Goal: Task Accomplishment & Management: Complete application form

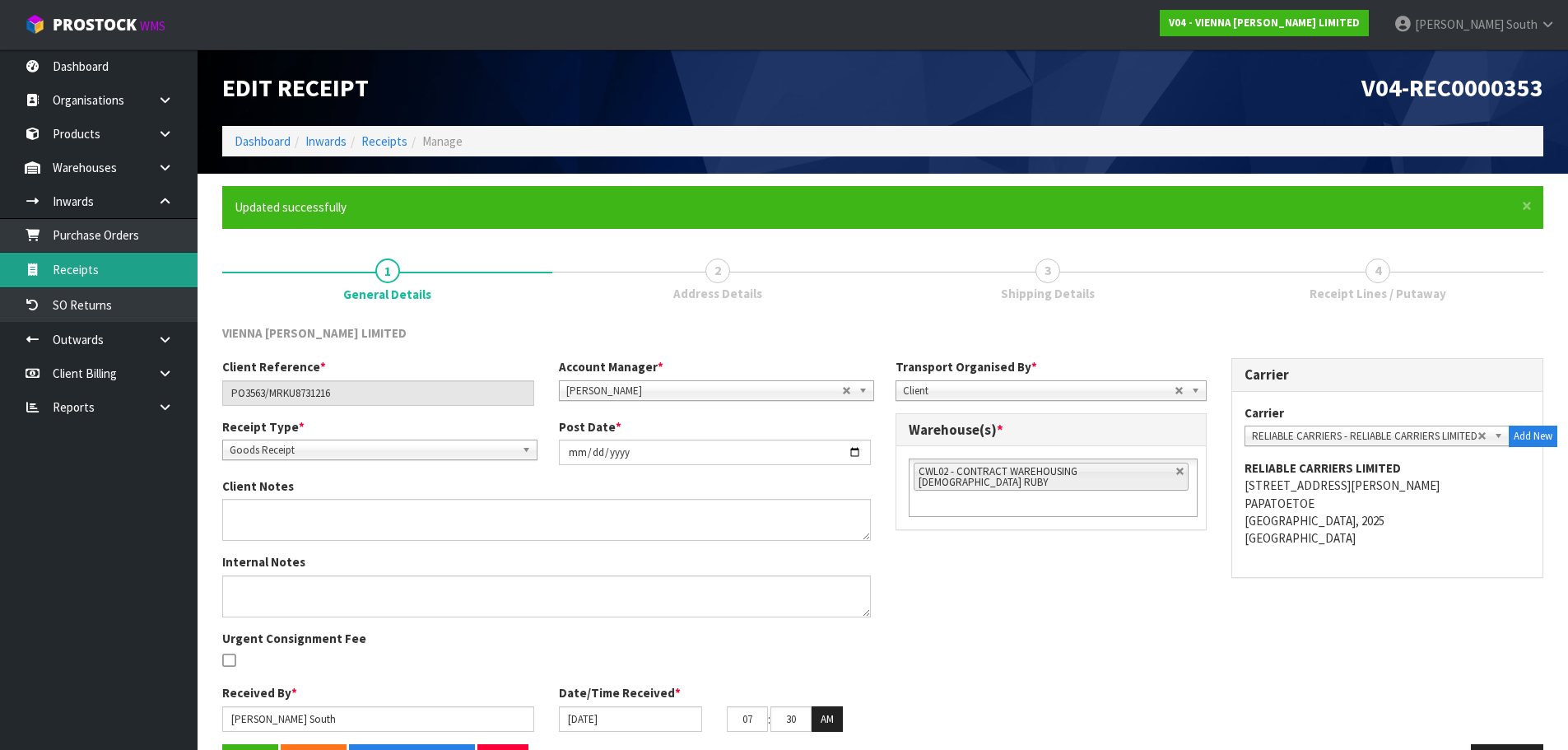
scroll to position [55, 0]
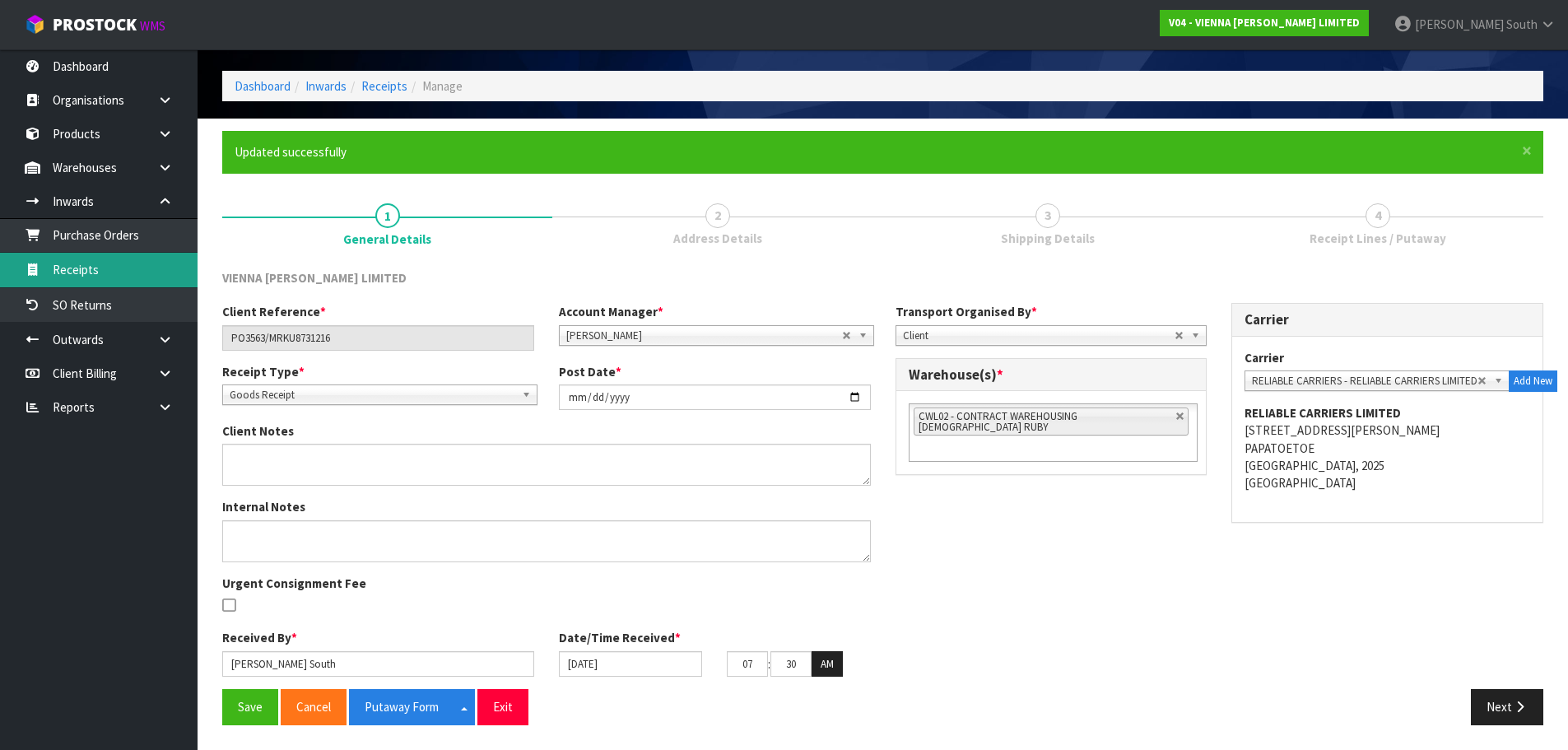
click at [79, 265] on link "Receipts" at bounding box center [98, 269] width 197 height 34
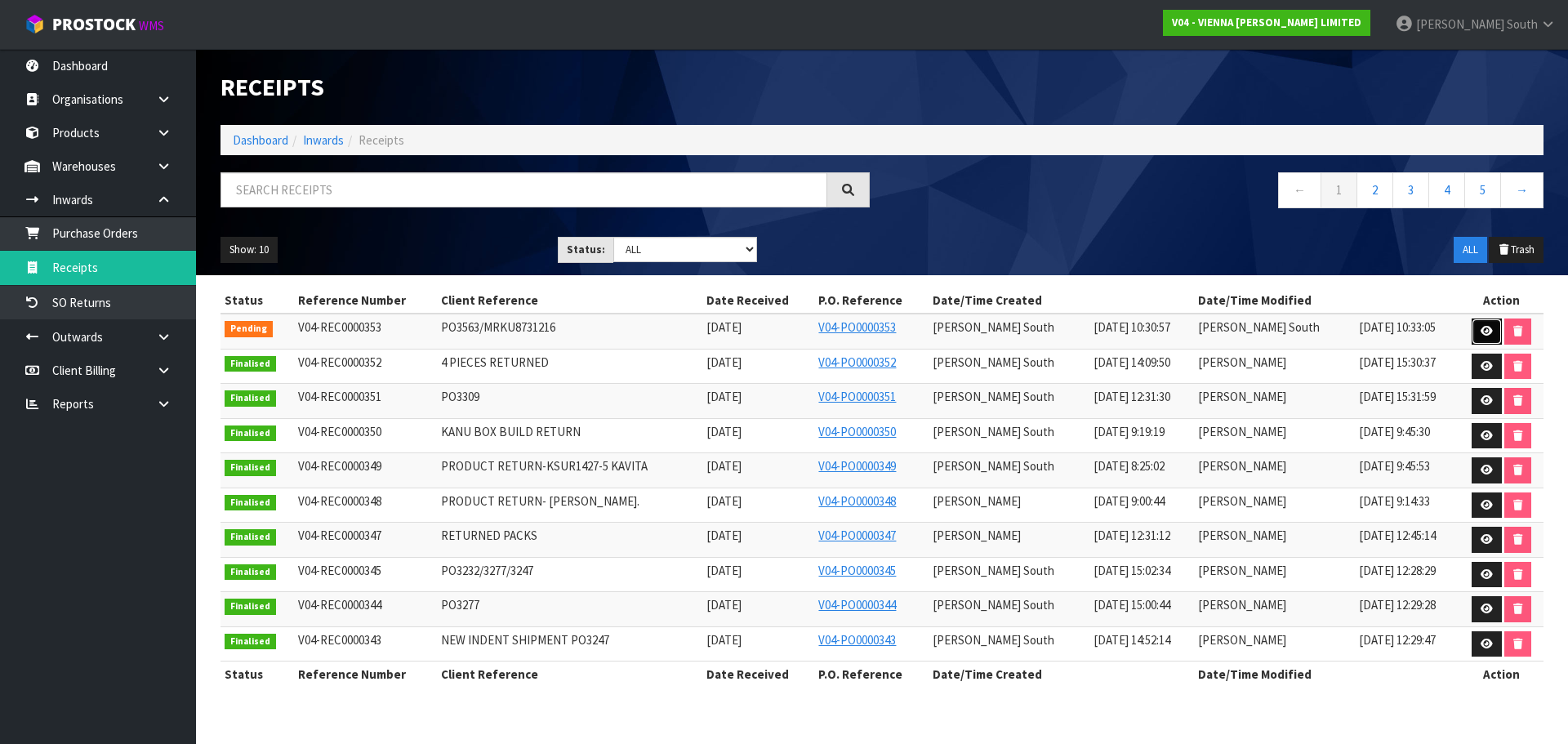
click at [1485, 334] on icon at bounding box center [1487, 330] width 12 height 10
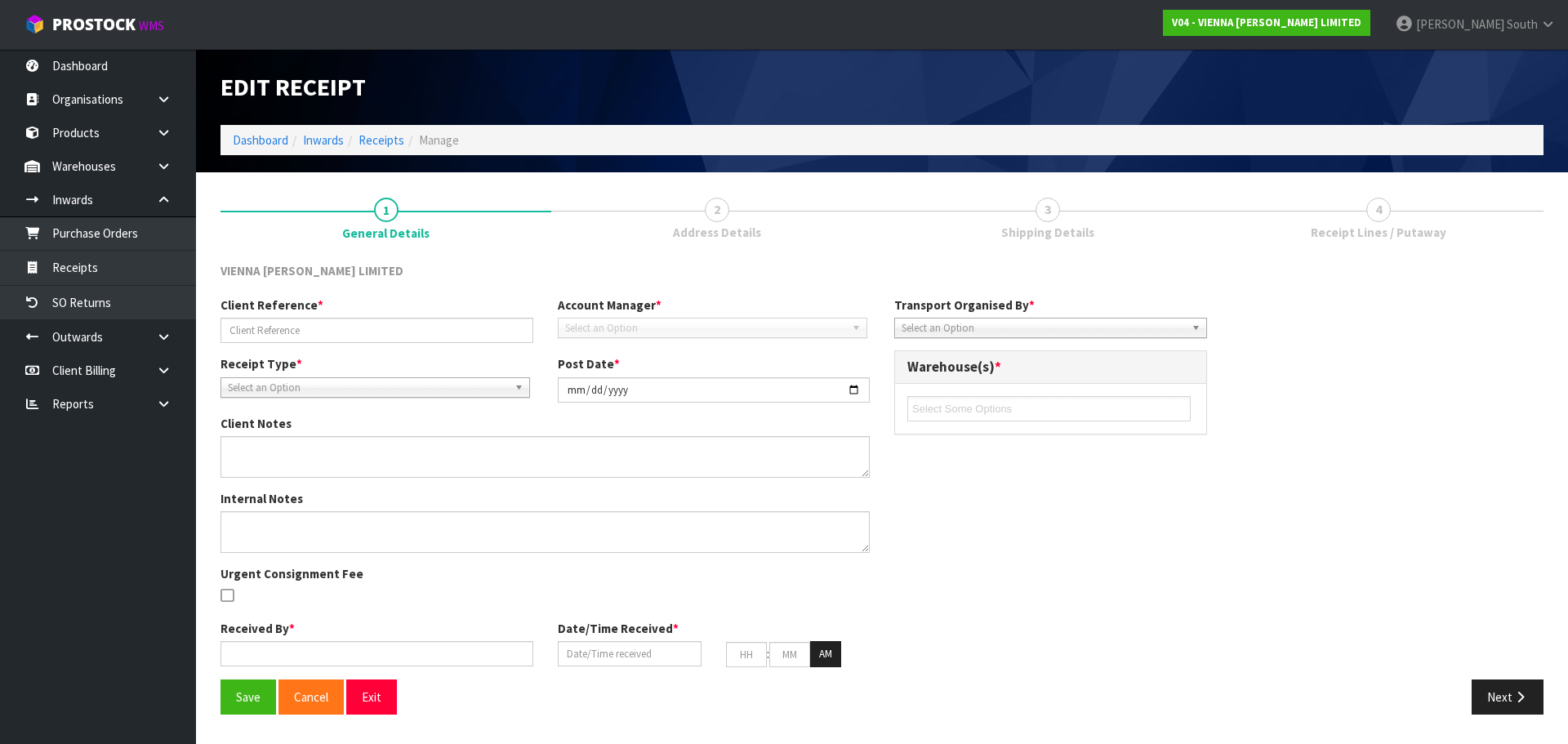
type input "PO3563/MRKU8731216"
type input "[DATE]"
type input "[PERSON_NAME] South"
type input "[DATE]"
type input "07"
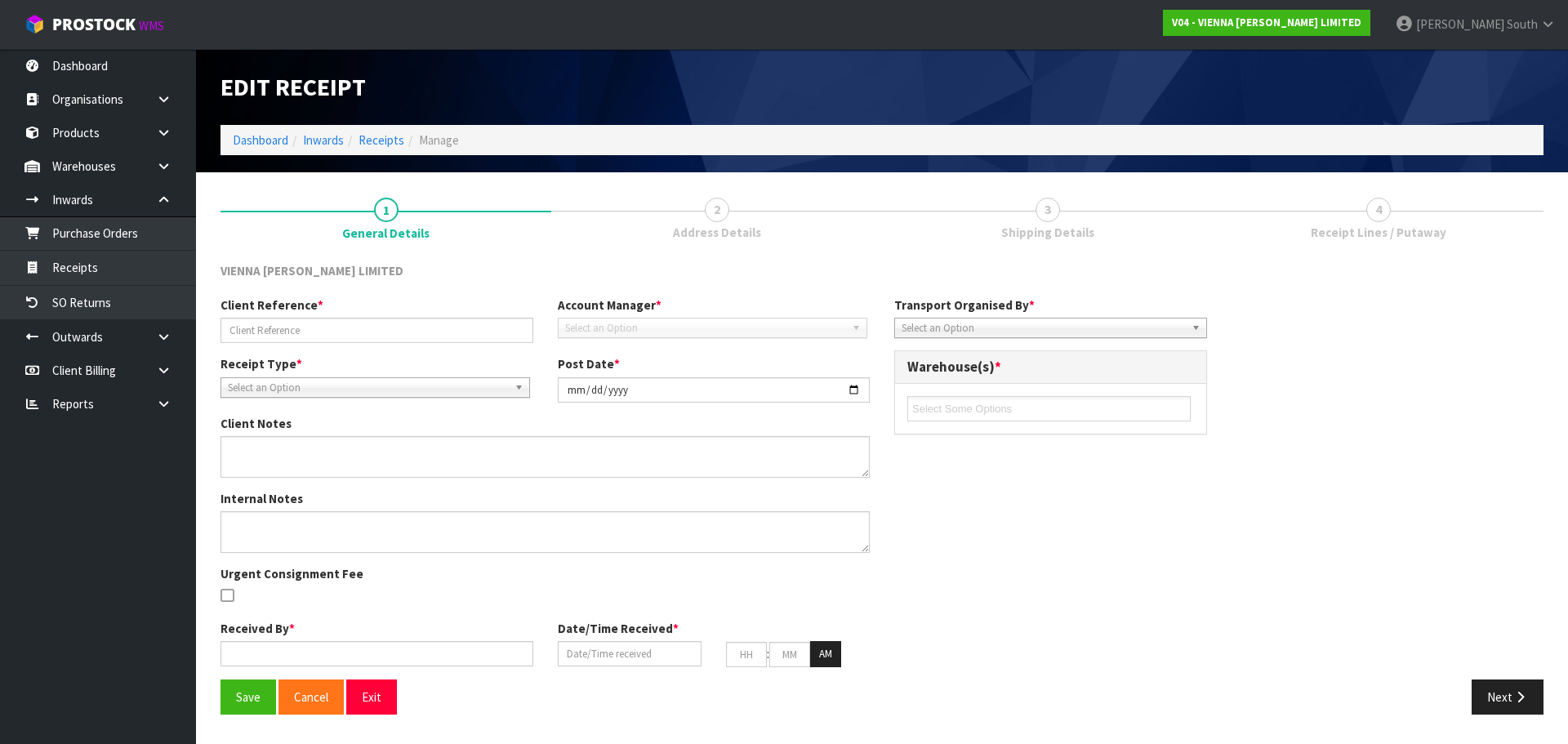
type input "30"
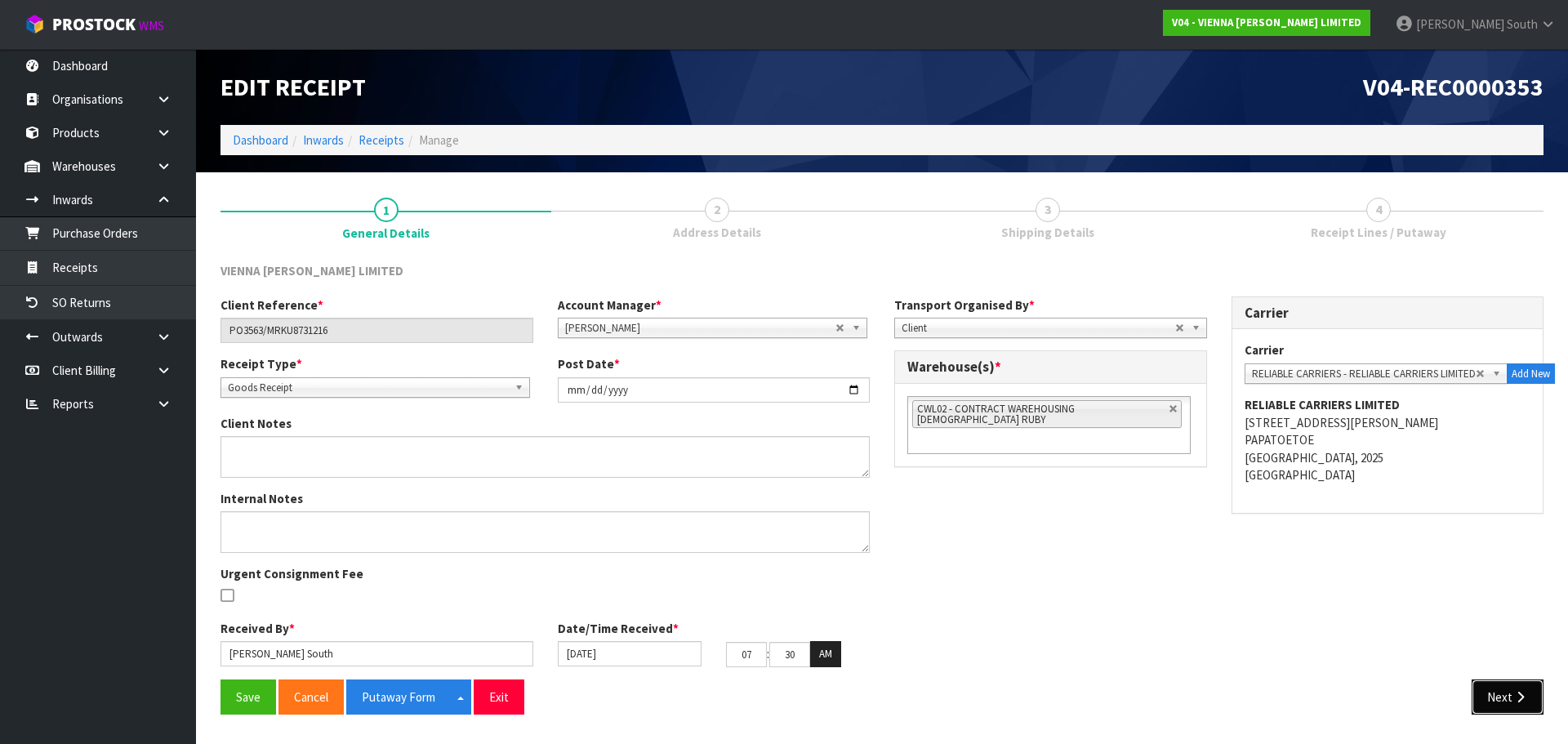
click at [1516, 688] on button "Next" at bounding box center [1507, 696] width 72 height 35
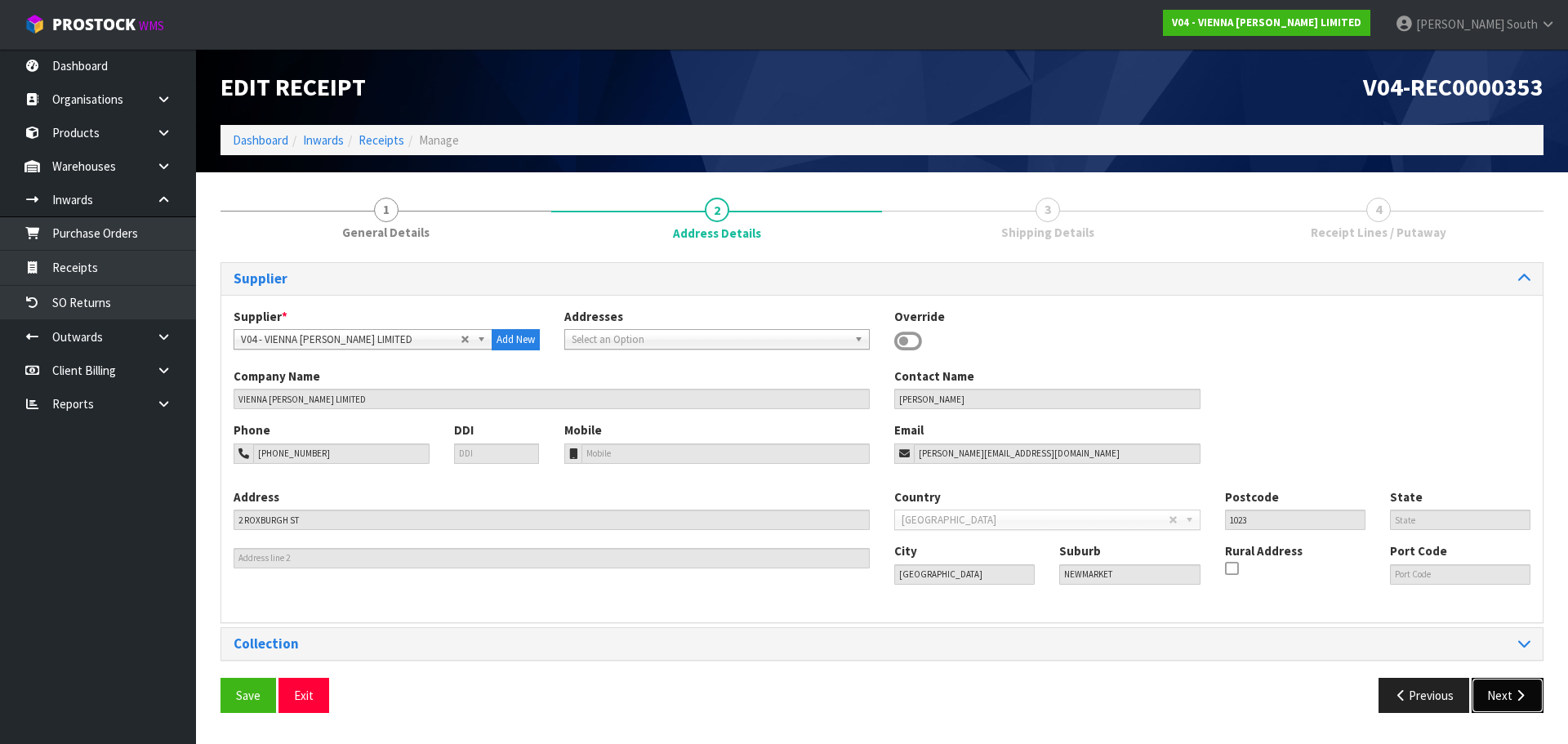
click at [1499, 707] on button "Next" at bounding box center [1507, 694] width 72 height 35
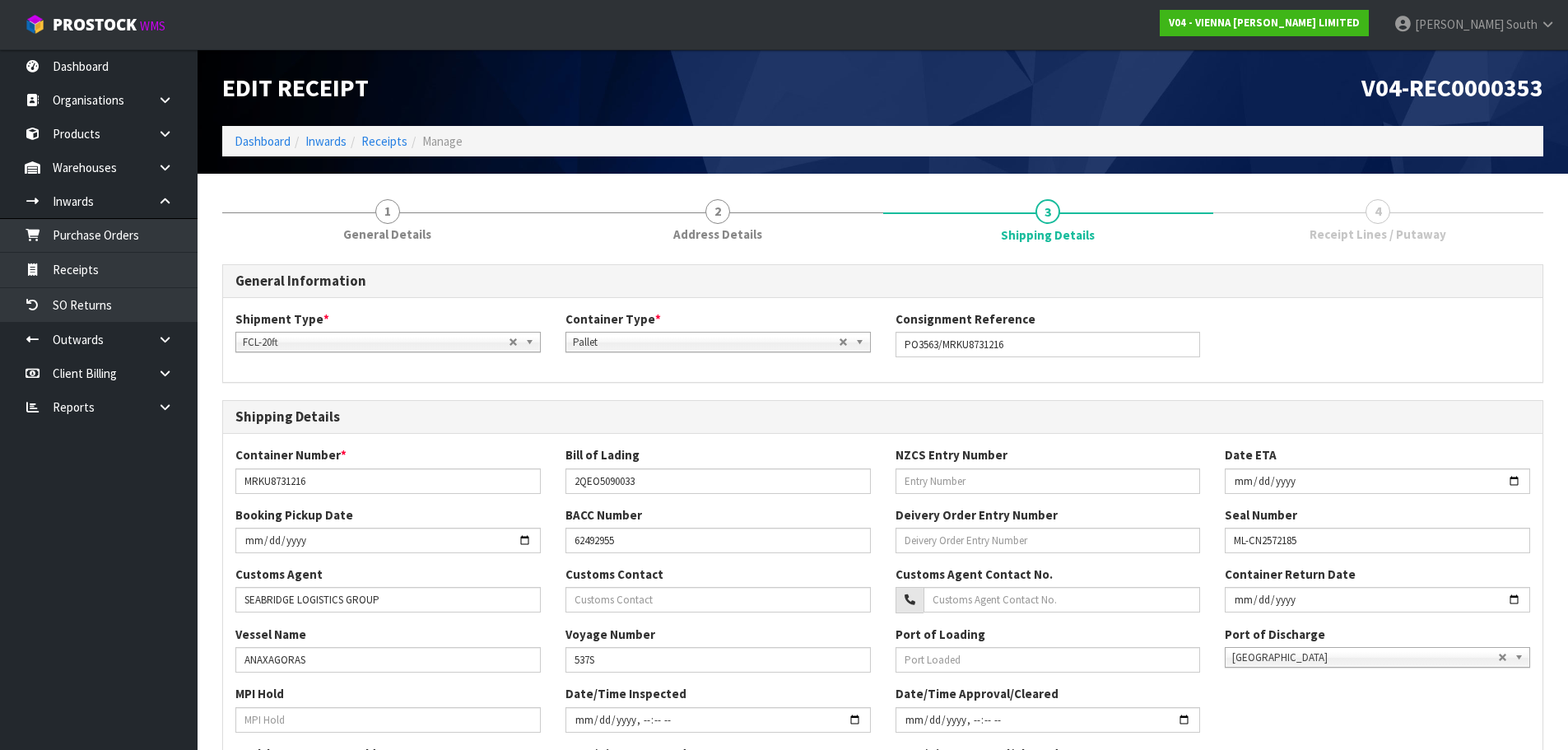
scroll to position [389, 0]
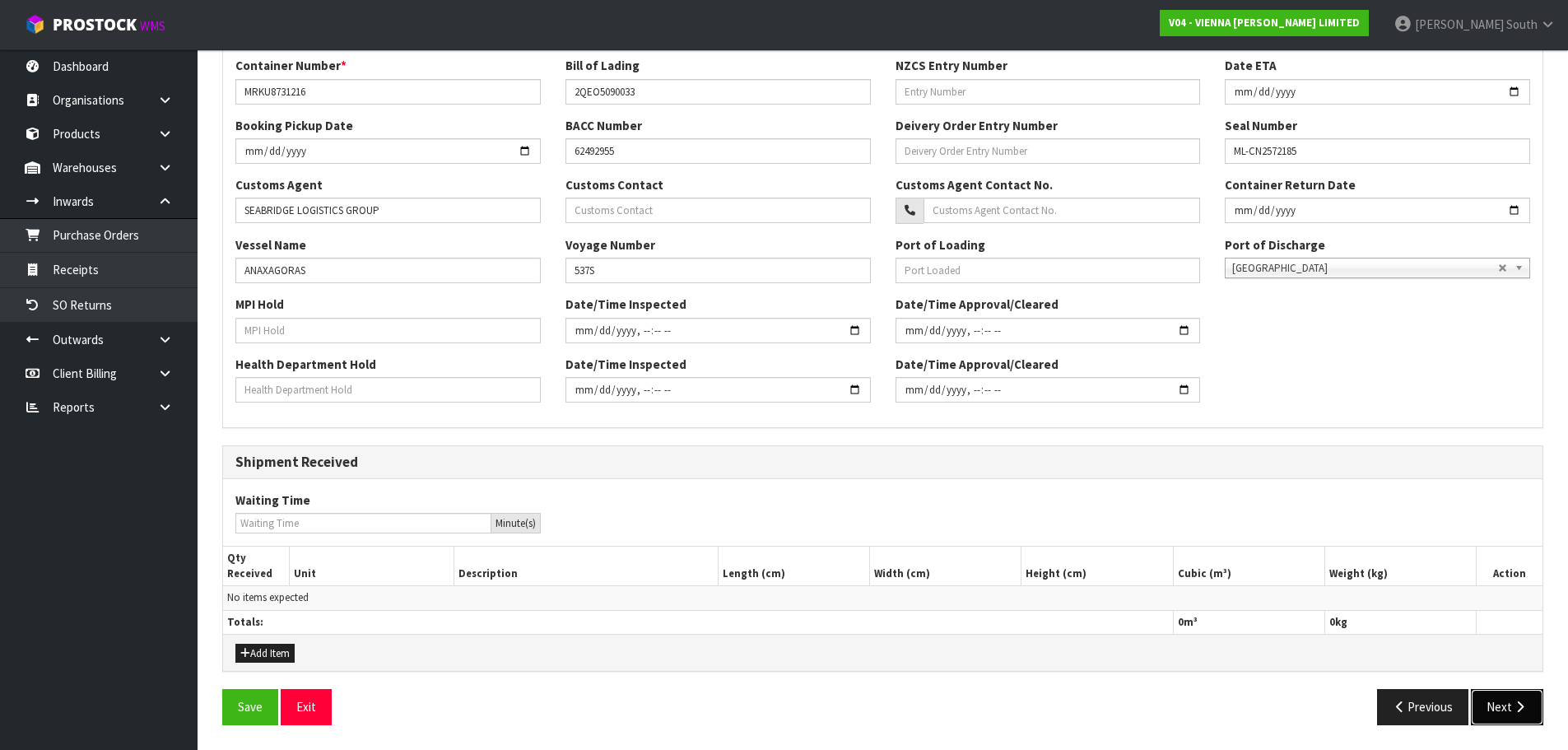
click at [1506, 702] on button "Next" at bounding box center [1506, 706] width 72 height 36
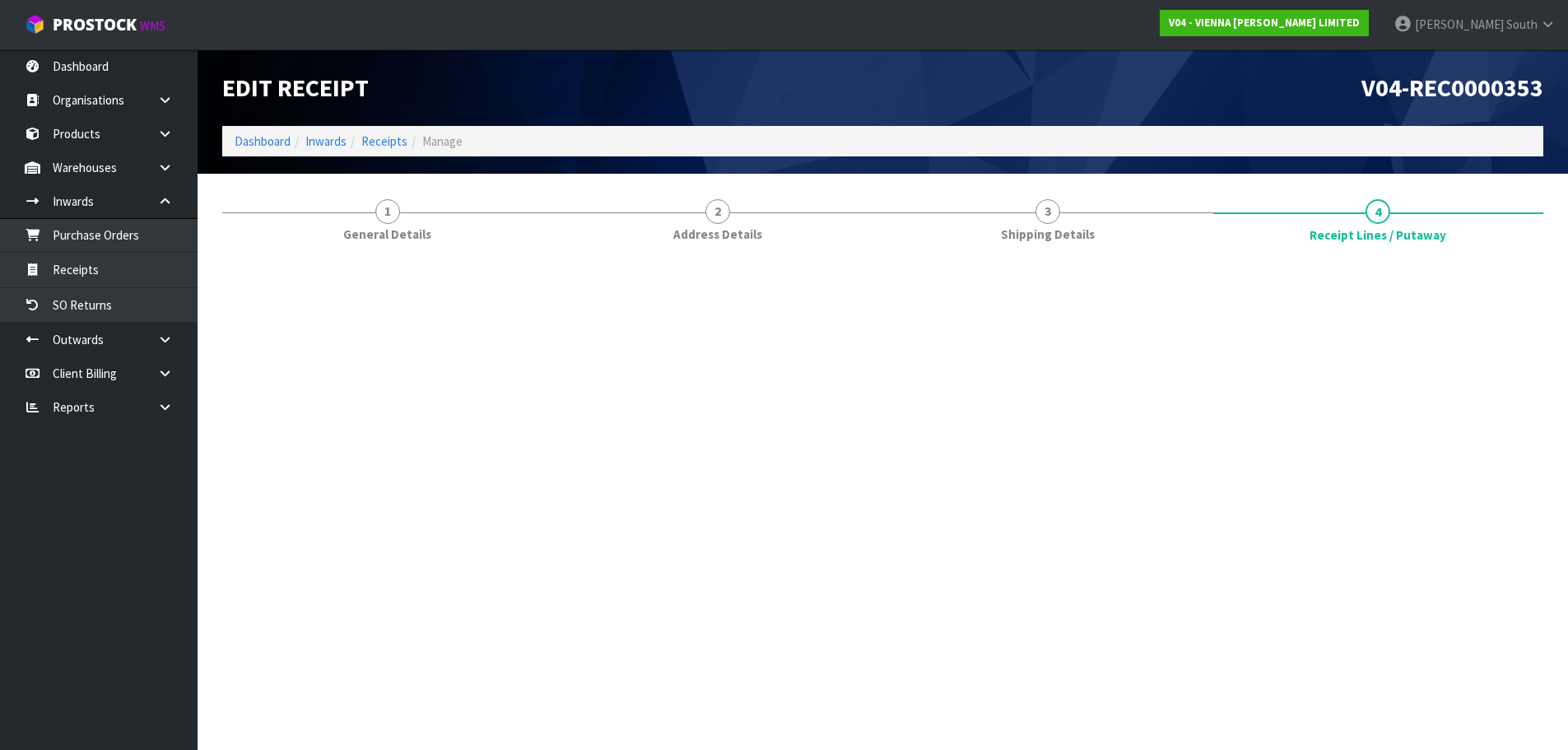
scroll to position [0, 0]
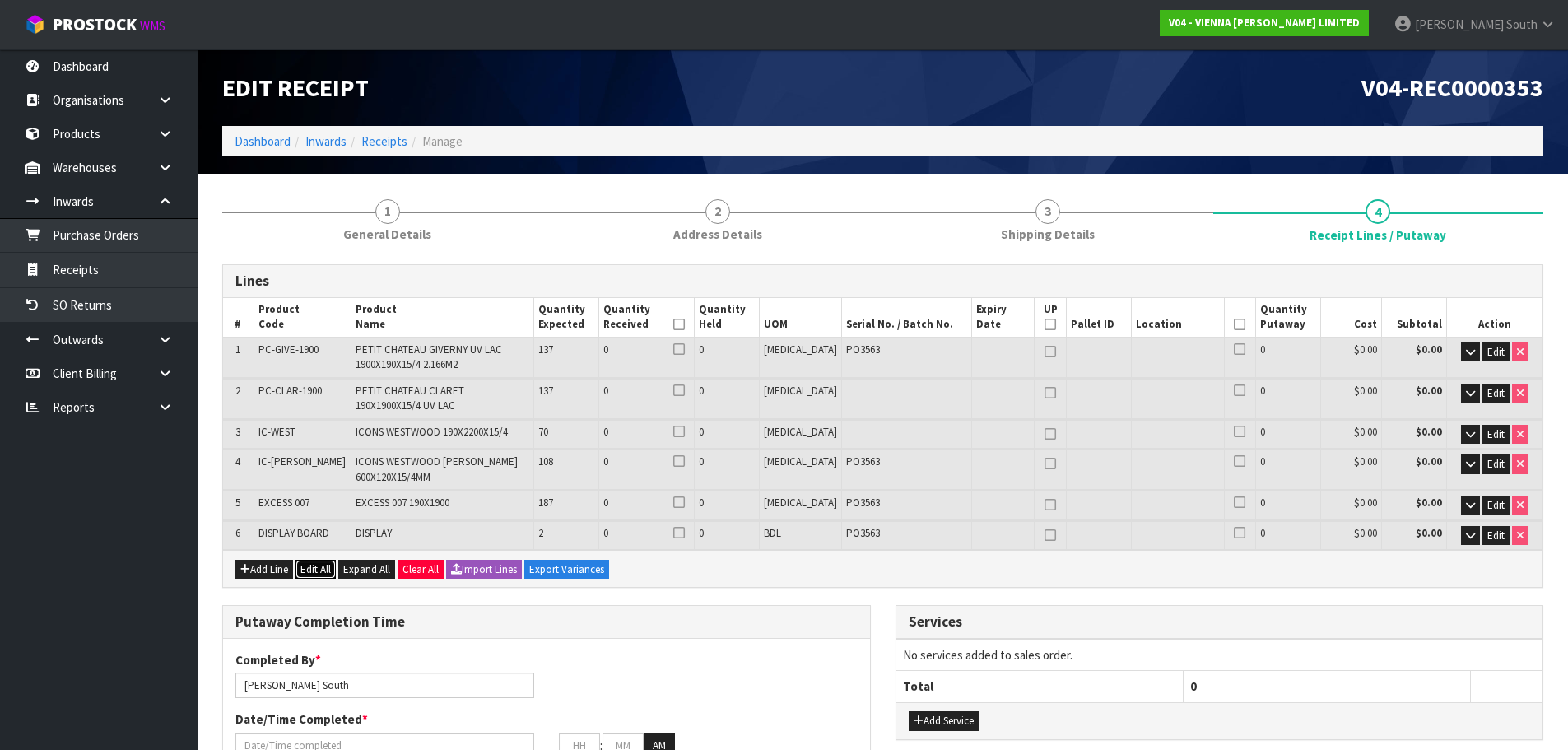
click at [306, 568] on button "Edit All" at bounding box center [316, 569] width 40 height 20
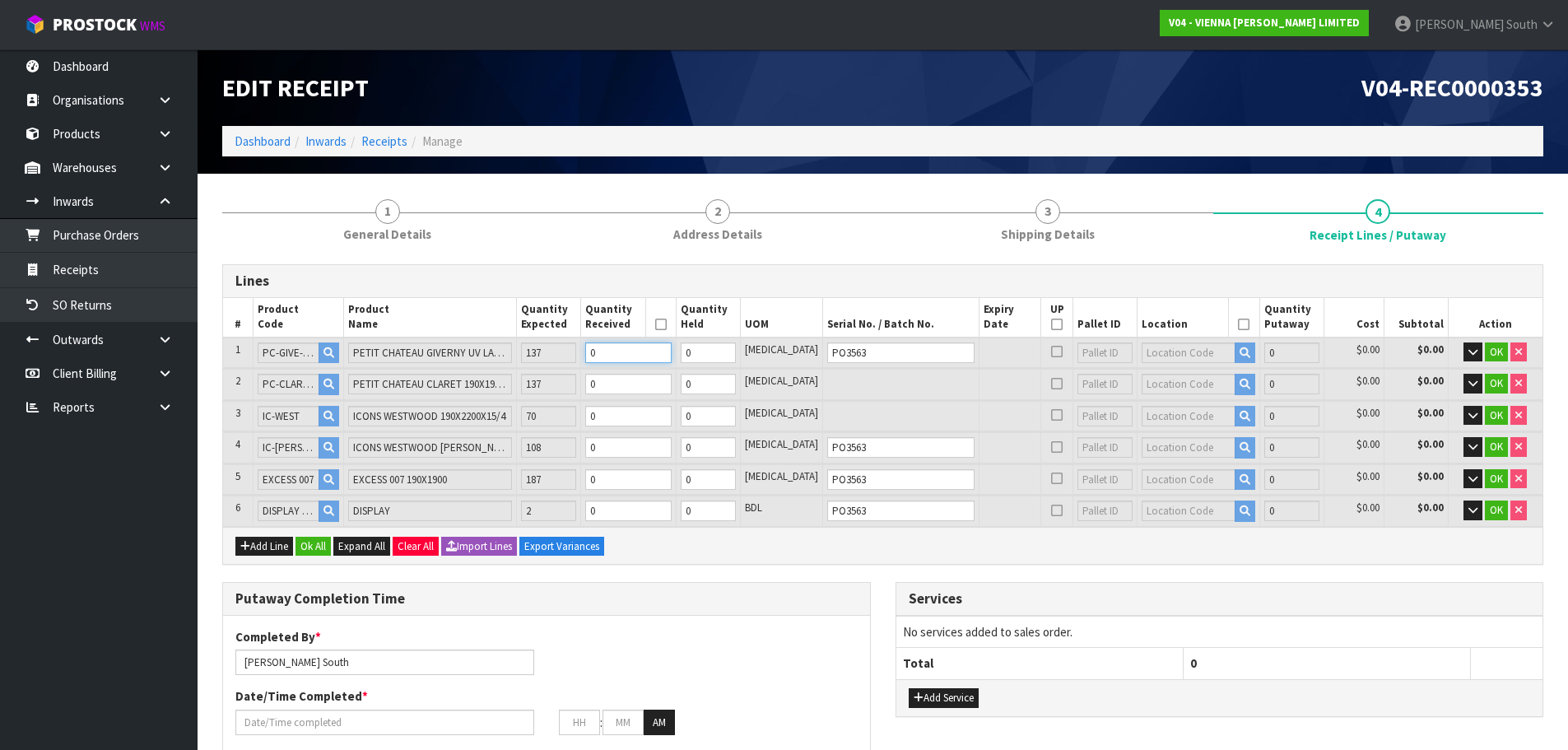
click at [648, 349] on input "0" at bounding box center [629, 352] width 87 height 20
type input "0"
type input "1"
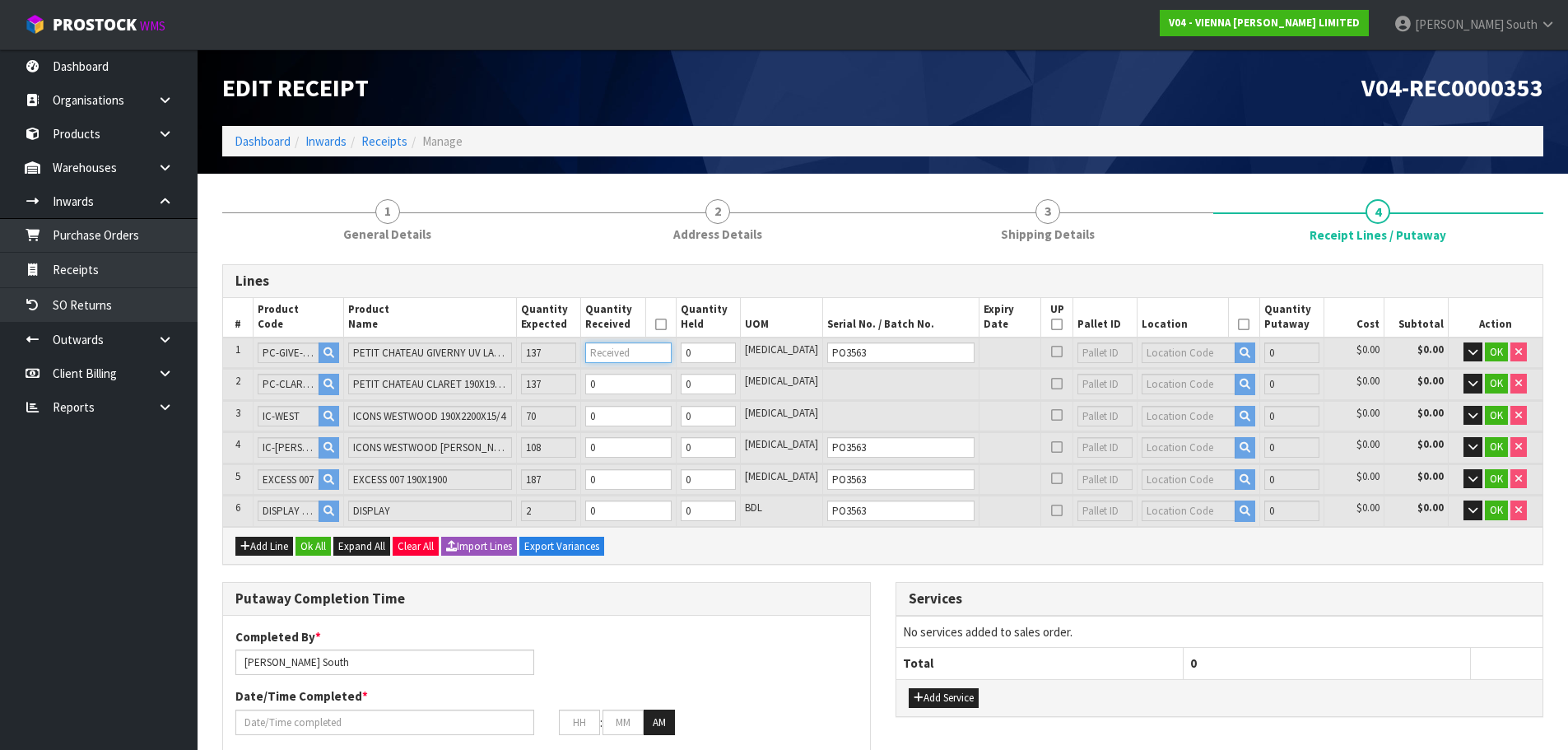
type input "0.04053"
type input "22"
type input "1"
type input "13"
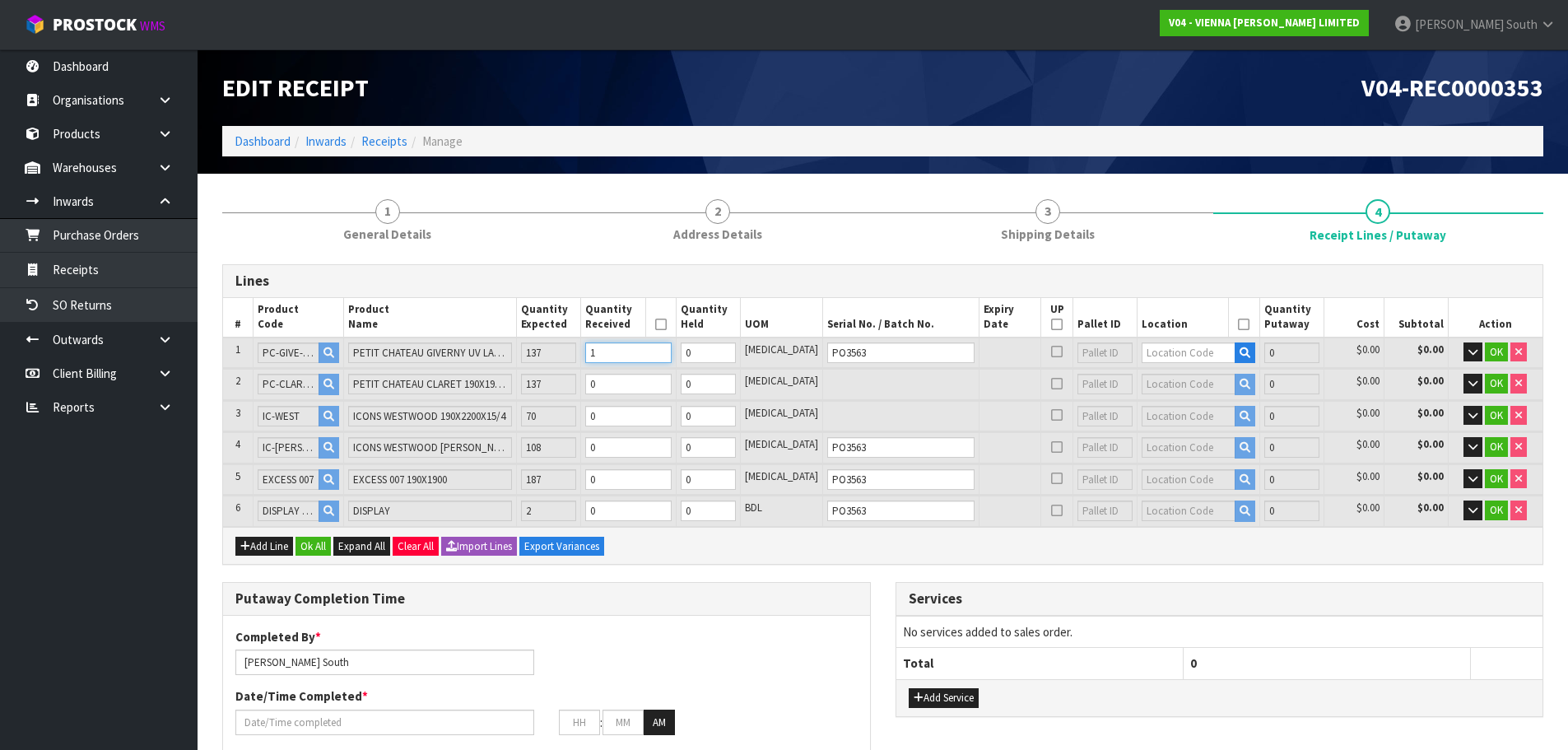
type input "0.52689"
type input "286"
type input "13"
type input "137"
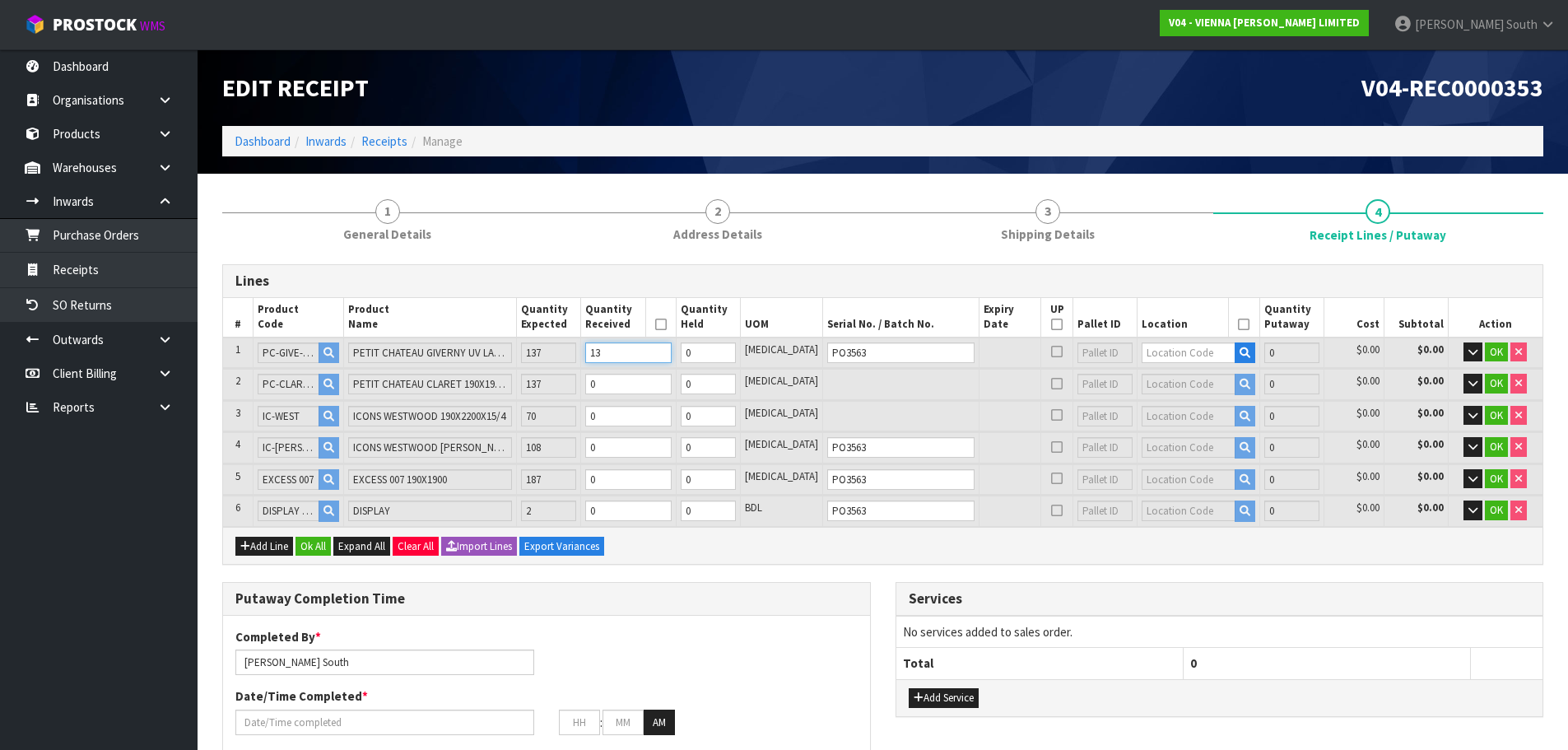
type input "5.55261"
type input "3014"
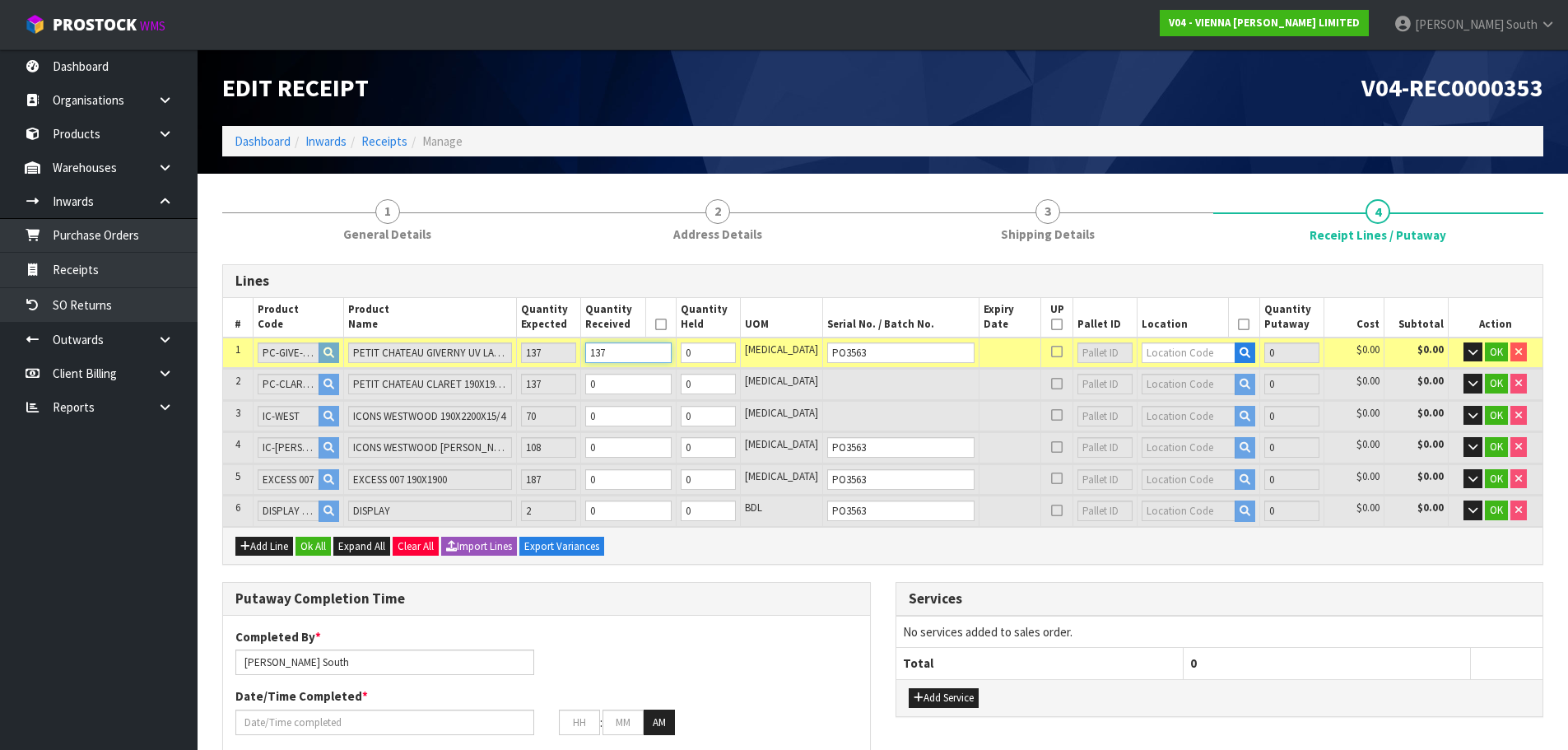
type input "137"
click at [647, 390] on input "0" at bounding box center [629, 384] width 87 height 20
type input "0"
type input "5.59081"
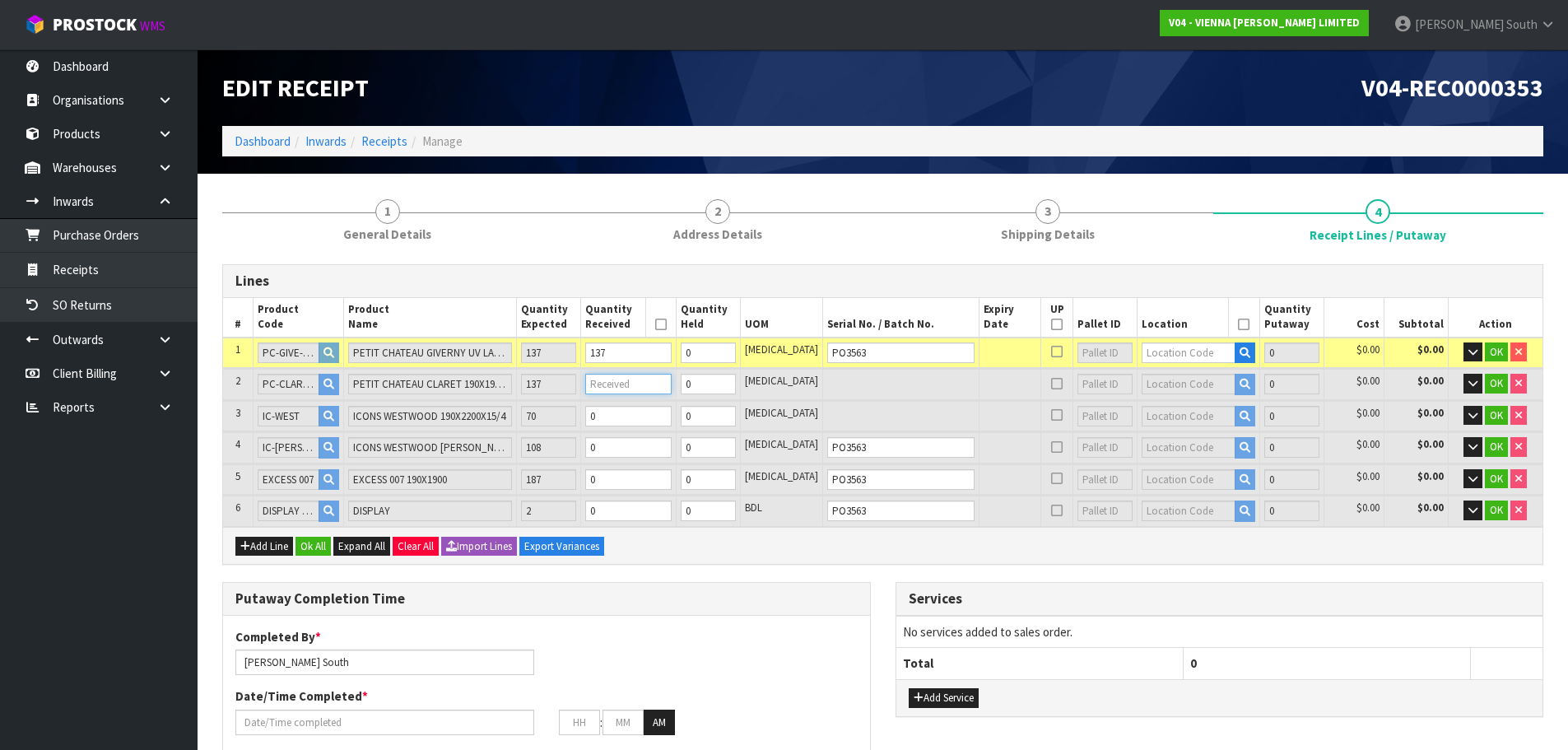
type input "3036"
type input "1"
type input "6.04921"
type input "3300"
type input "13"
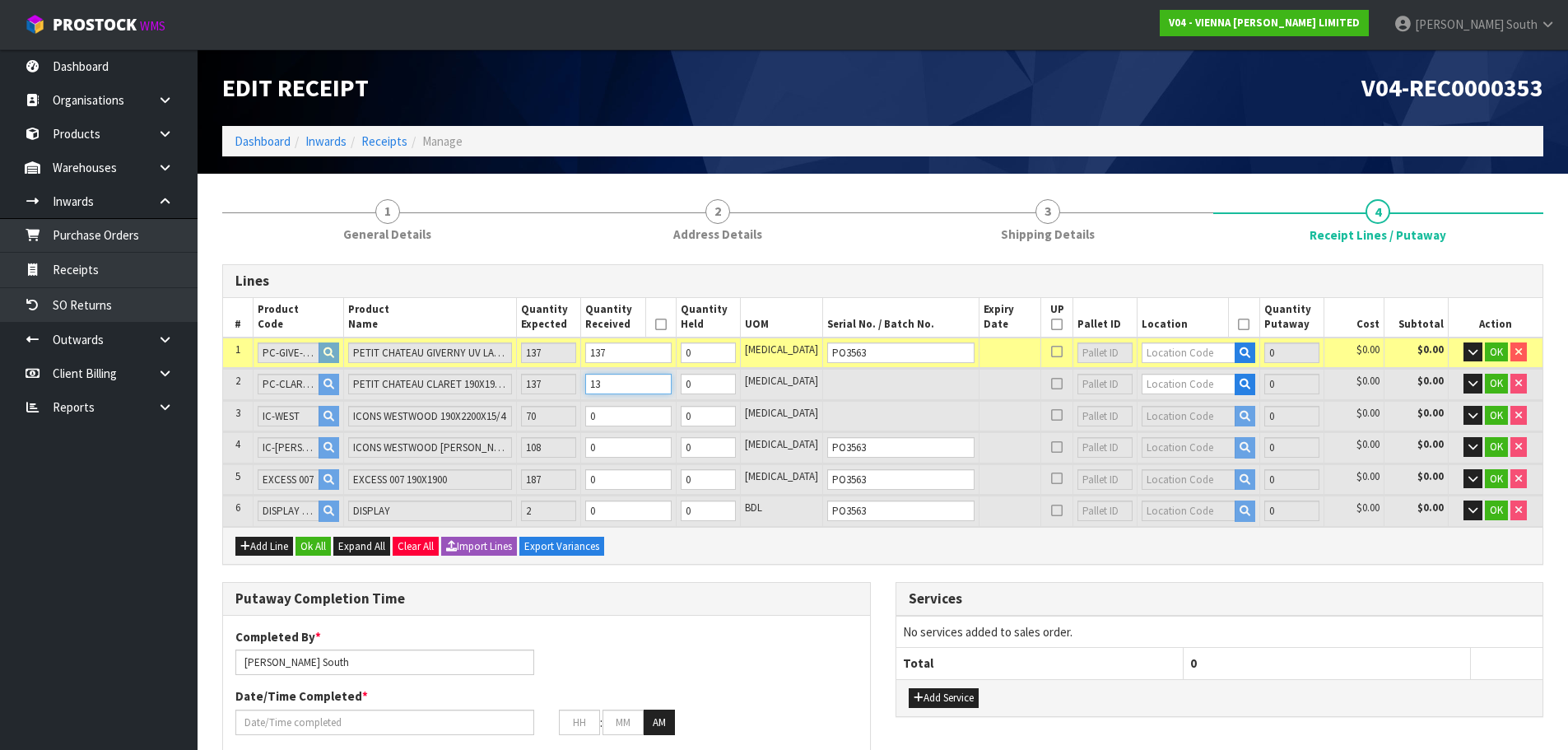
type input "10.78601"
type input "6028"
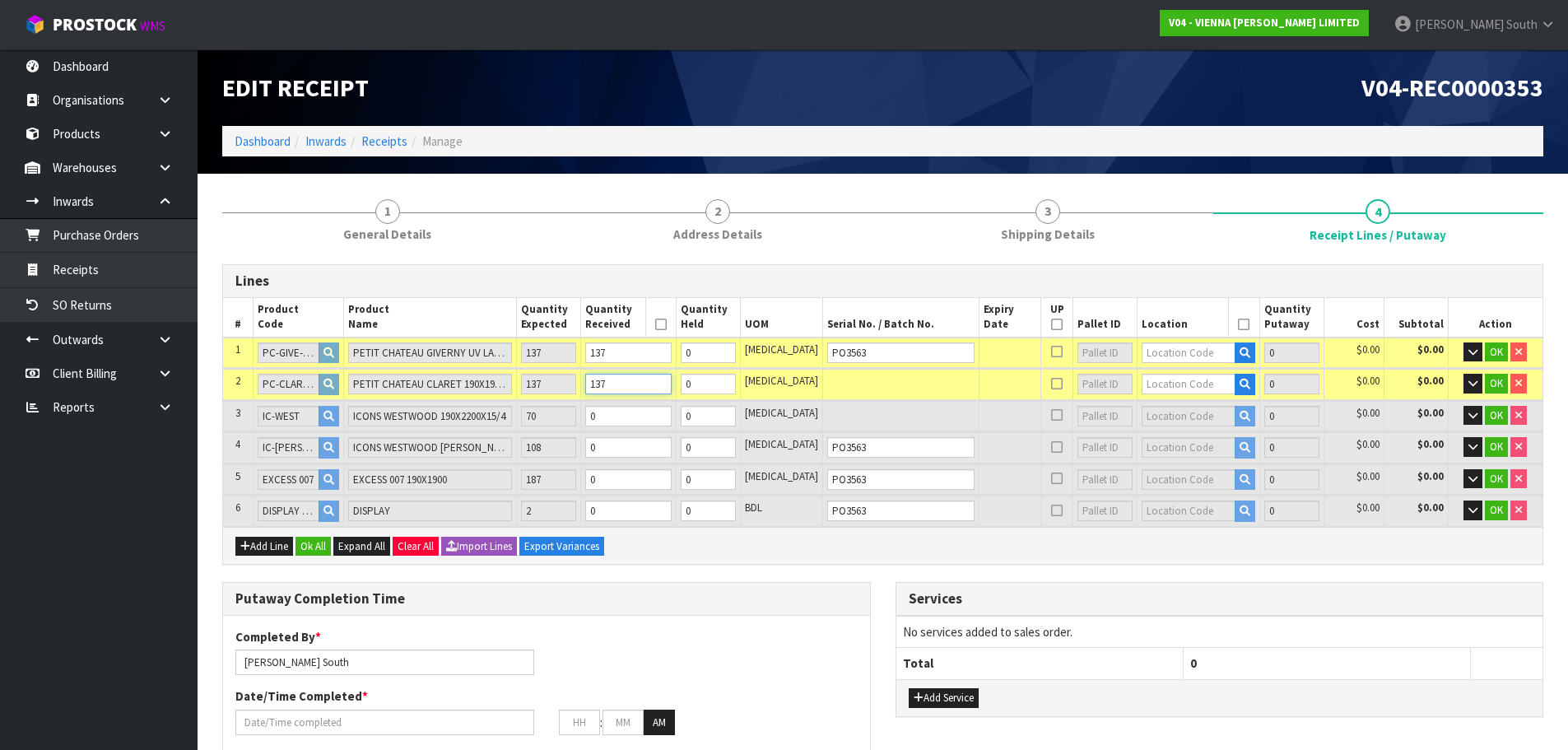
type input "137"
click at [637, 416] on input "0" at bounding box center [629, 415] width 87 height 20
type input "0"
type input "10.83041"
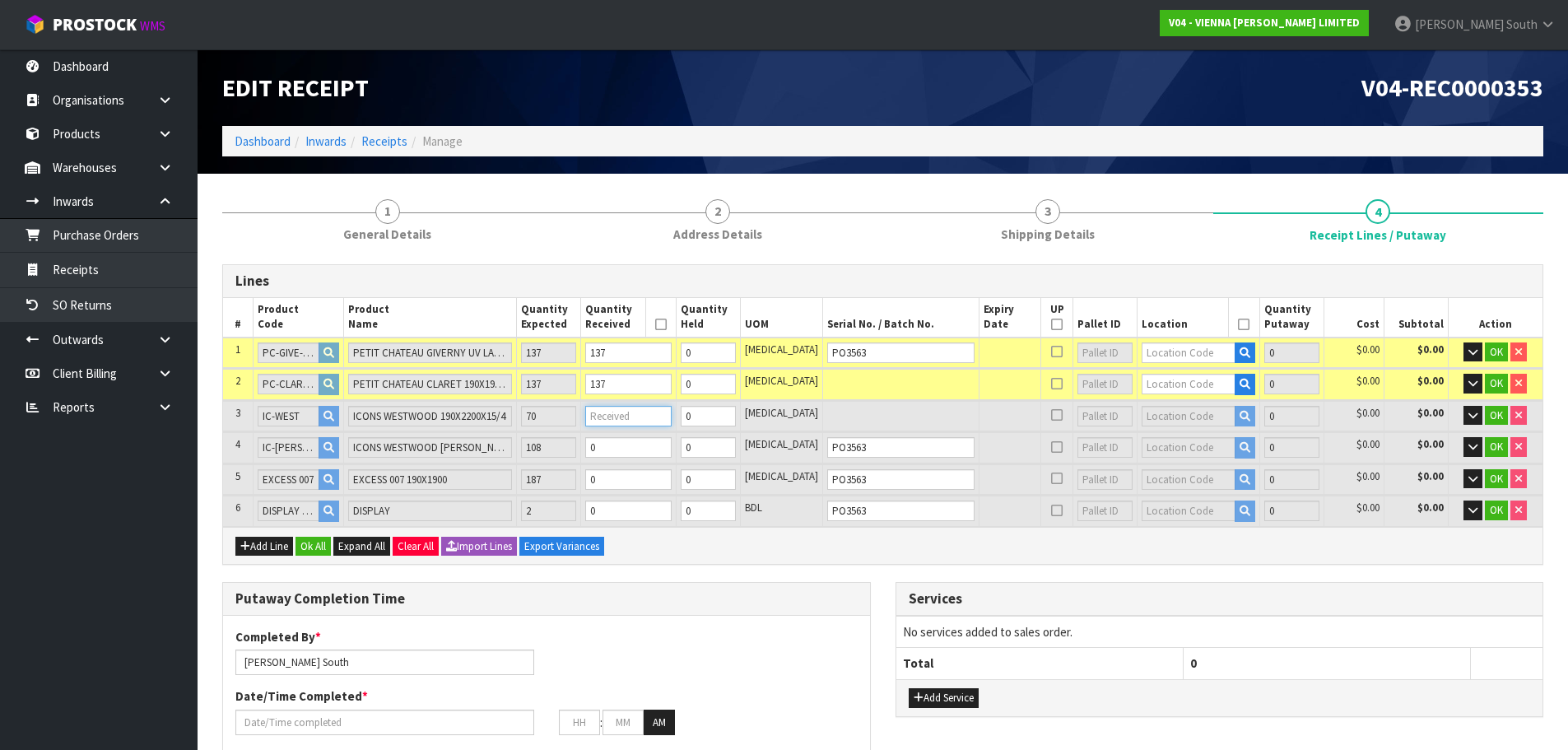
type input "6055"
type input "1"
type input "11.36321"
type input "6379"
type input "13"
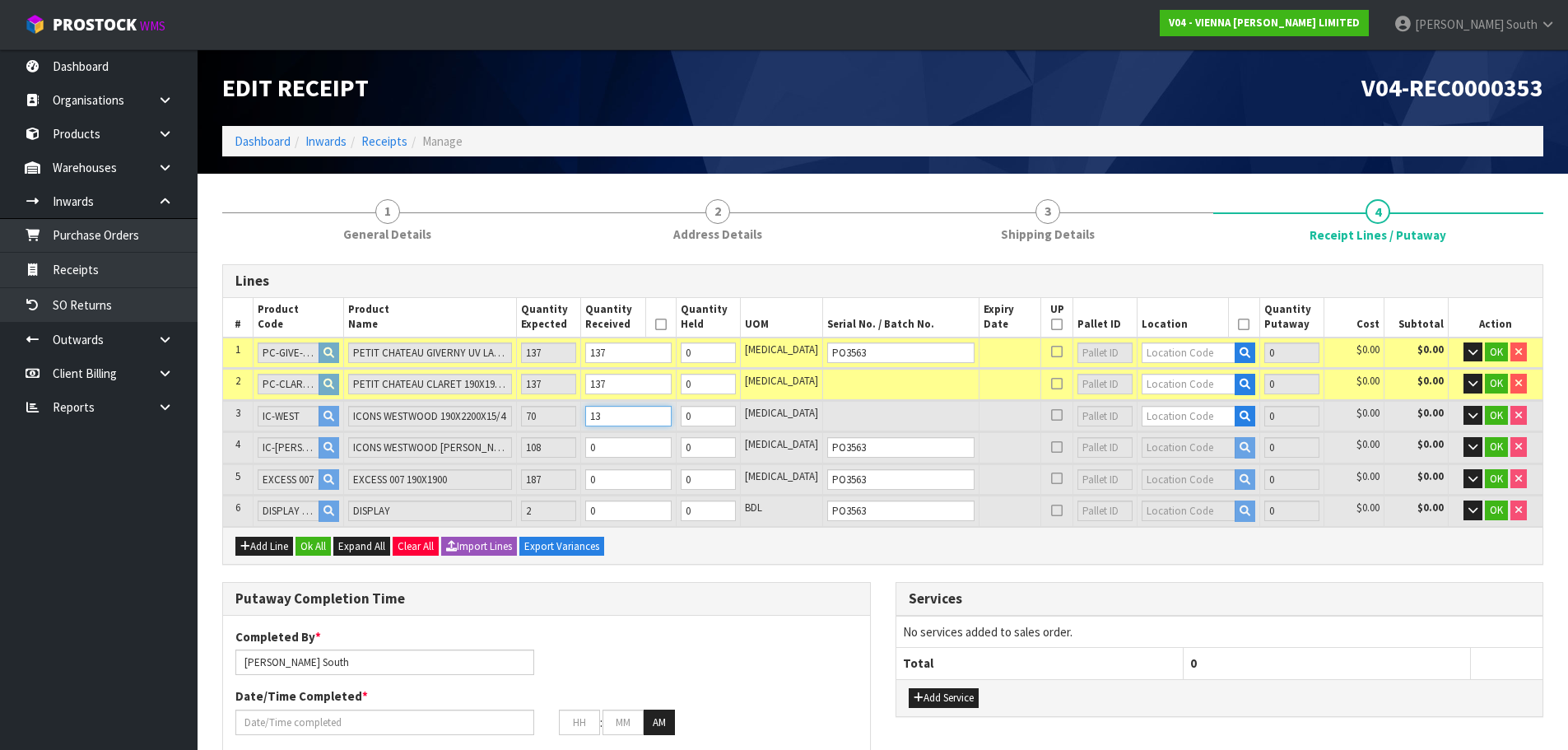
type input "16.86881"
type input "9727"
type input "137"
type input "11.36321"
type input "6379"
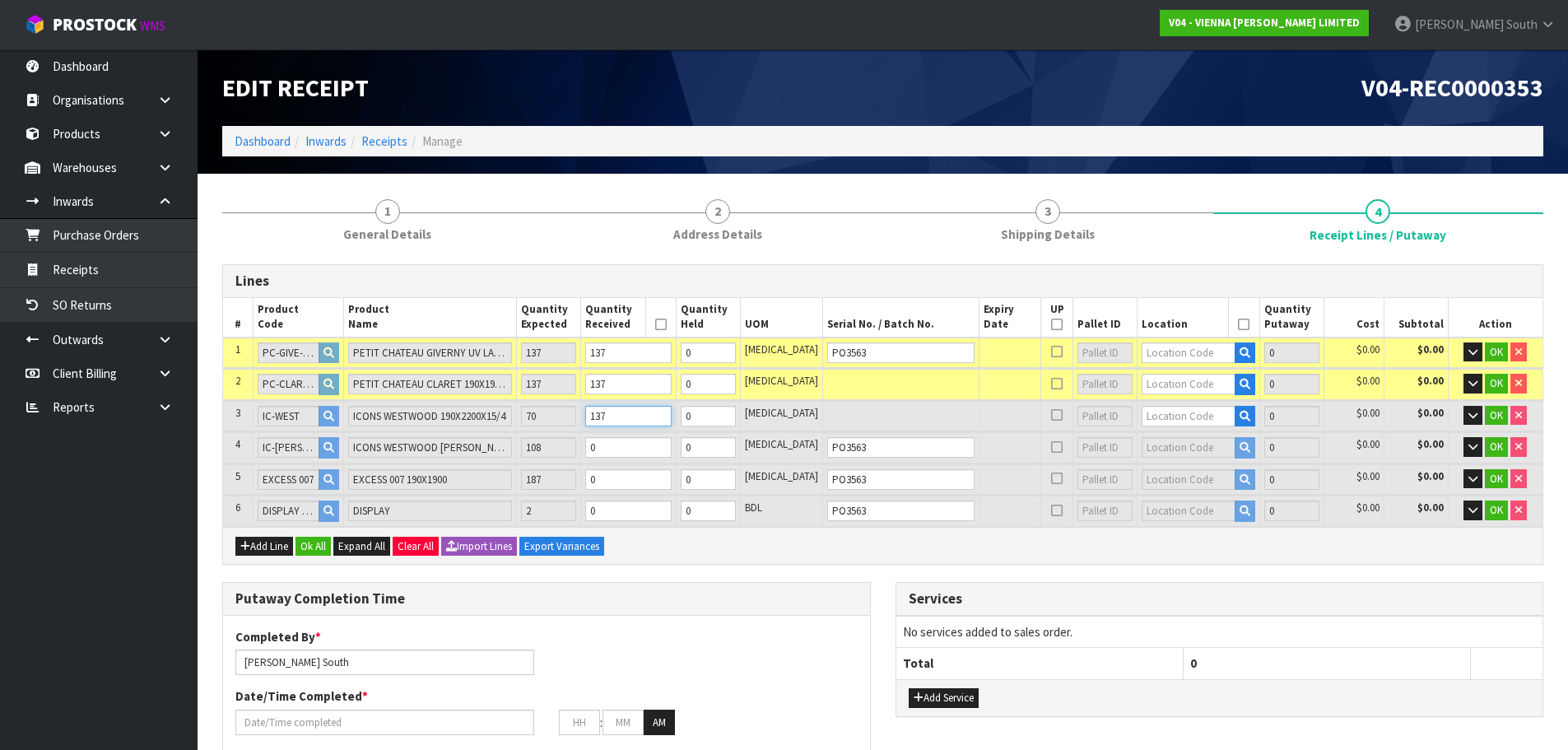
type input "13"
type input "10.83041"
type input "6055"
type input "1"
type input "0"
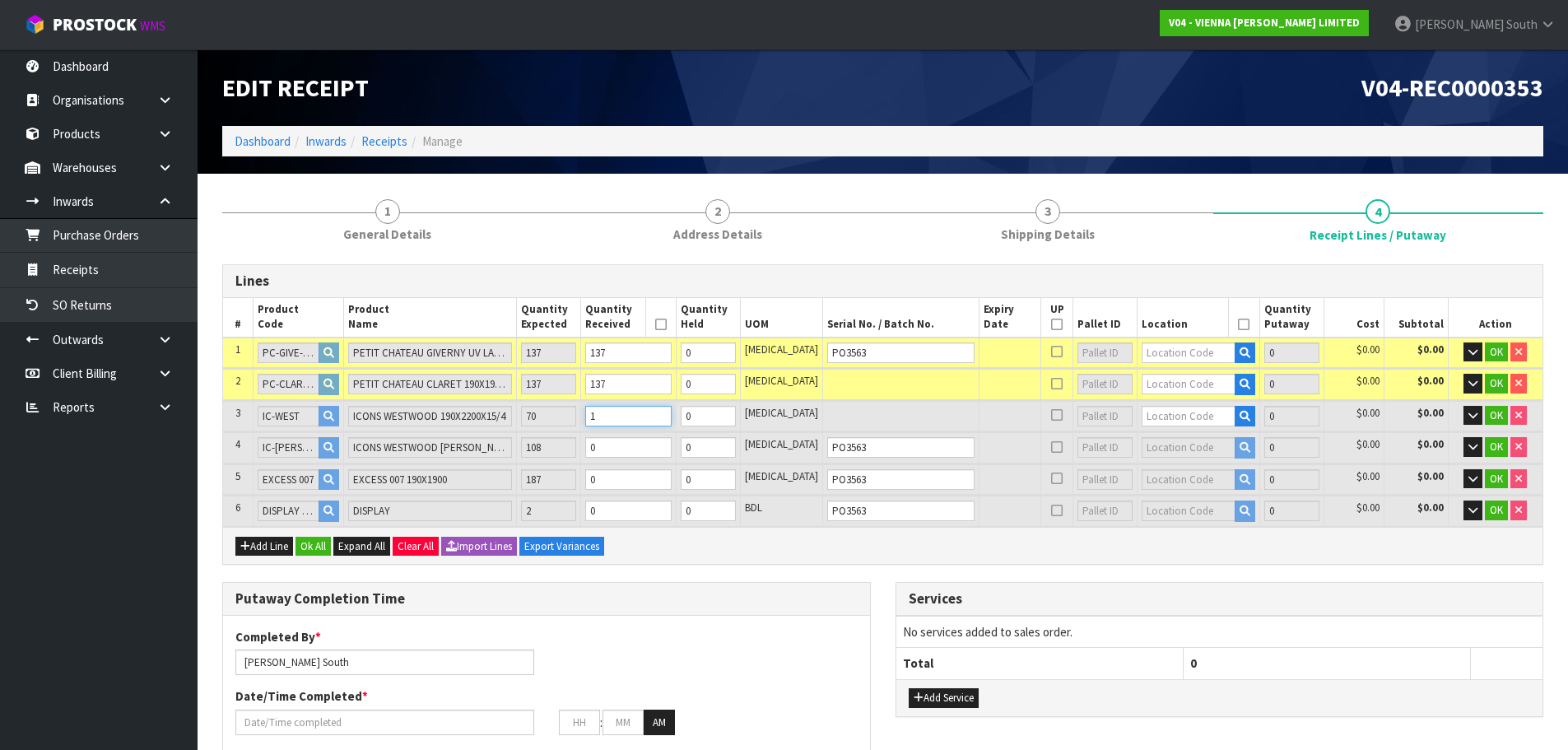
type input "0"
type input "11.09681"
type input "6217"
type input "7"
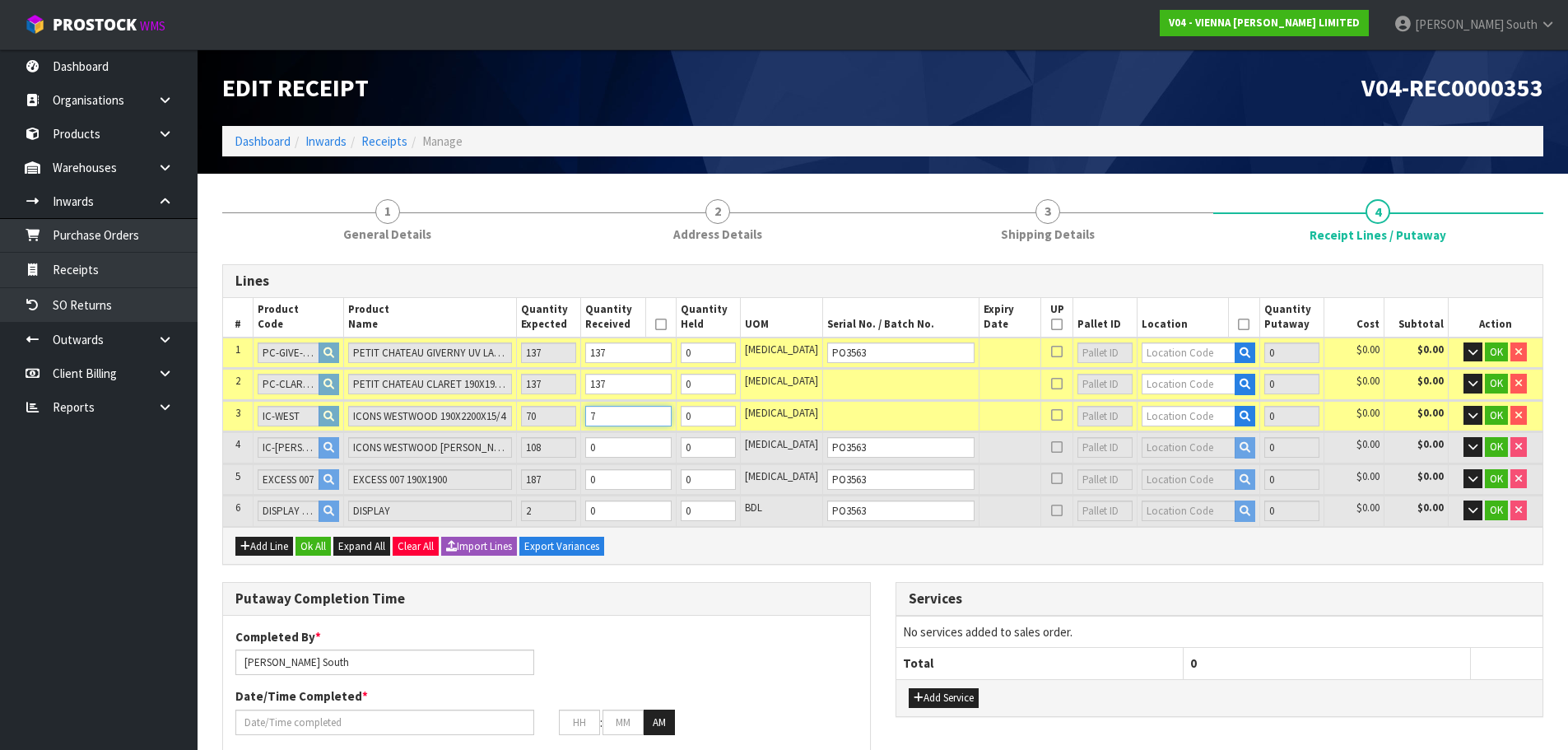
type input "13.89401"
type input "7918"
type input "70"
click at [651, 445] on input "0" at bounding box center [629, 446] width 87 height 20
type input "0"
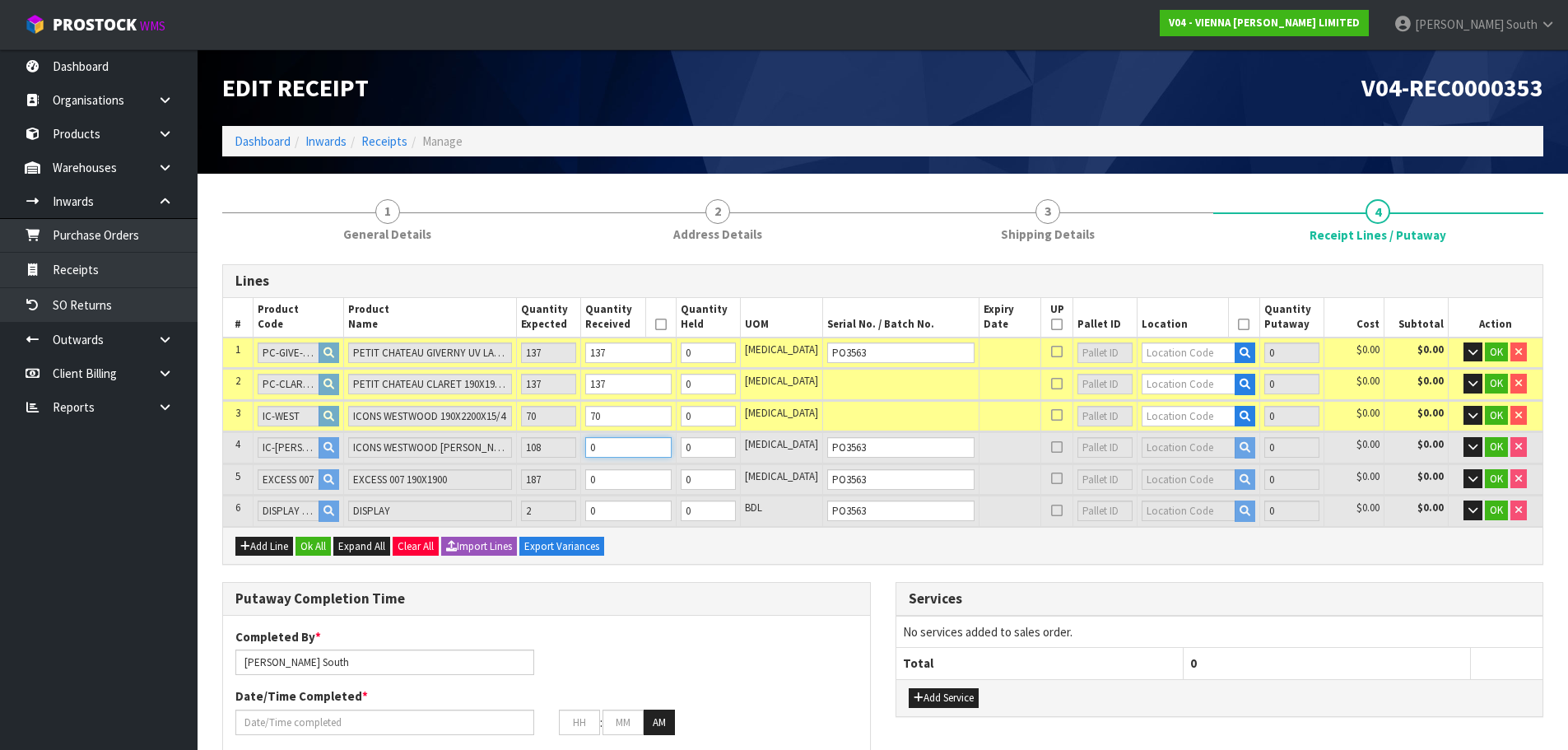
type input "0"
type input "138"
type input "13.91841"
type input "7933"
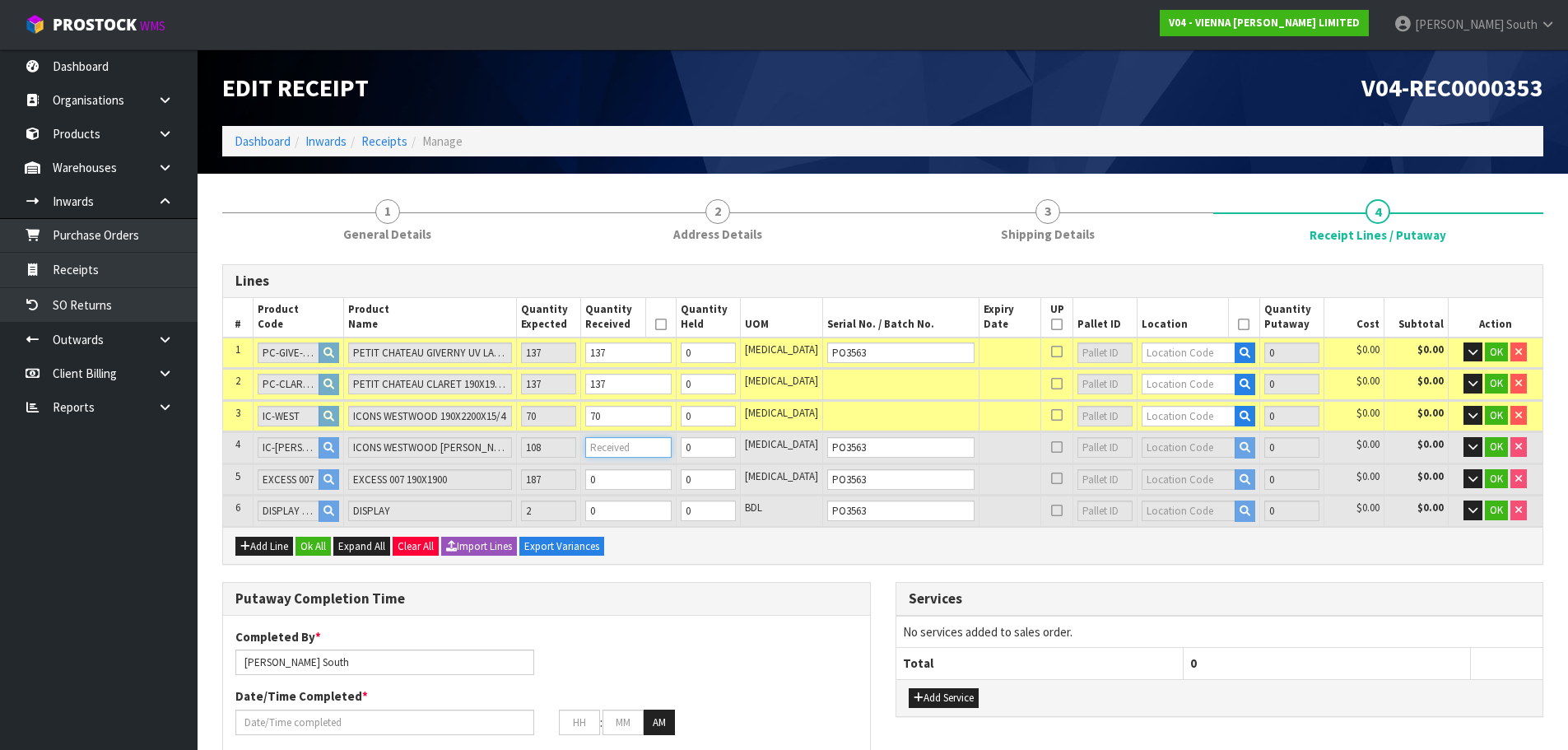
type input "1"
type input "147"
type input "14.13801"
type input "8068"
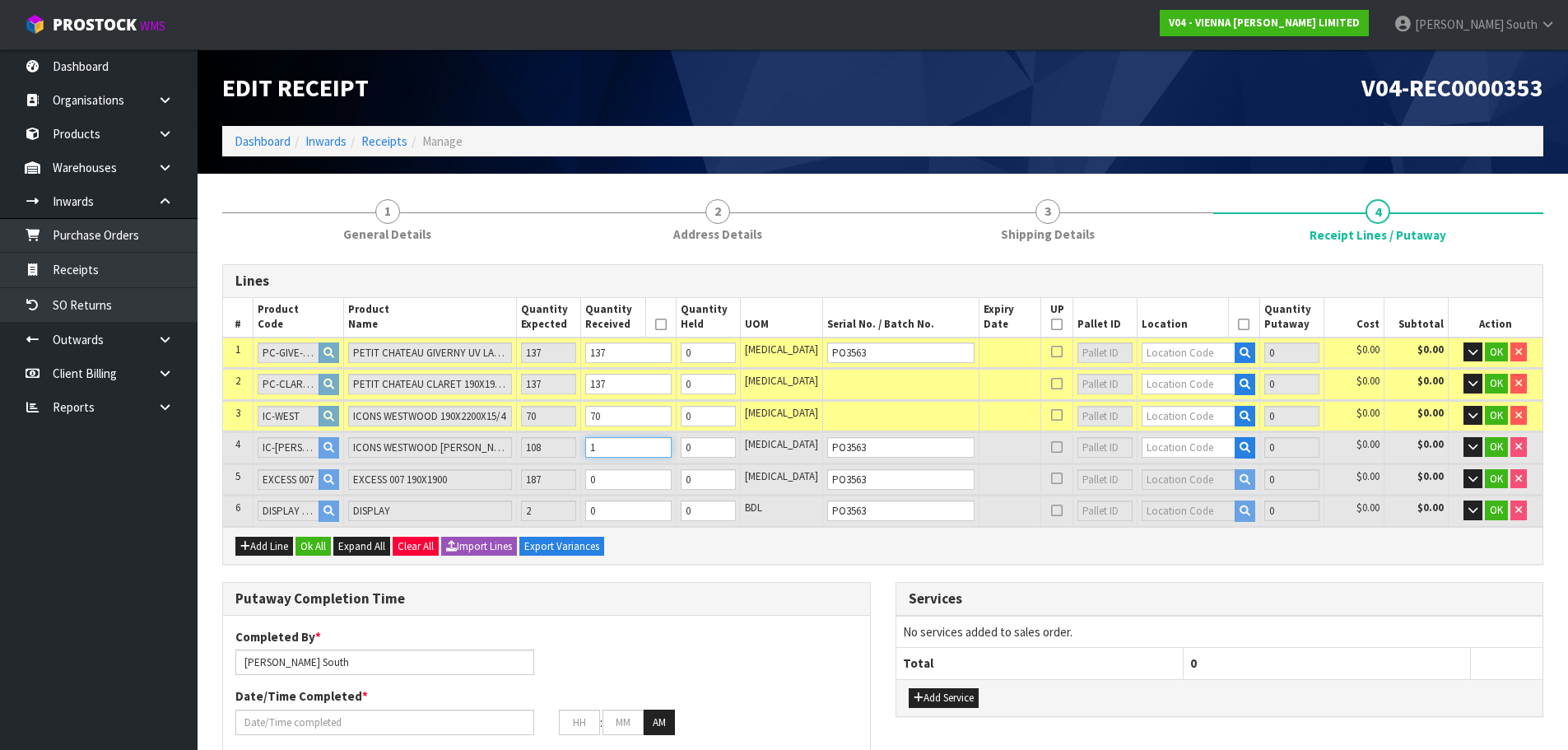
type input "10"
type input "161"
type input "16.81565"
type input "9568"
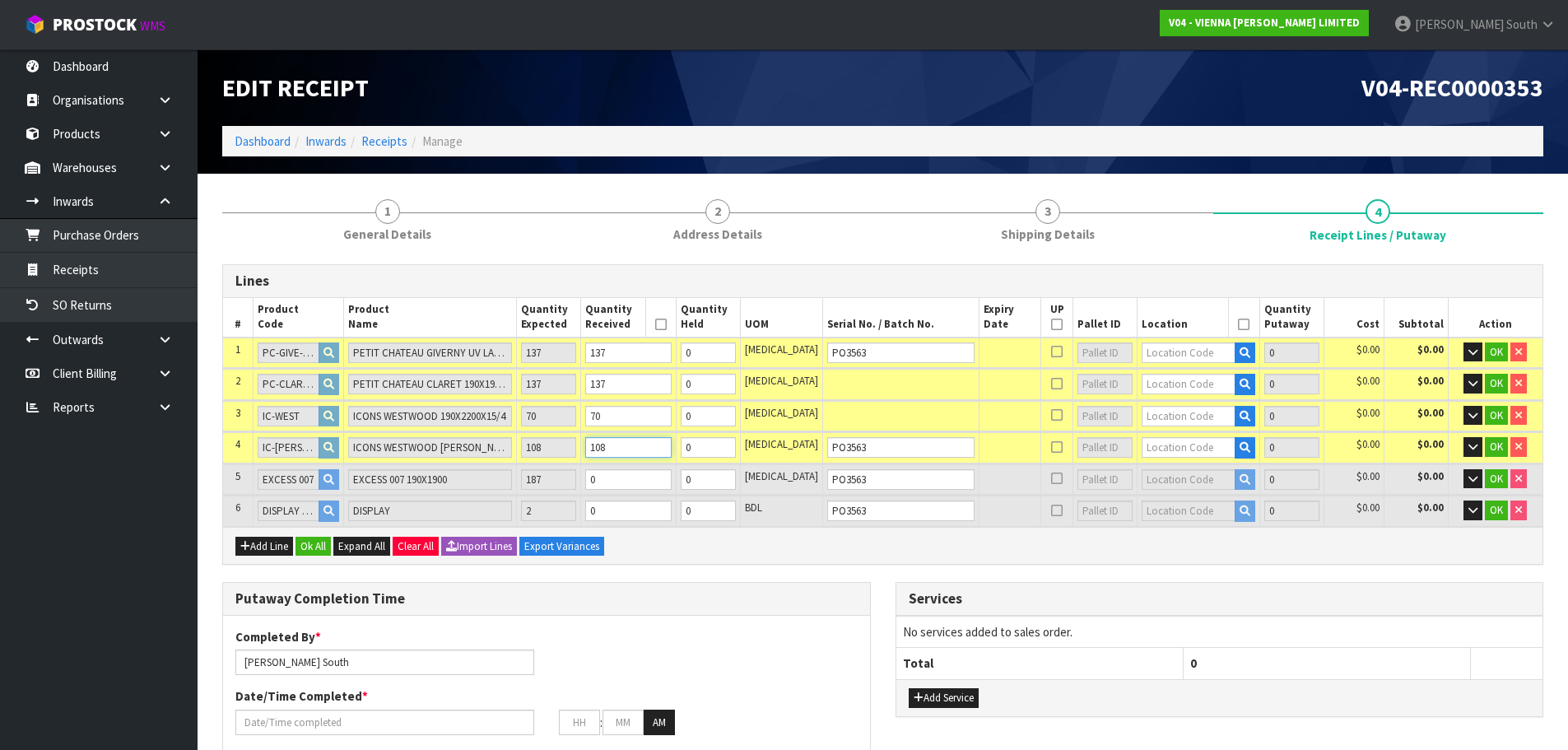
type input "108"
click at [639, 493] on td "0" at bounding box center [628, 480] width 95 height 31
drag, startPoint x: 642, startPoint y: 492, endPoint x: 648, endPoint y: 475, distance: 18.0
click at [644, 488] on td "0" at bounding box center [628, 480] width 95 height 31
click at [648, 475] on input "0" at bounding box center [629, 479] width 87 height 20
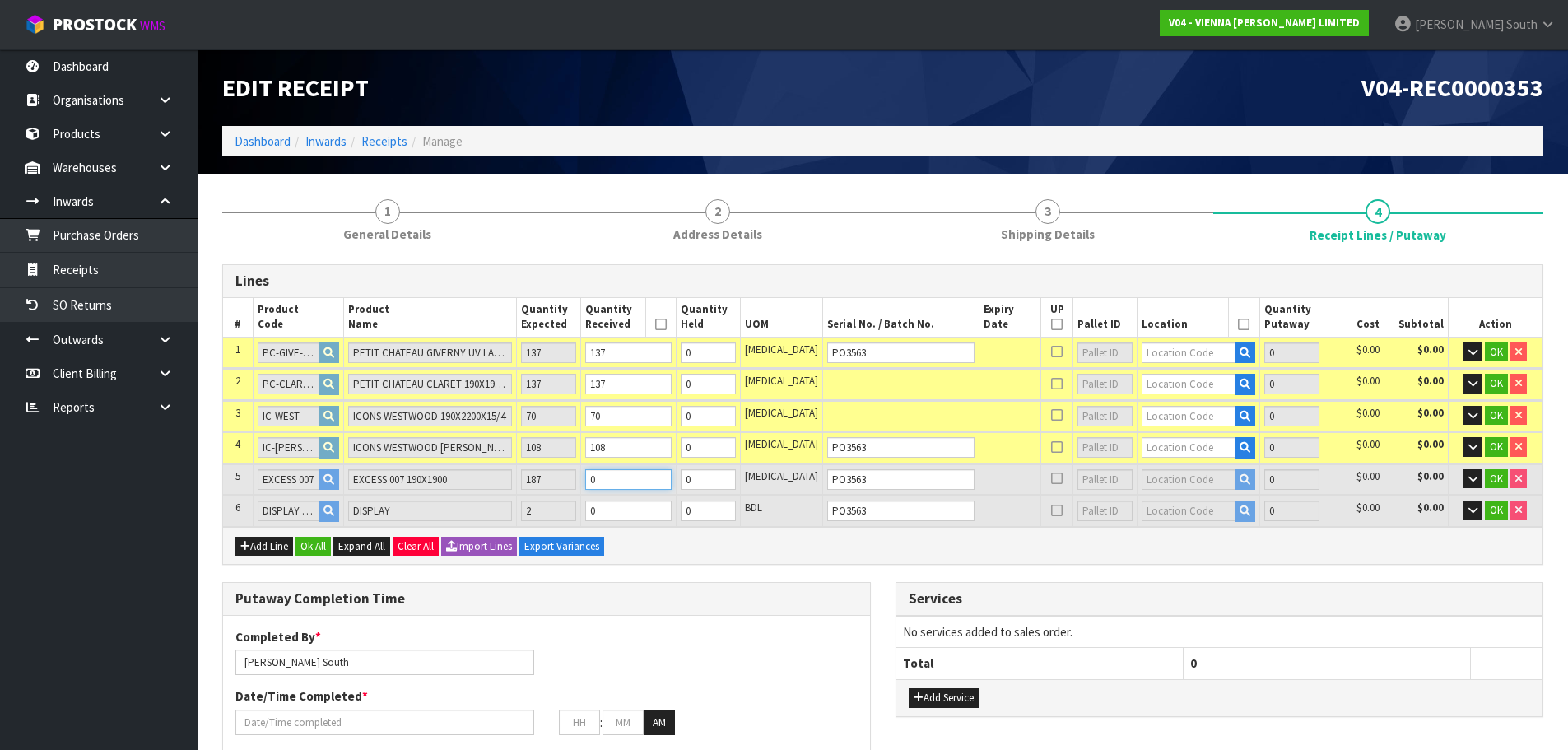
type input "0"
type input "16.85405"
type input "9590"
type input "1"
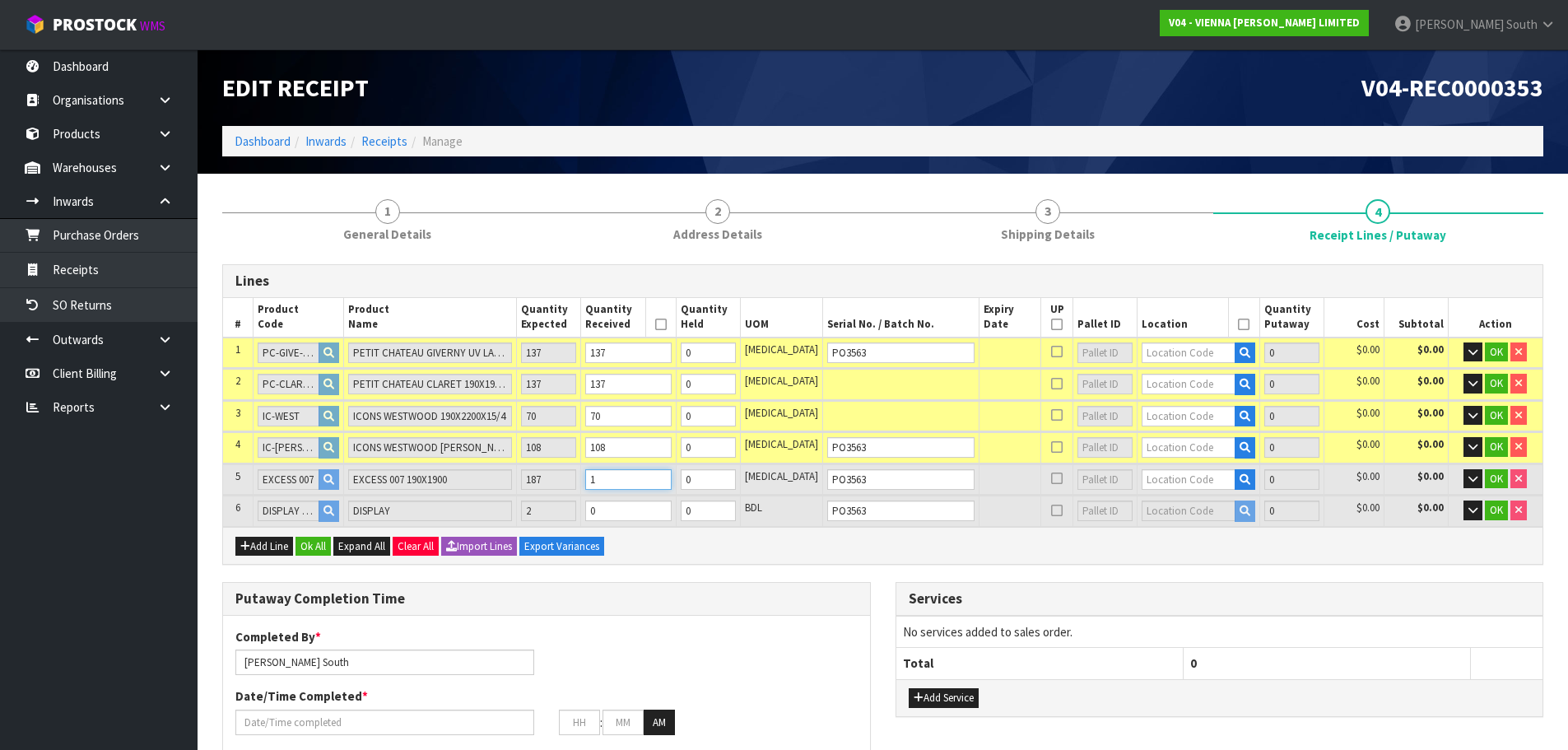
type input "17.50685"
type input "9964"
type input "18"
type input "24.800546"
type input "13826"
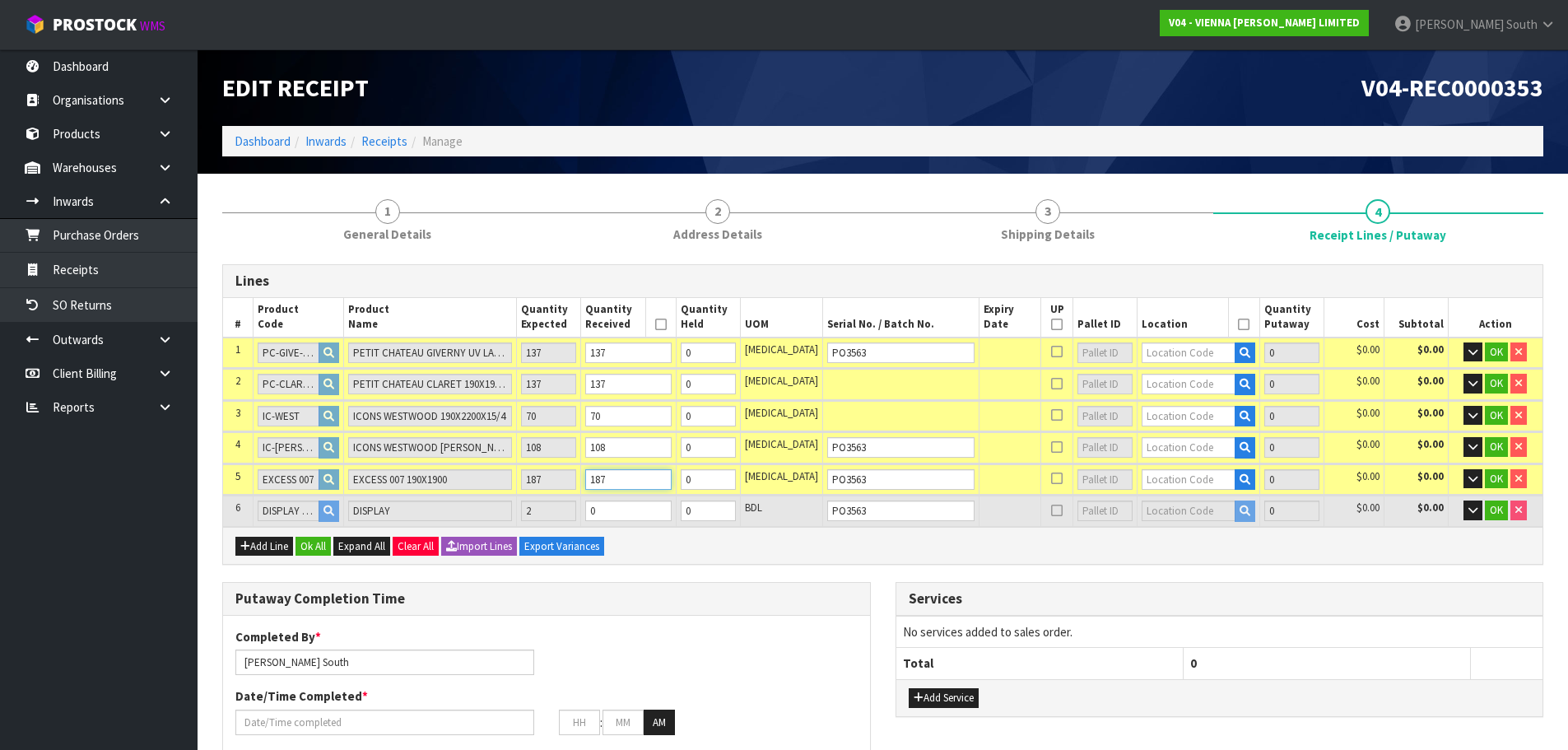
type input "187"
click at [654, 509] on input "0" at bounding box center [629, 510] width 87 height 20
type input "0"
type input "24.822766"
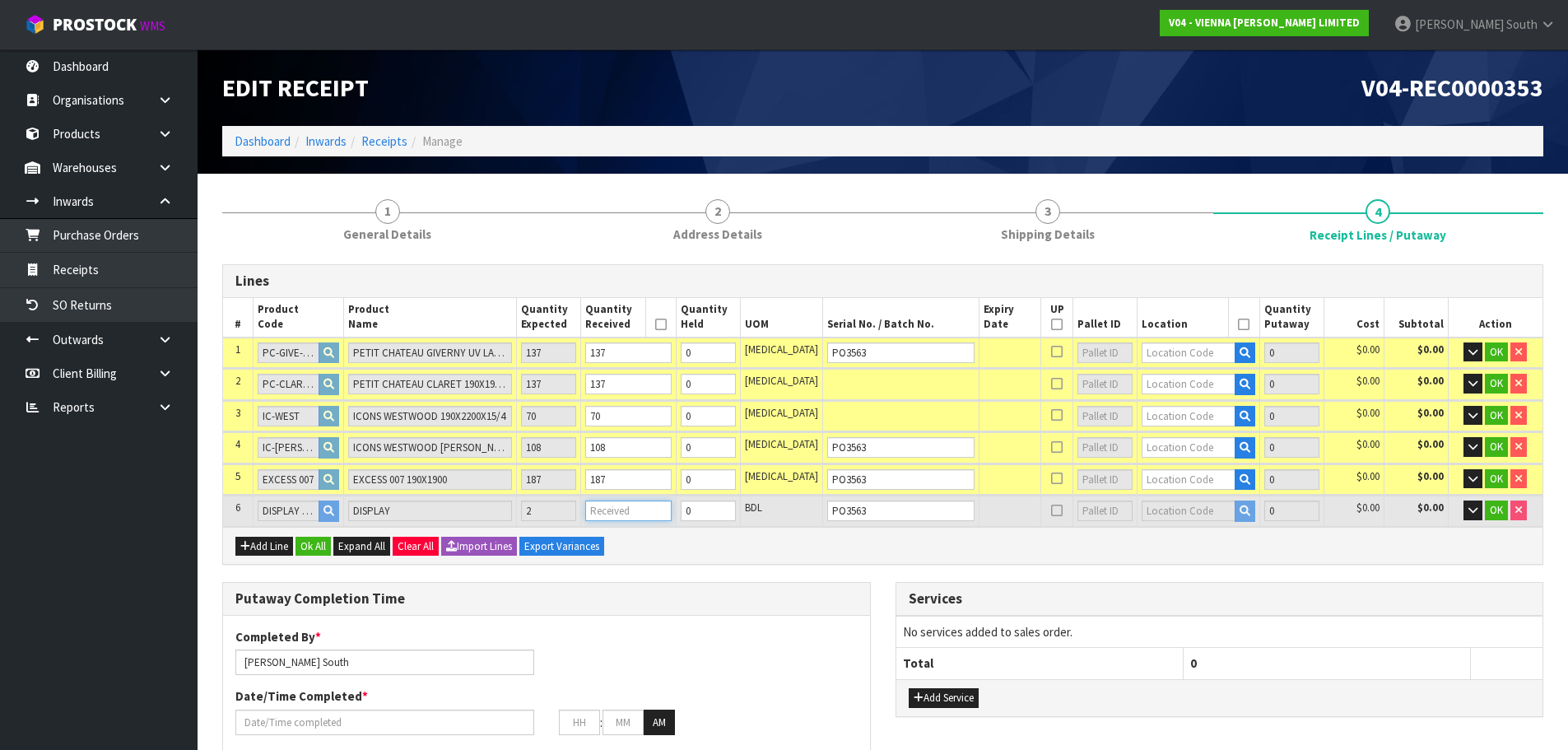
type input "13840.7"
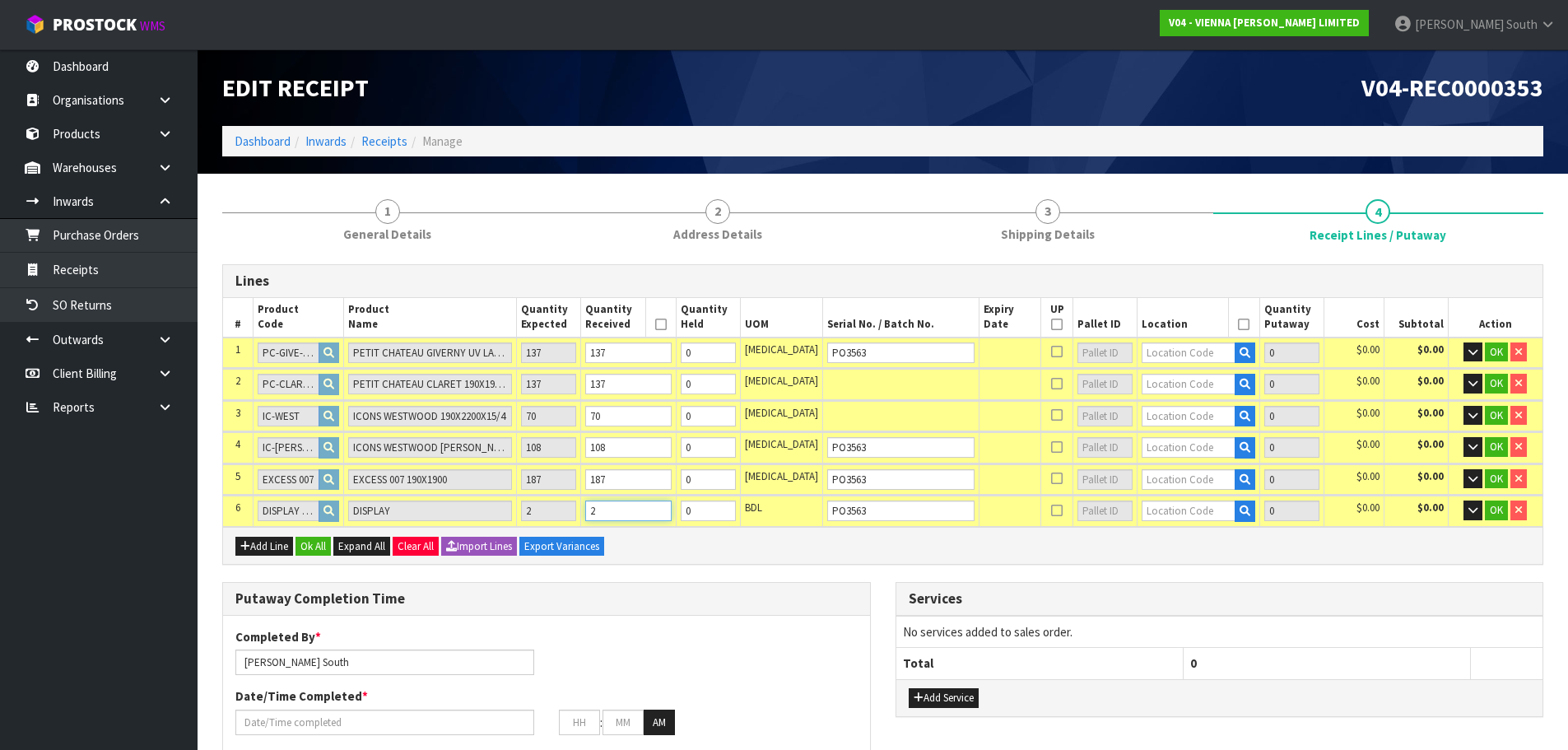
type input "2"
click at [1142, 347] on input "text" at bounding box center [1189, 352] width 94 height 20
type input "11-06-1-"
click at [1192, 384] on link "11-06-1- A" at bounding box center [1187, 380] width 130 height 22
type input "137"
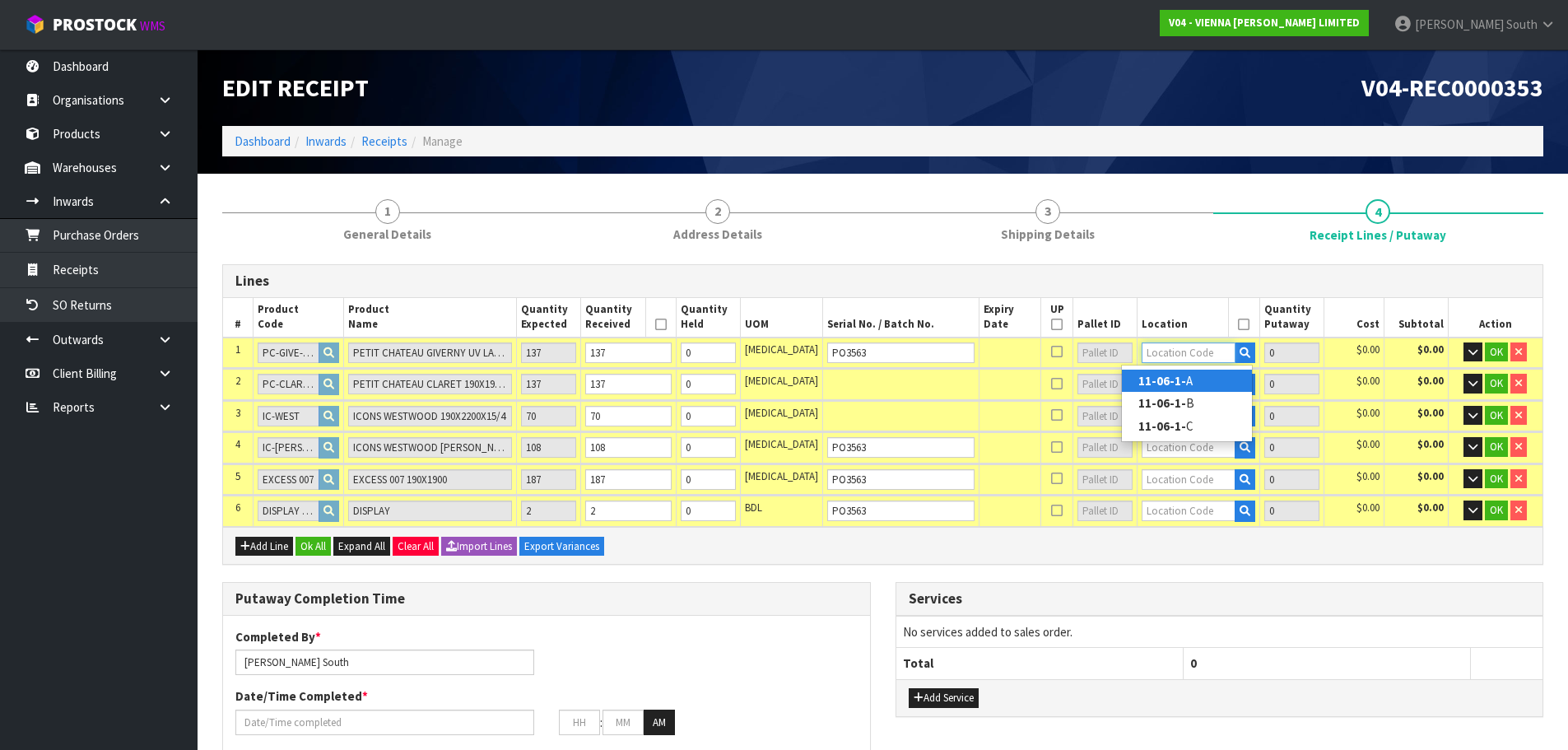
type input "11-06-1-A"
type input "137"
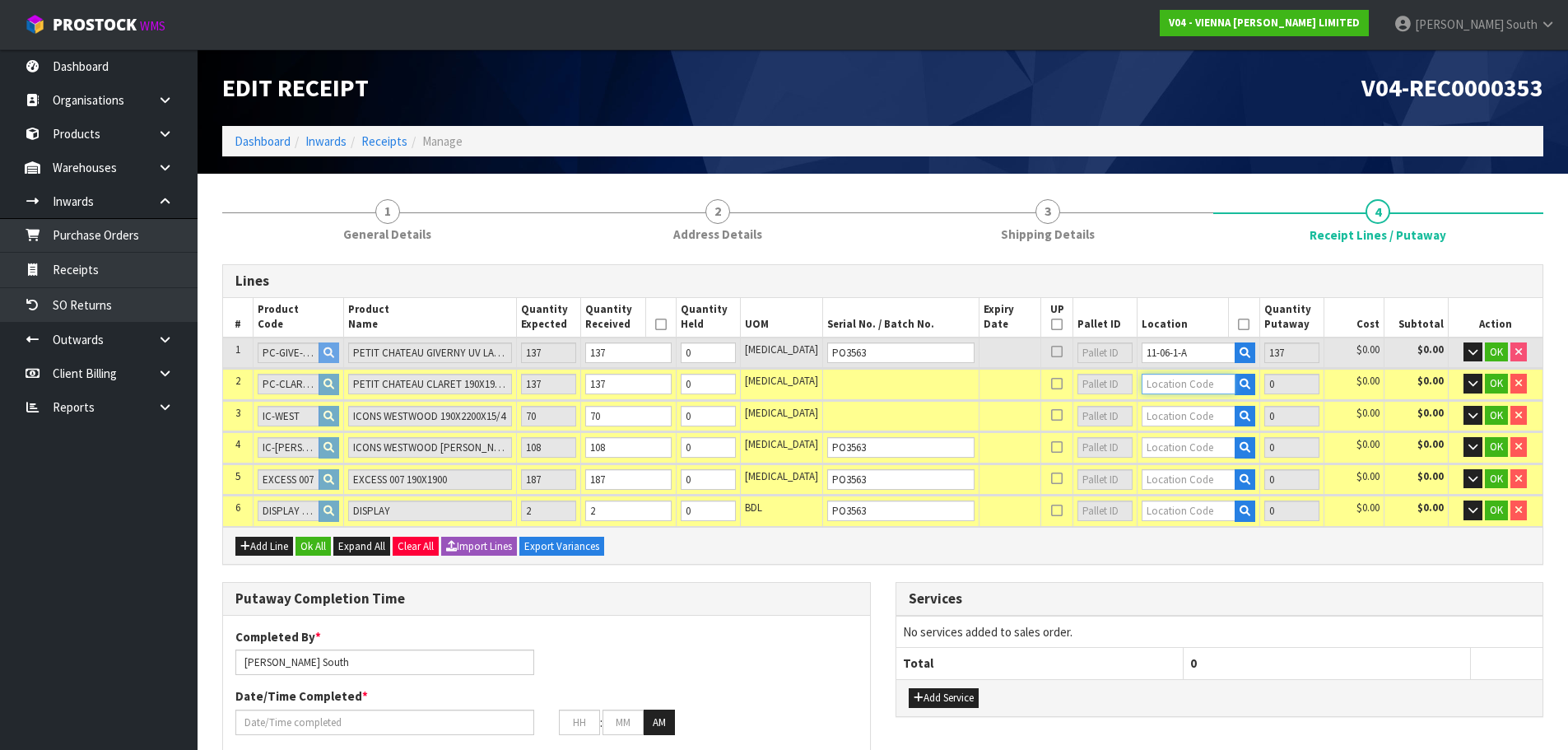
click at [1169, 385] on input "text" at bounding box center [1189, 384] width 94 height 20
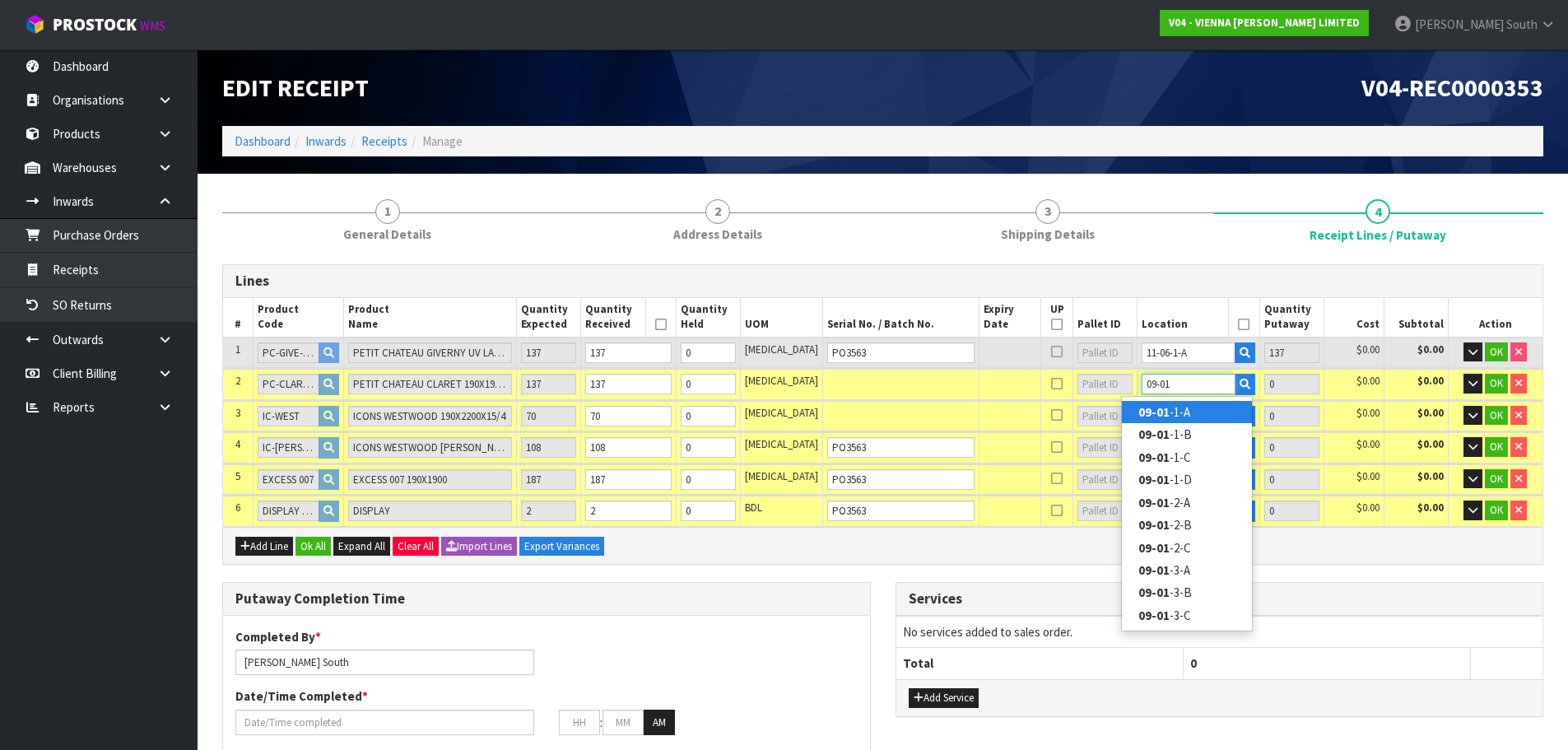
type input "09-01"
click at [1180, 410] on link "09-01 -1-A" at bounding box center [1187, 412] width 130 height 22
type input "274"
type input "09-01-1-A"
type input "137"
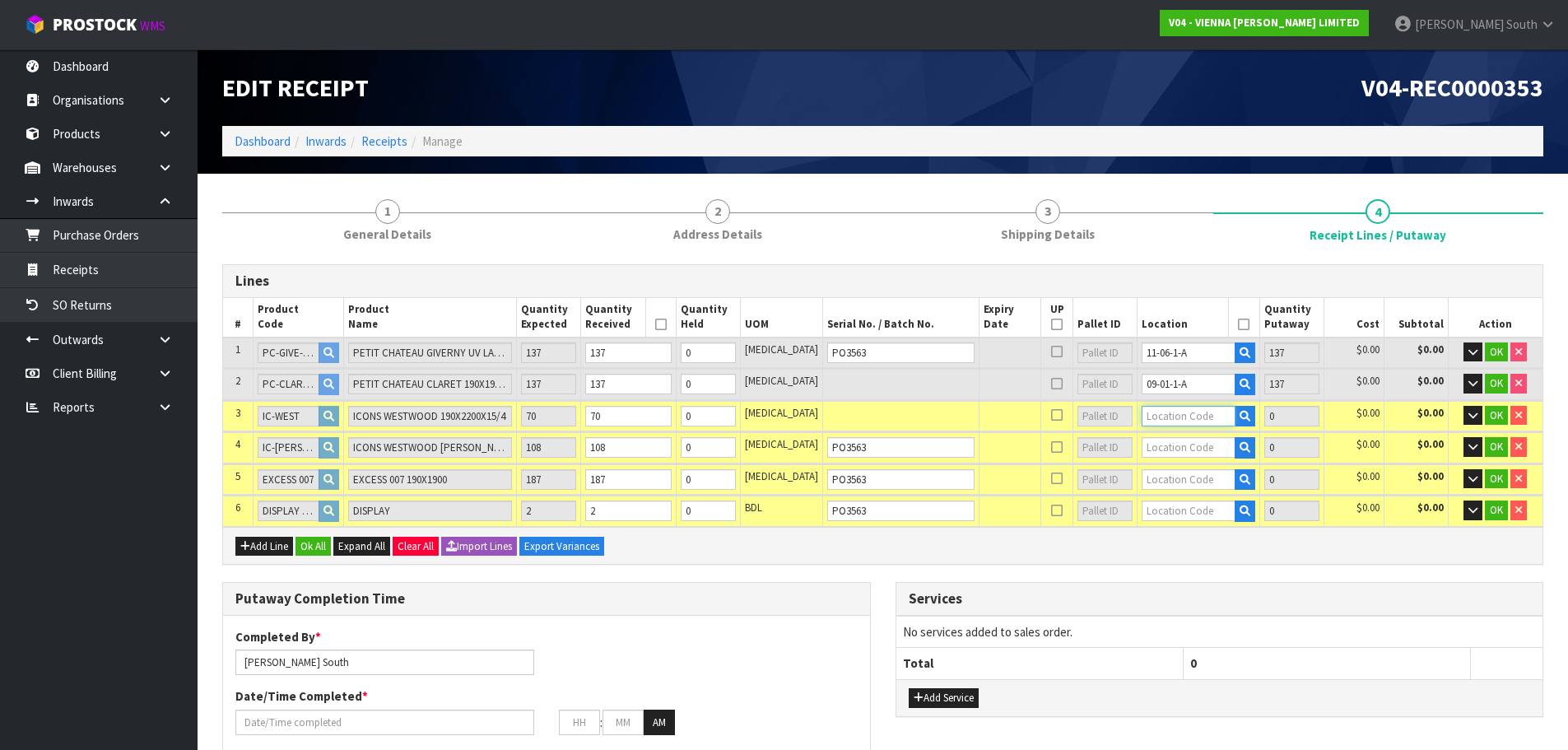
click at [1163, 412] on input "text" at bounding box center [1189, 415] width 94 height 20
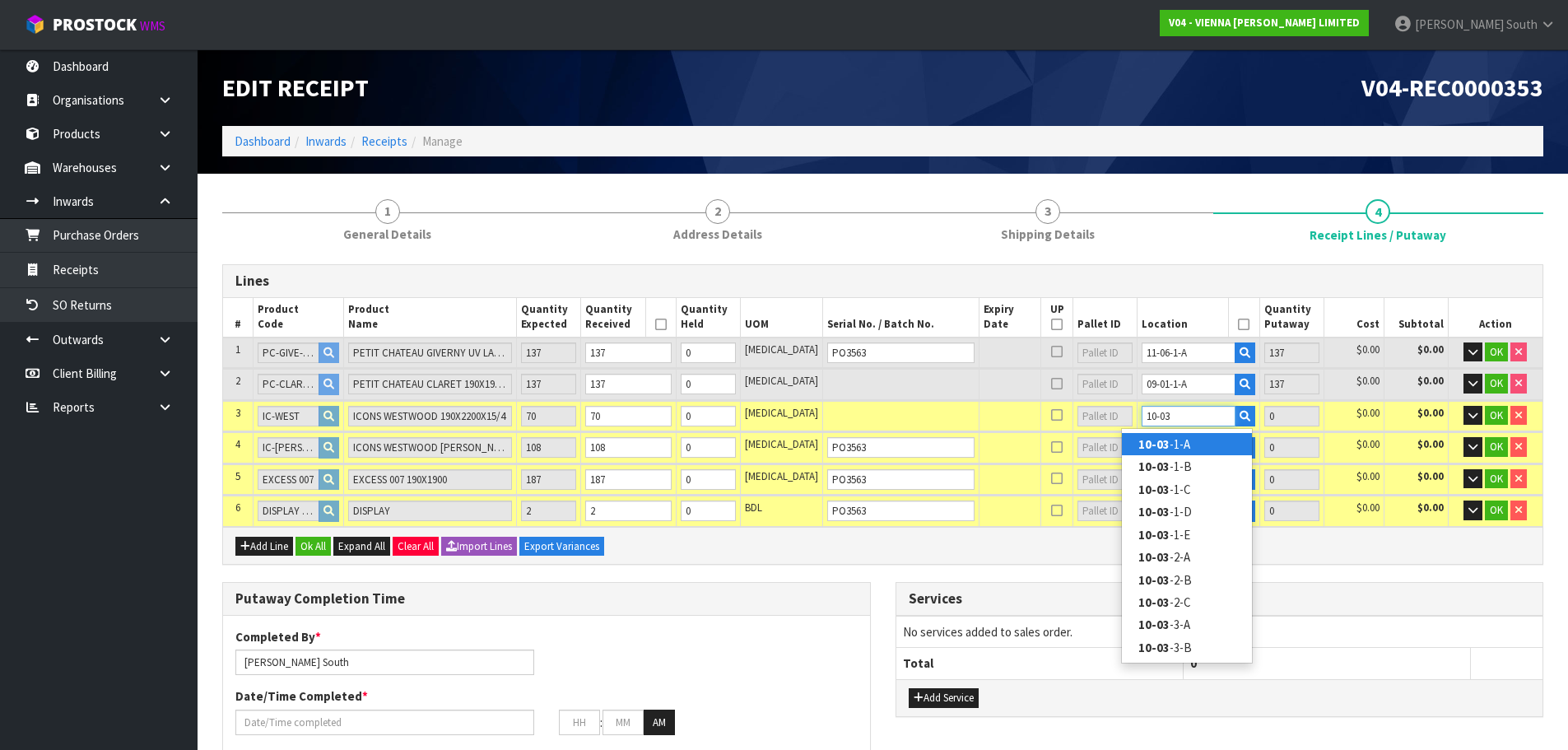
type input "10-03"
click at [1190, 439] on link "10-03 -1-A" at bounding box center [1187, 443] width 130 height 22
type input "344"
type input "10-03-1-A"
type input "70"
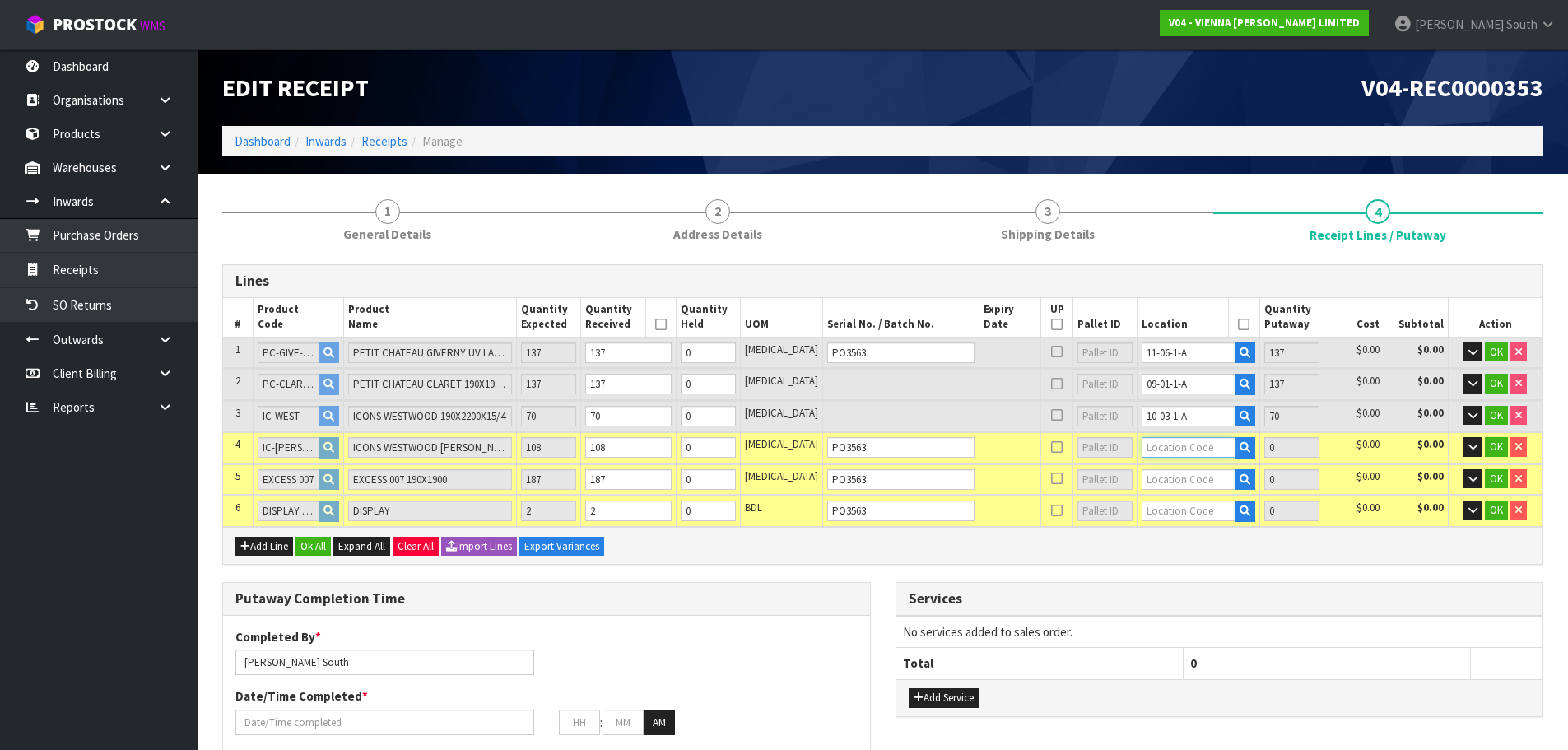
click at [1147, 453] on input "text" at bounding box center [1189, 446] width 94 height 20
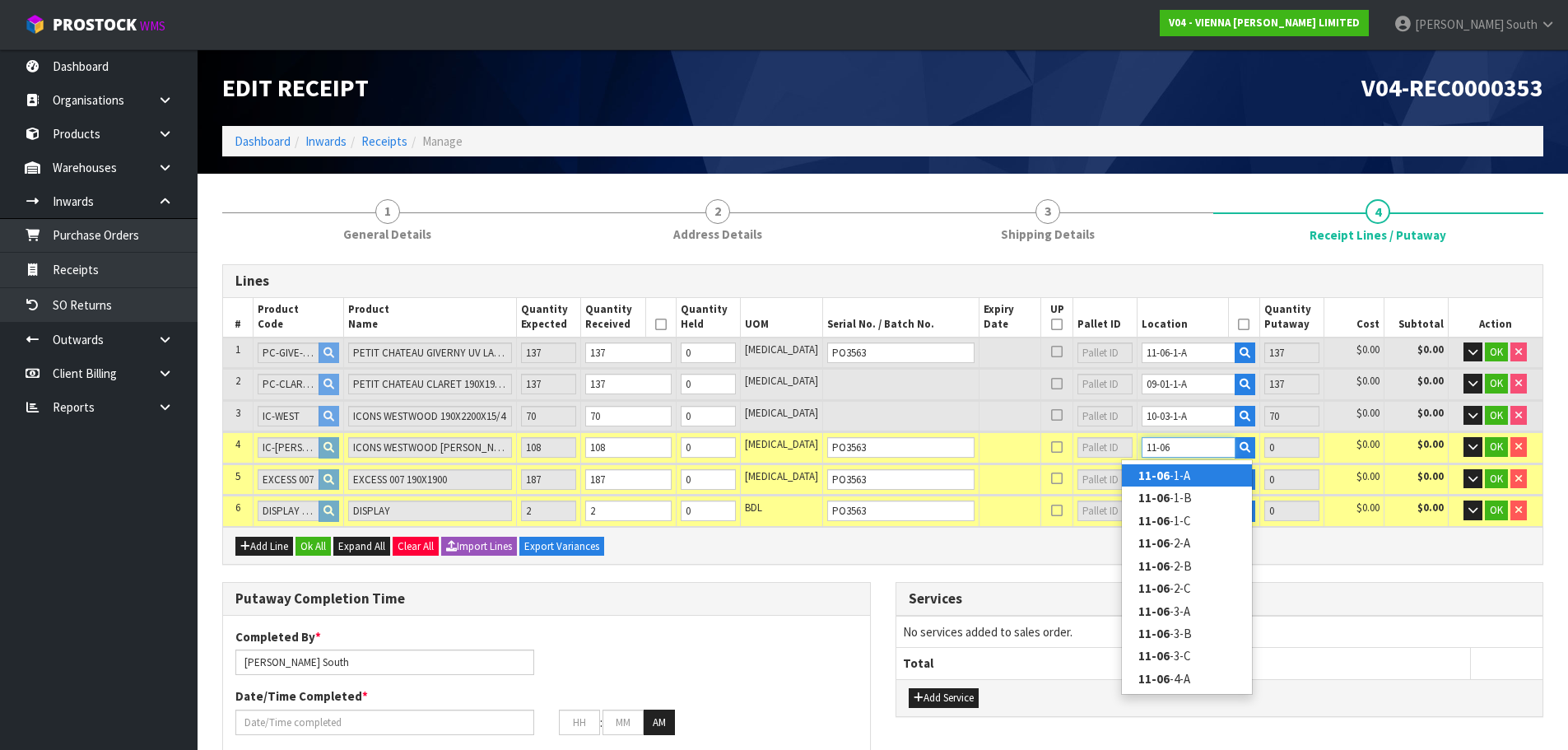
type input "11-06"
click at [1185, 479] on link "11-06 -1-A" at bounding box center [1187, 475] width 130 height 22
type input "452"
type input "11-06-1-A"
type input "108"
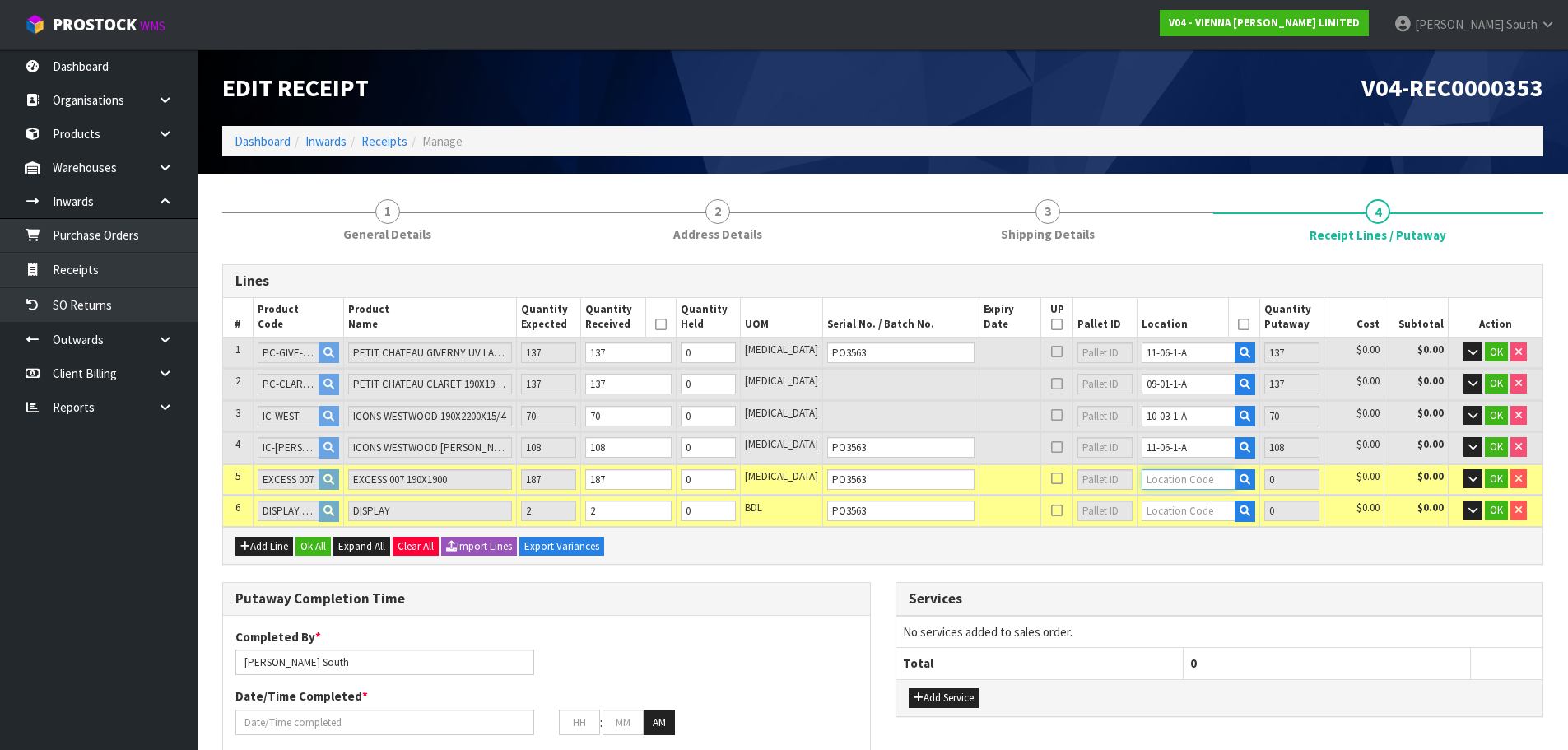
click at [1176, 478] on input "text" at bounding box center [1189, 479] width 94 height 20
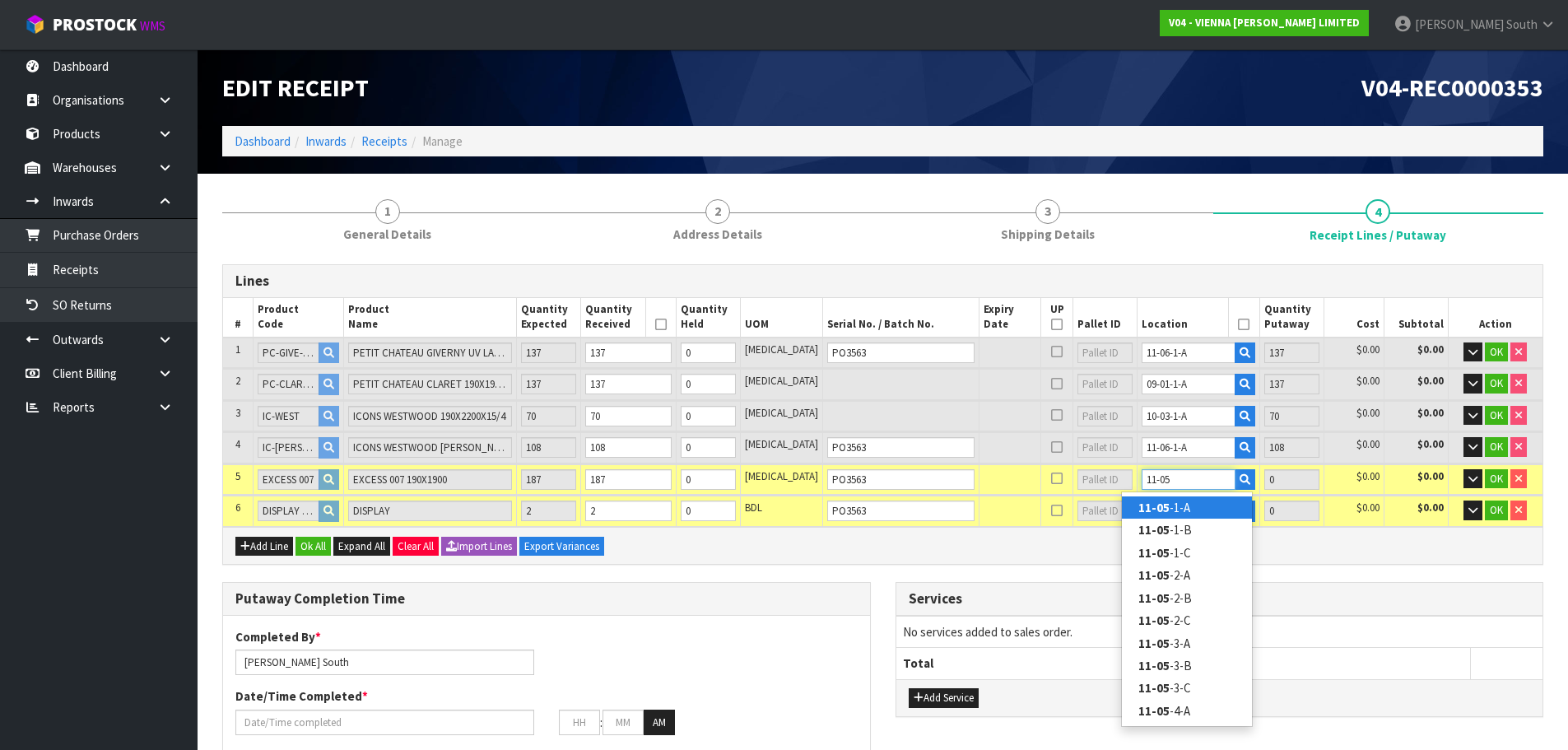
type input "11-05"
click at [1182, 511] on link "11-05 -1-A" at bounding box center [1187, 507] width 130 height 22
type input "639"
type input "11-05-1-A"
type input "187"
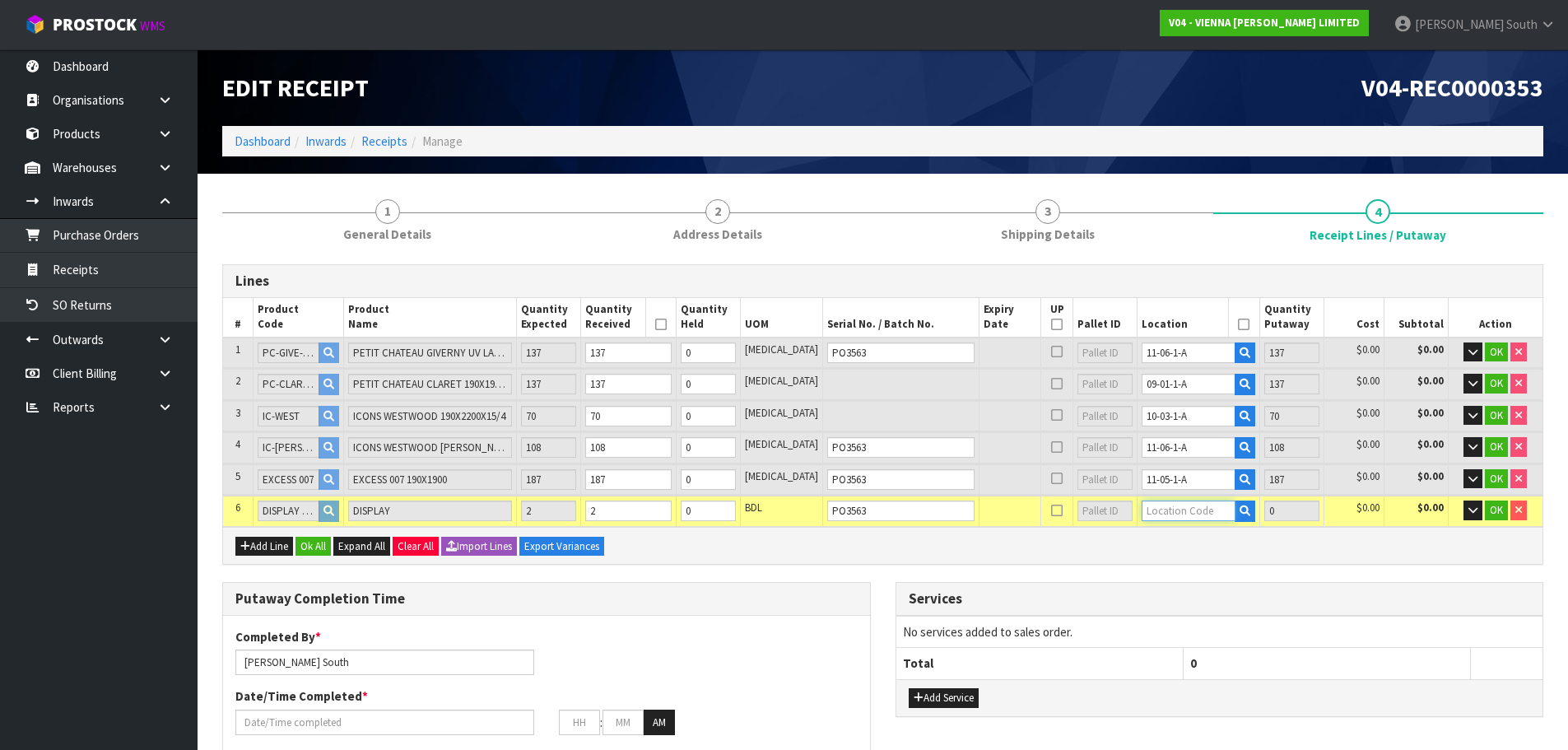
click at [1182, 511] on input "text" at bounding box center [1189, 510] width 94 height 20
type input "20"
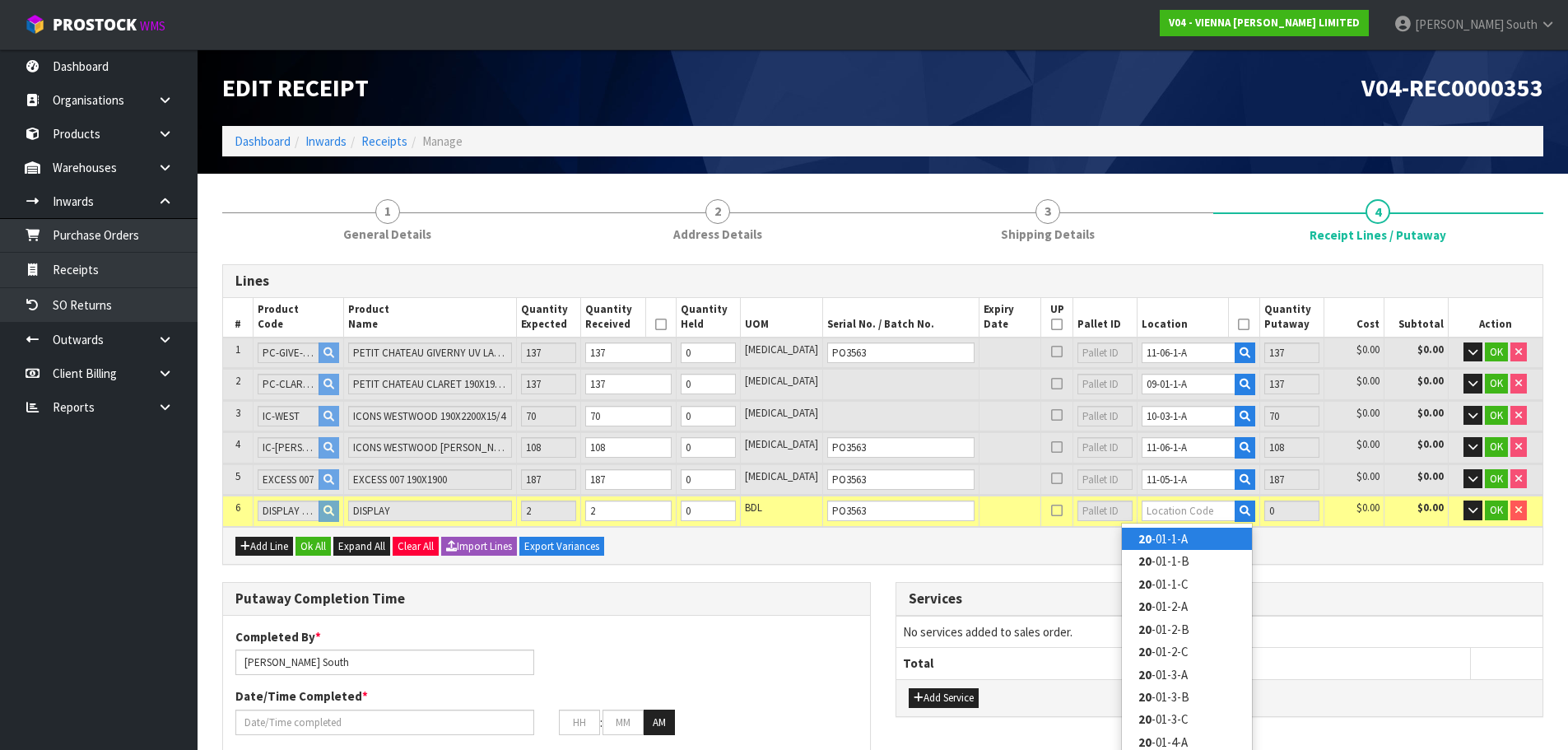
click at [1179, 534] on link "20 -01-1-A" at bounding box center [1187, 538] width 130 height 22
type input "641"
type input "20-01-1-A"
type input "2"
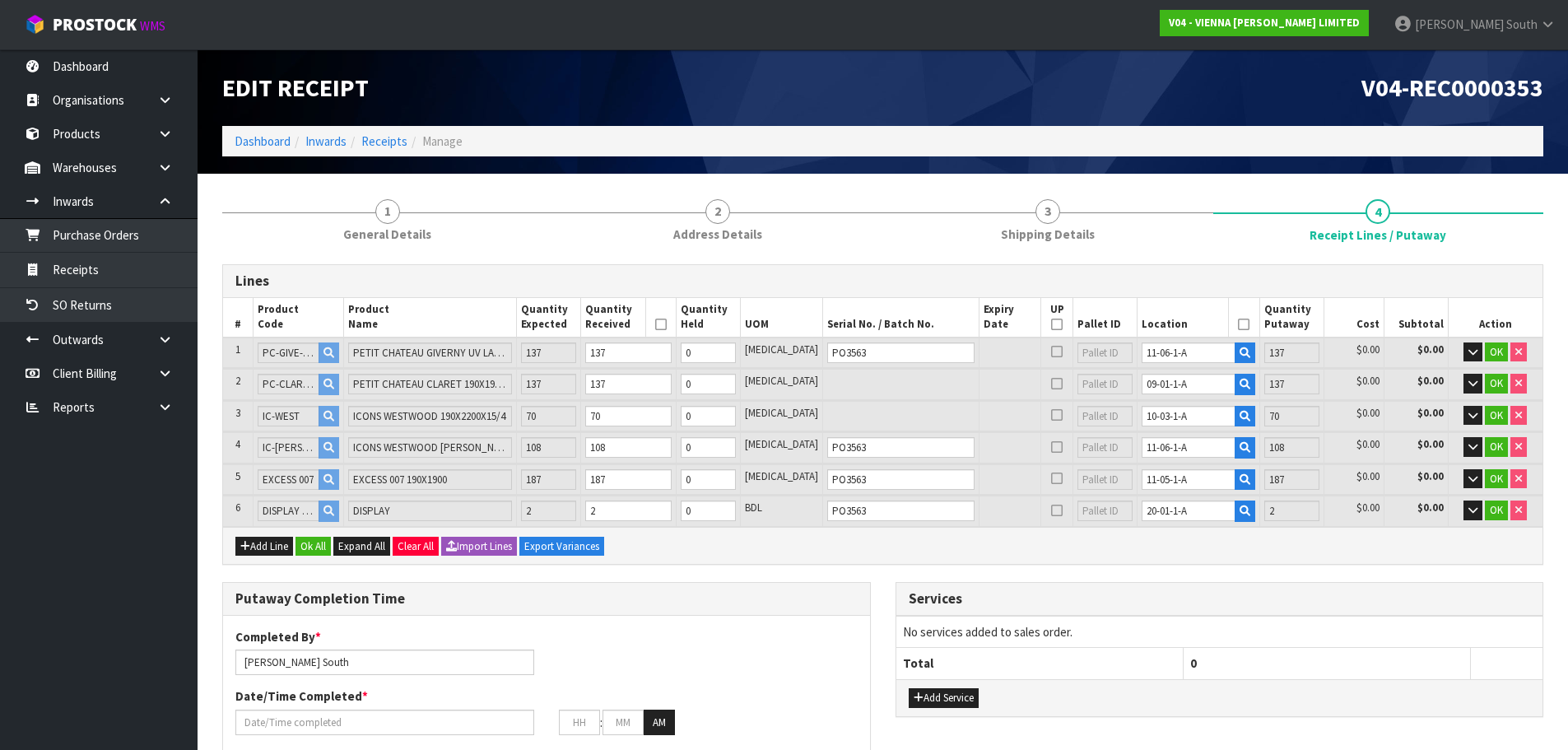
click at [1368, 551] on div "Add Line Ok All Expand All Clear All Import Lines Export Variances" at bounding box center [883, 545] width 1320 height 38
click at [327, 551] on button "Ok All" at bounding box center [313, 546] width 36 height 20
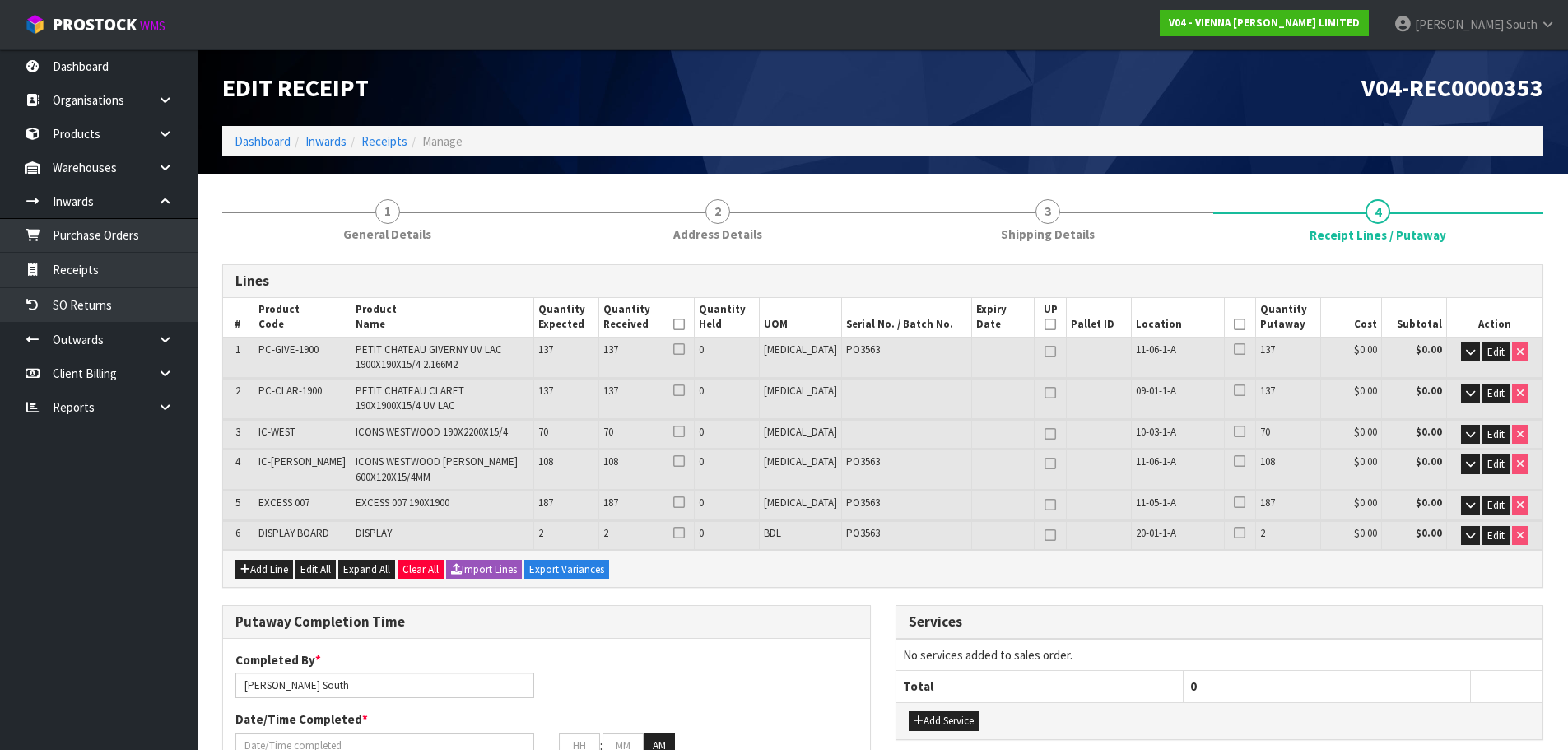
drag, startPoint x: 696, startPoint y: 328, endPoint x: 715, endPoint y: 325, distance: 19.2
click at [685, 325] on icon at bounding box center [679, 324] width 12 height 1
click at [1227, 331] on th at bounding box center [1240, 317] width 32 height 39
click at [1234, 325] on icon at bounding box center [1240, 324] width 12 height 1
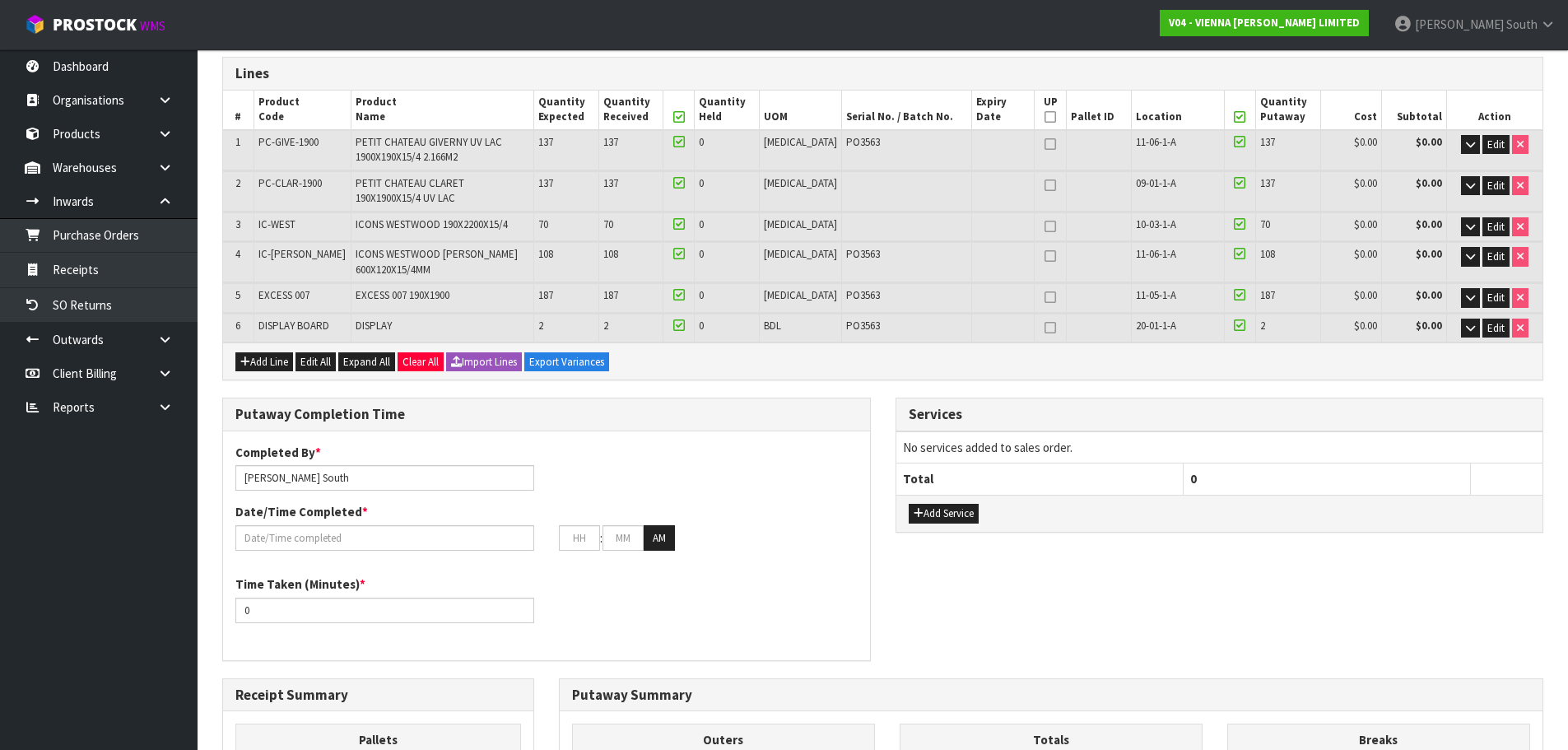
scroll to position [247, 0]
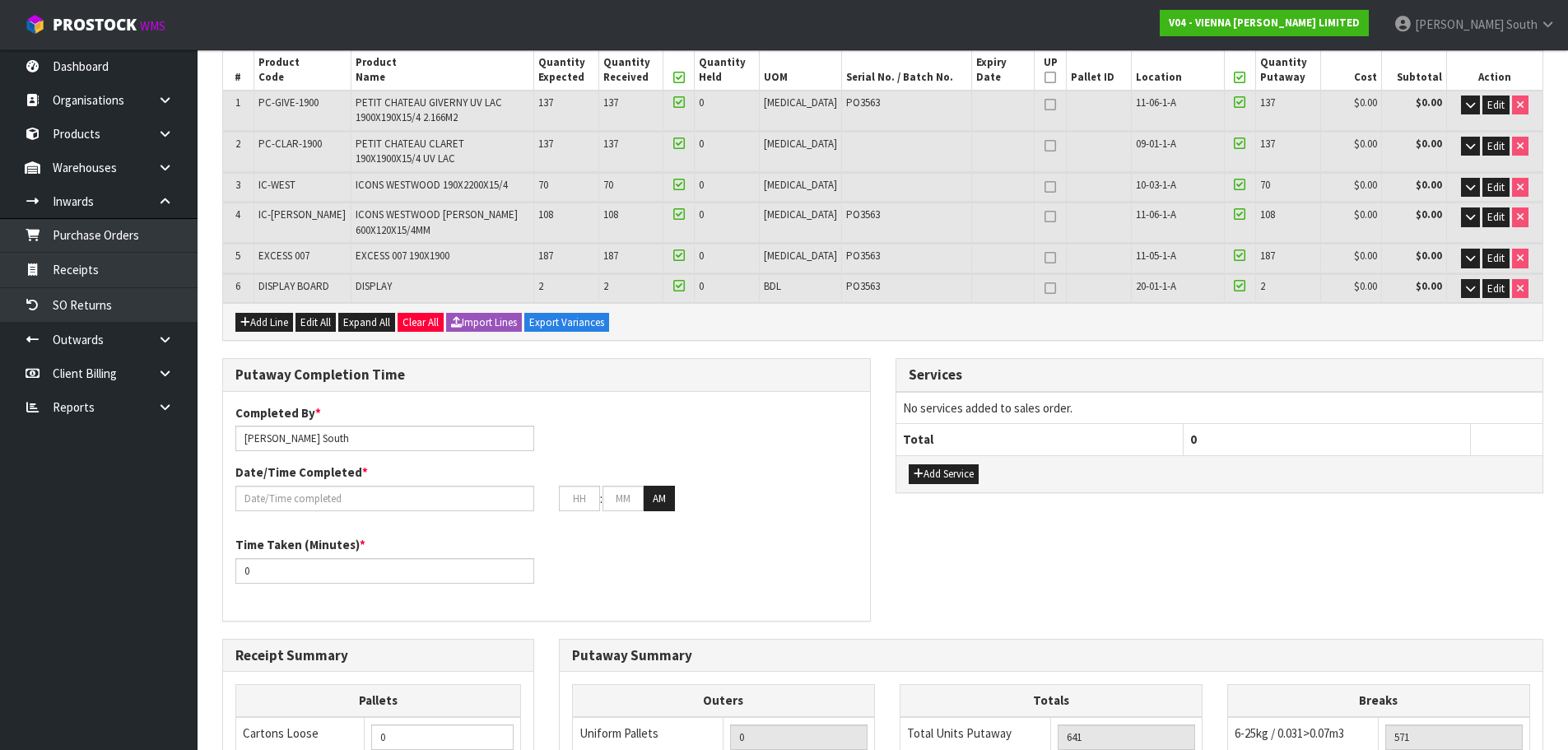
click at [1045, 78] on icon at bounding box center [1050, 77] width 12 height 1
type input "11"
type input "0"
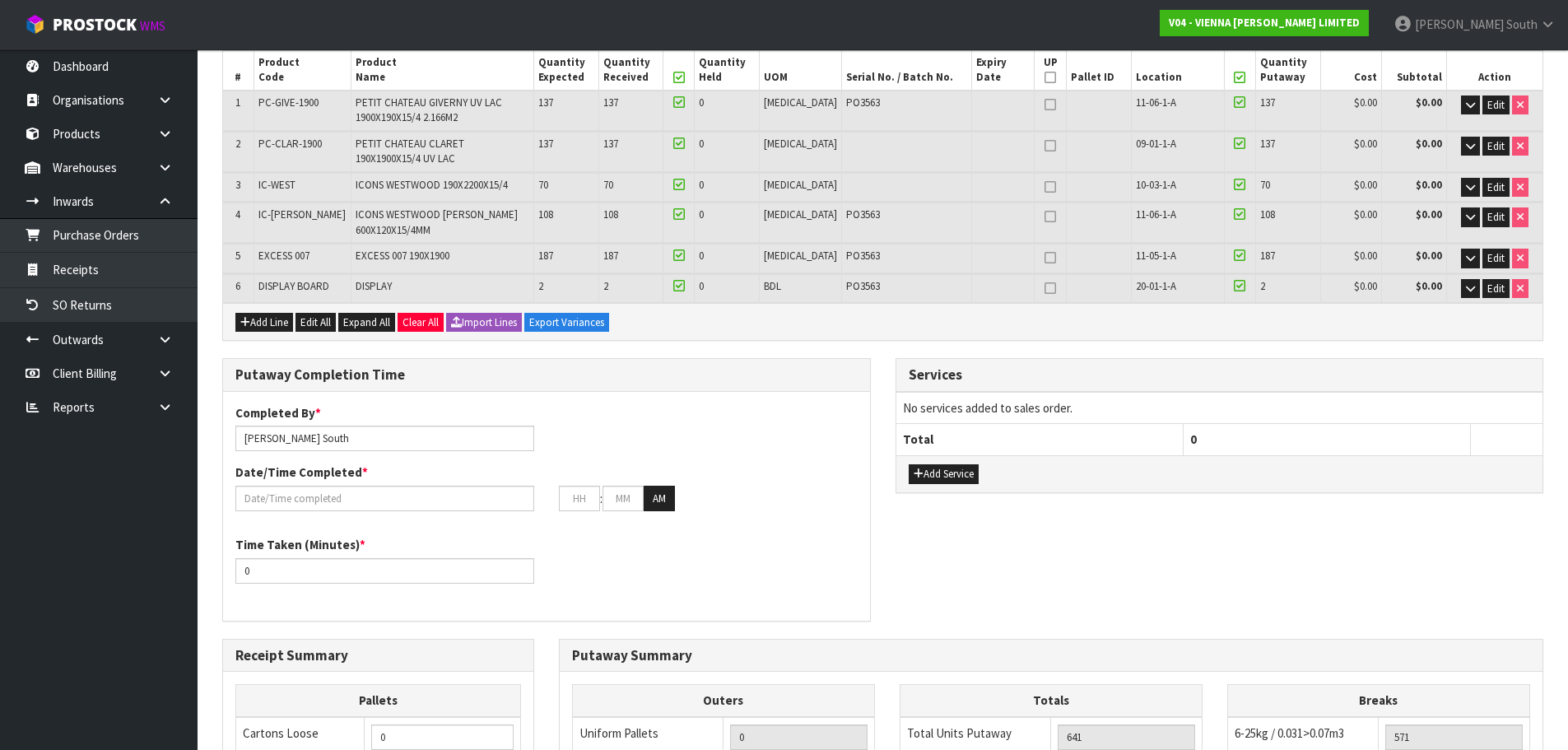
type input "11"
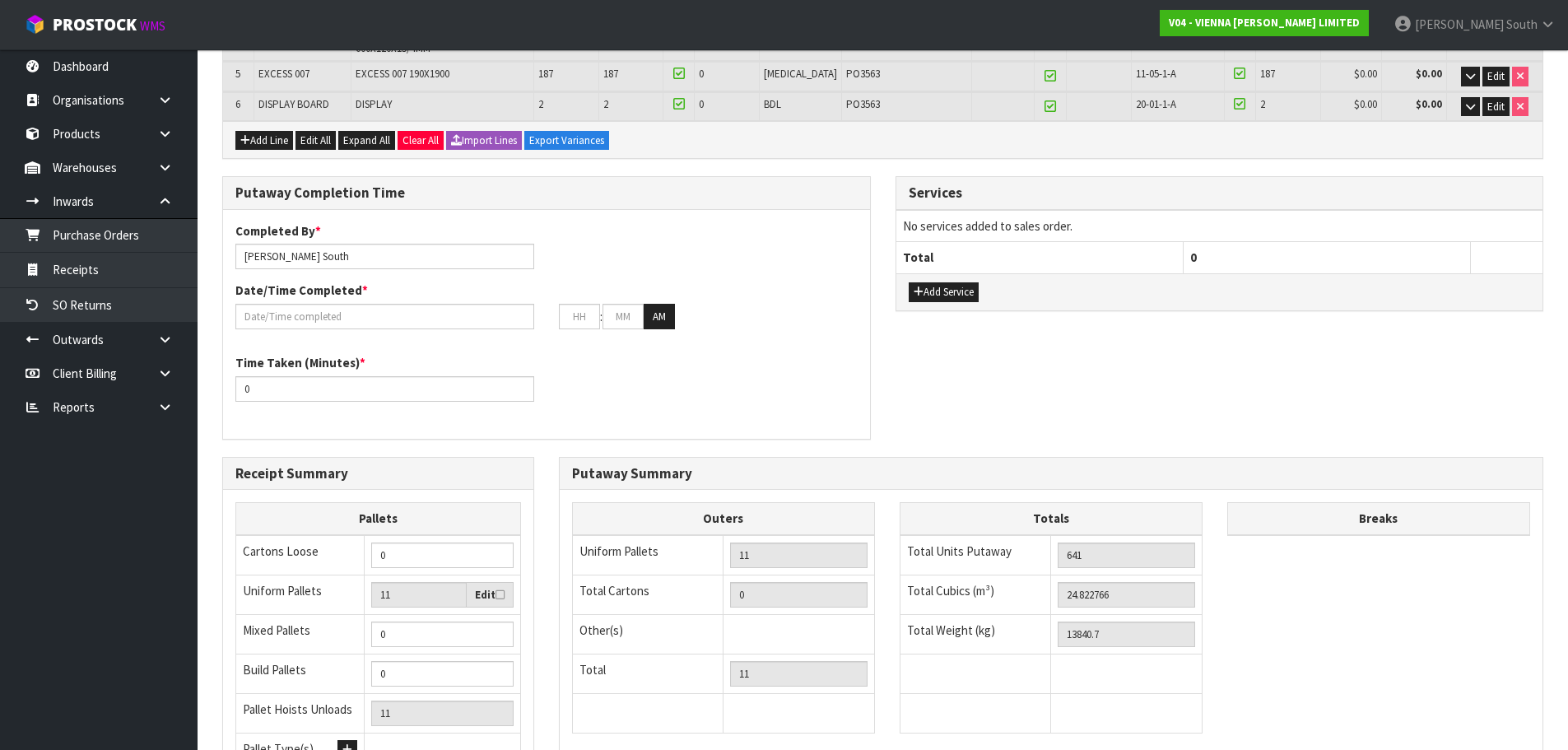
scroll to position [494, 0]
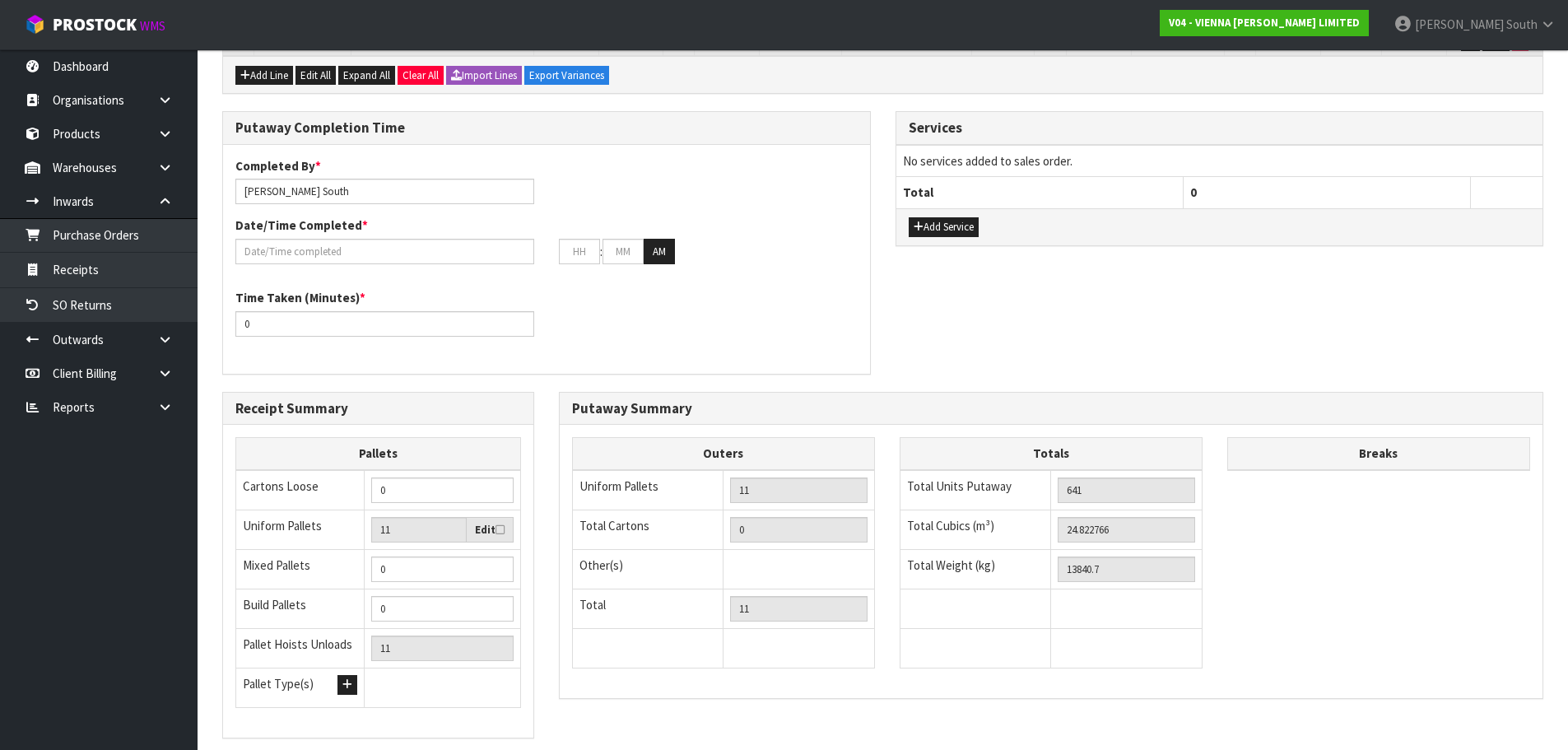
click at [496, 533] on icon at bounding box center [499, 529] width 9 height 11
click at [0, 0] on input "checkbox" at bounding box center [0, 0] width 0 height 0
click at [405, 534] on input "11" at bounding box center [418, 529] width 95 height 26
type input "1"
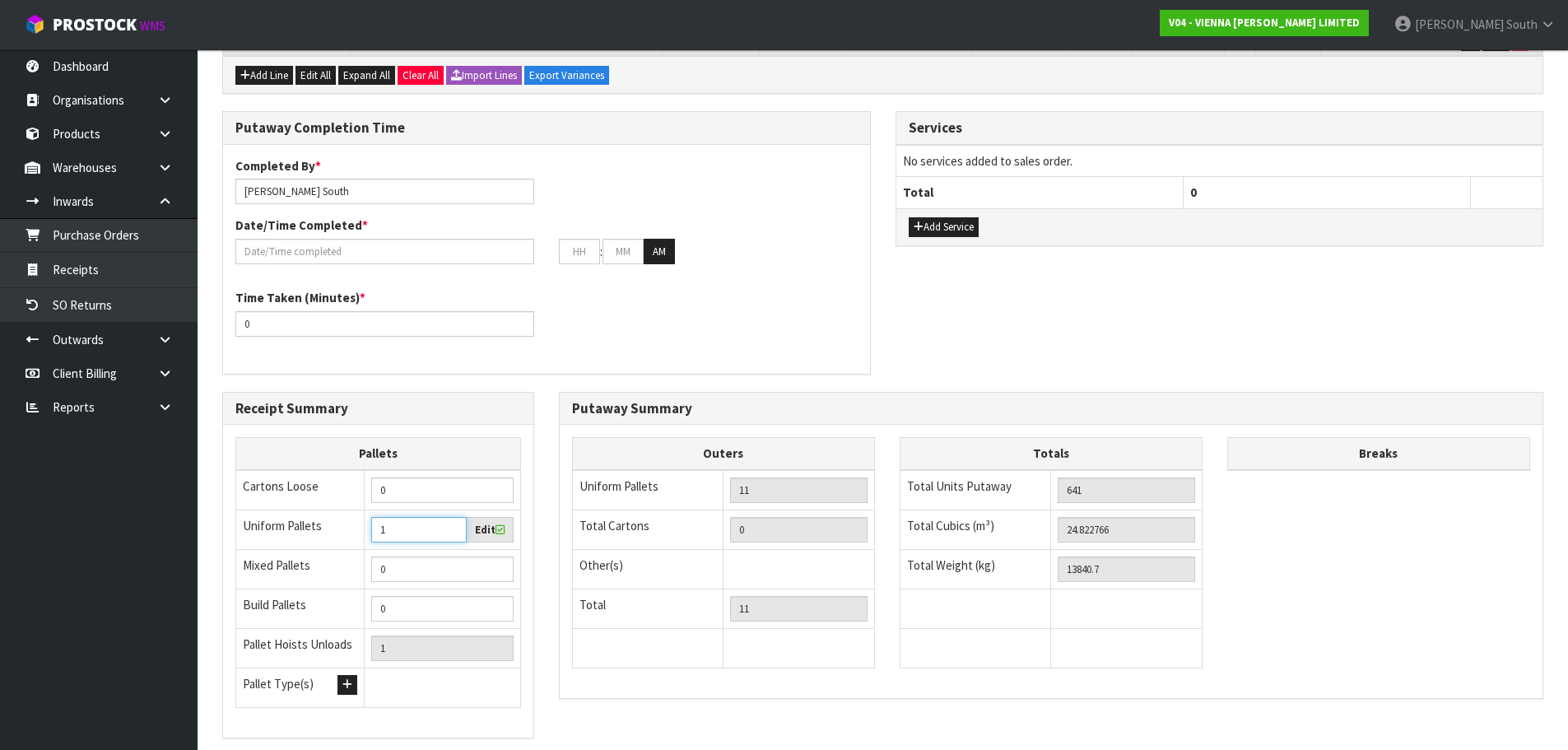
type input "15"
click at [551, 333] on div "Time Taken (Minutes) * 0" at bounding box center [546, 318] width 647 height 60
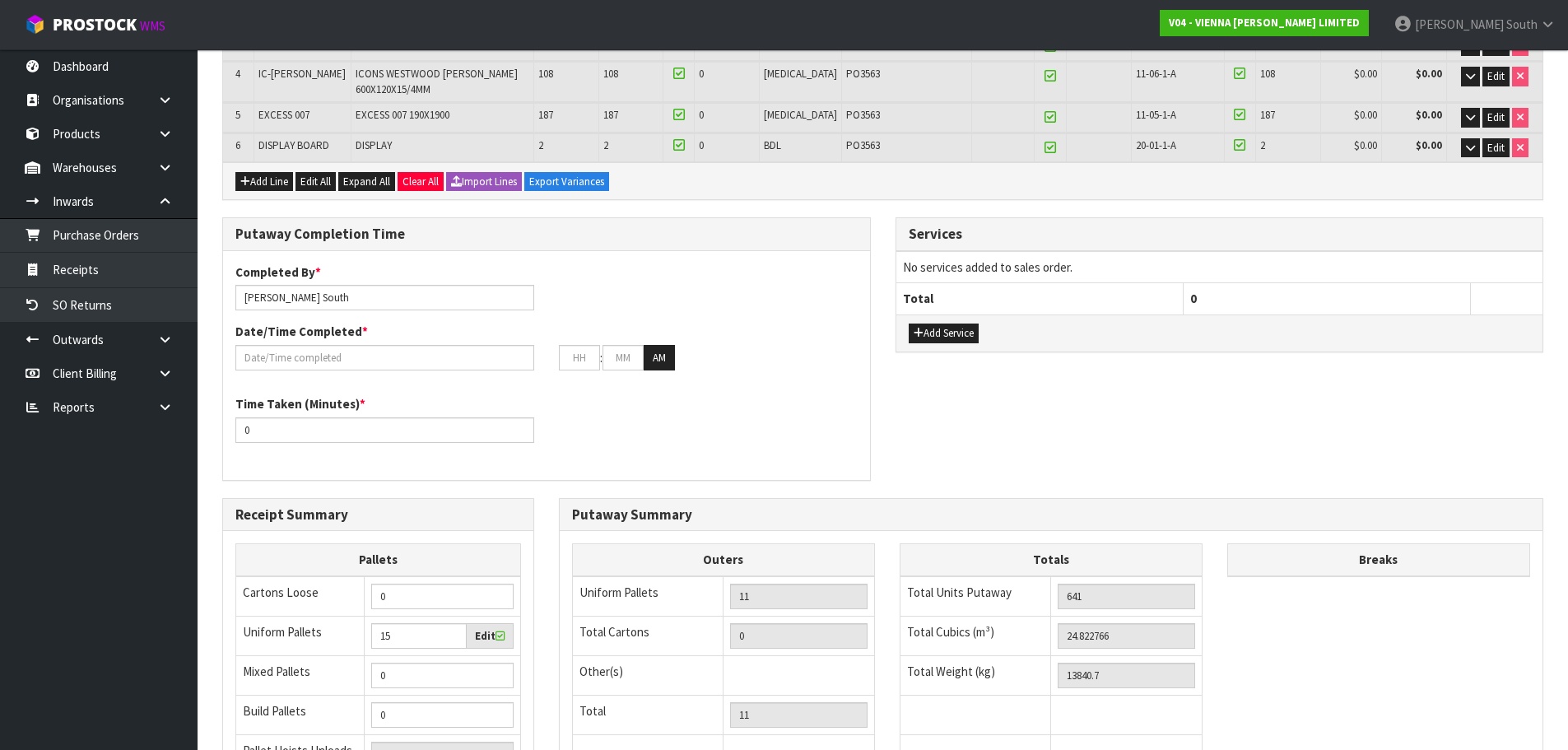
scroll to position [412, 0]
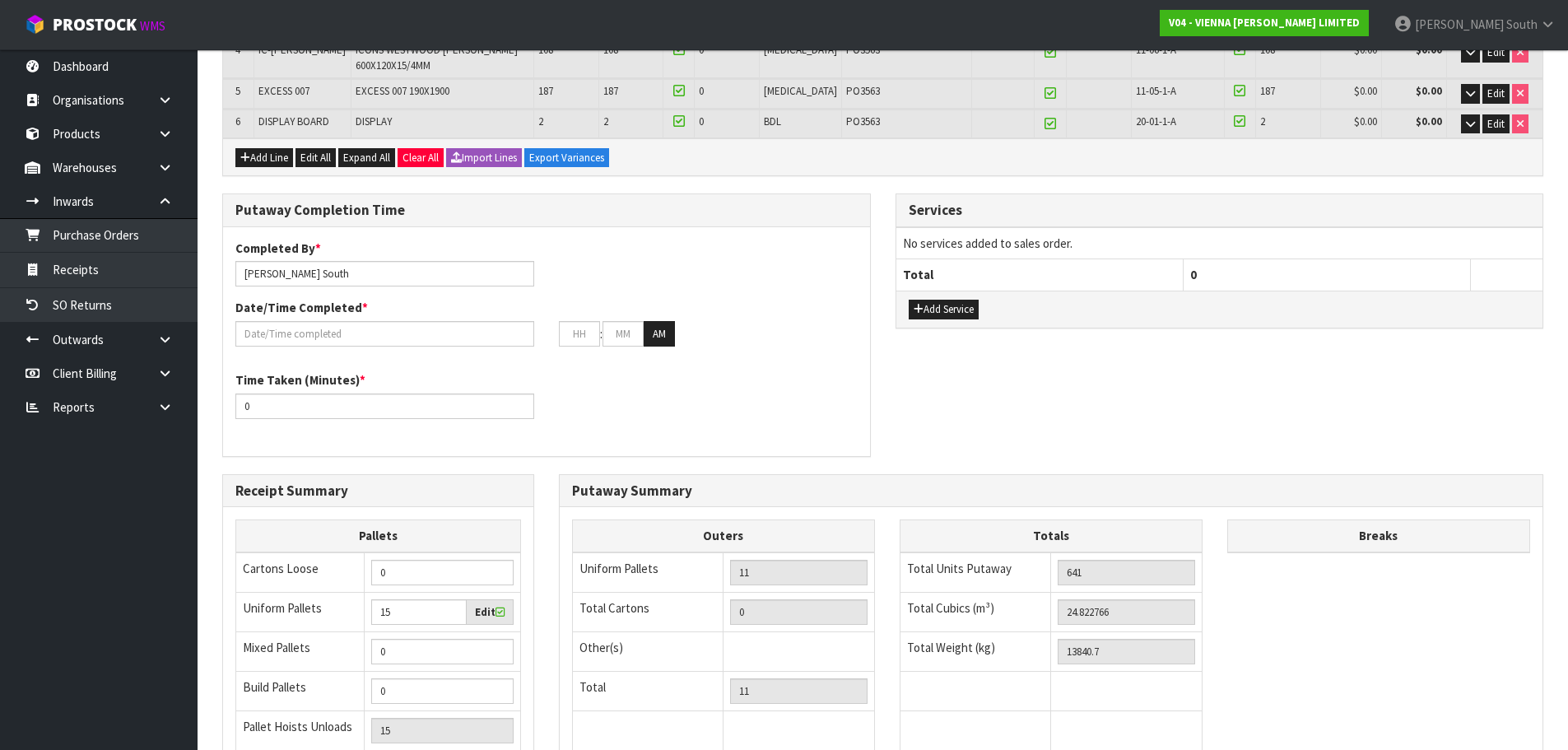
click at [656, 452] on div "Completed By * [PERSON_NAME] Date/Time Completed * : : AM Time Taken (Minutes) …" at bounding box center [546, 341] width 647 height 229
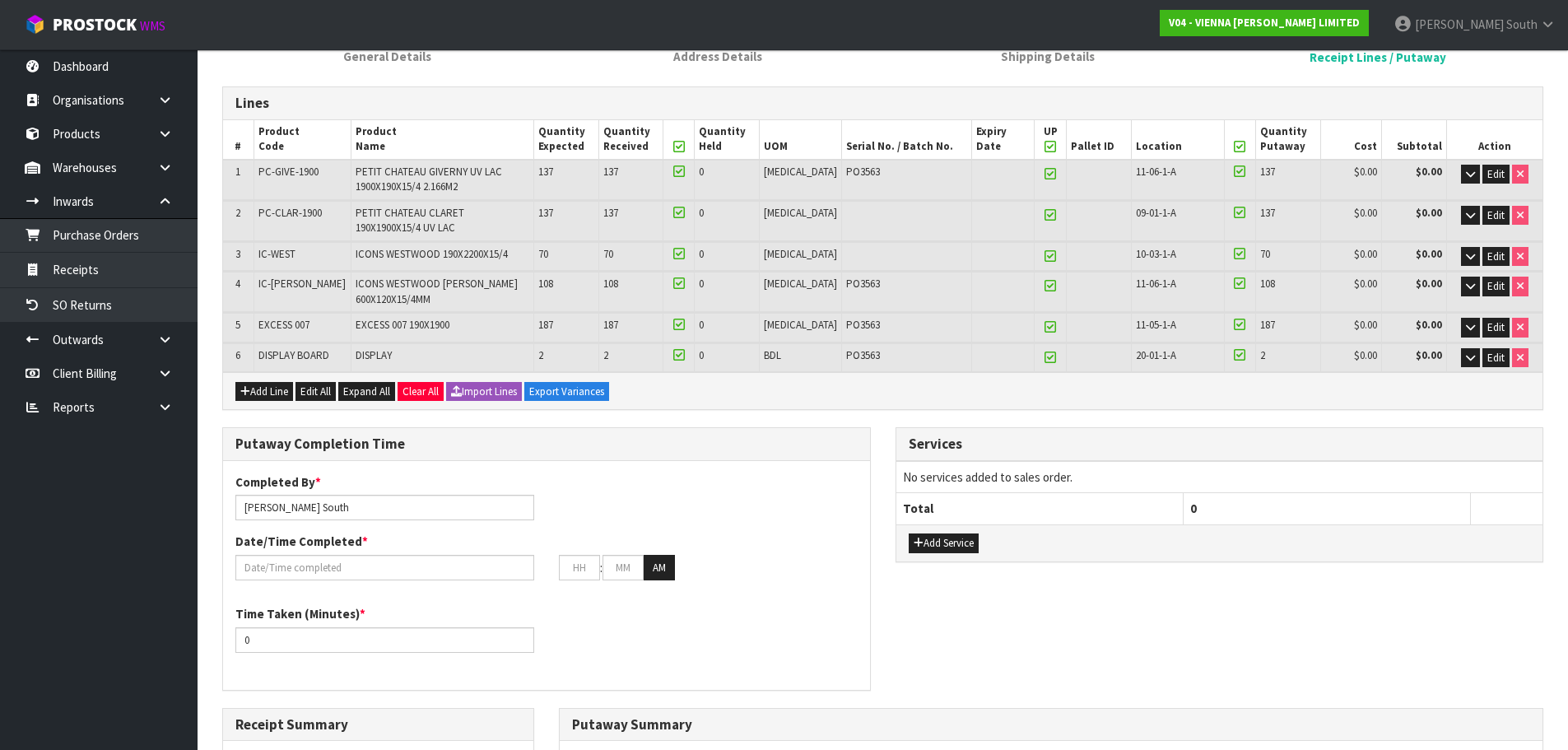
scroll to position [164, 0]
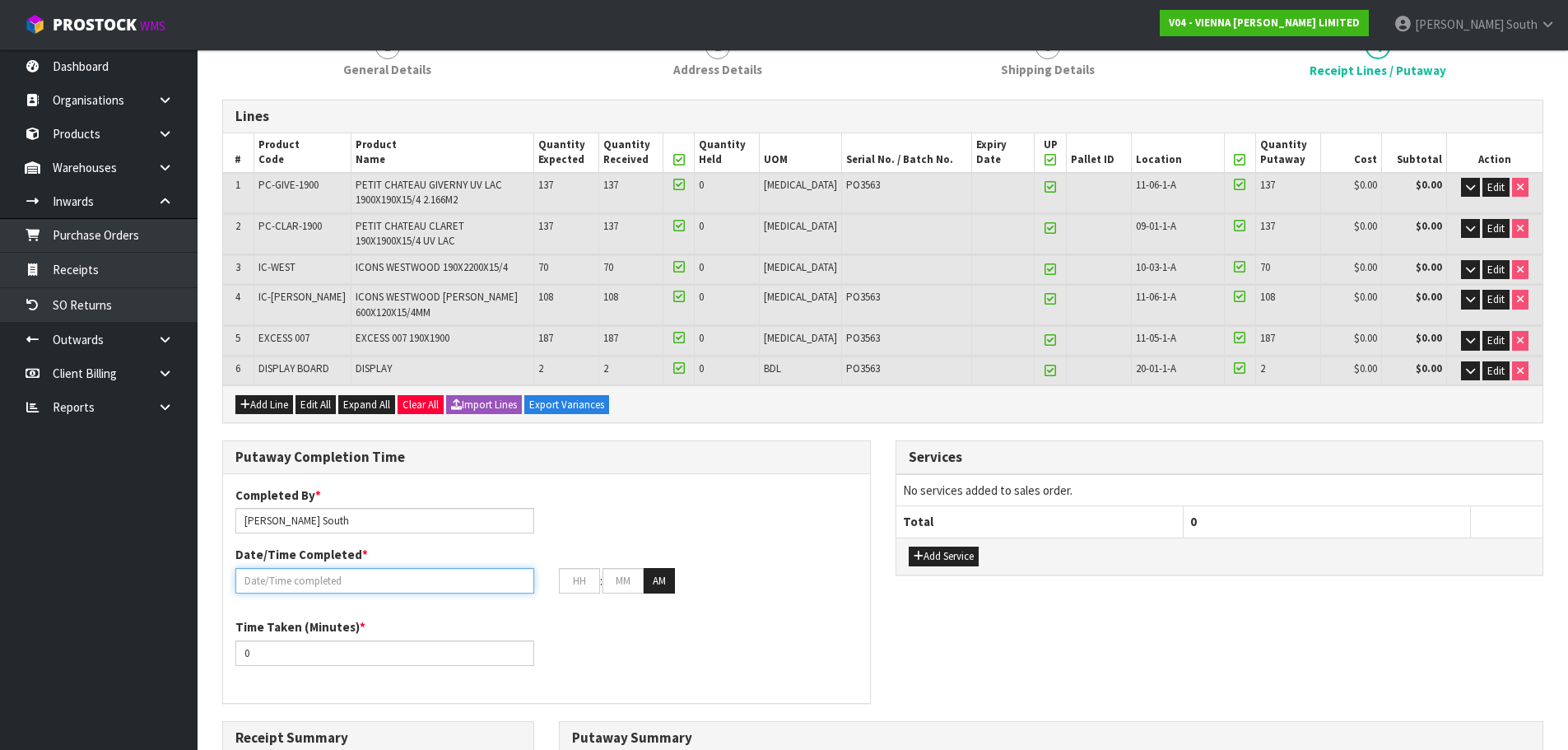
click at [338, 580] on input "text" at bounding box center [385, 581] width 299 height 26
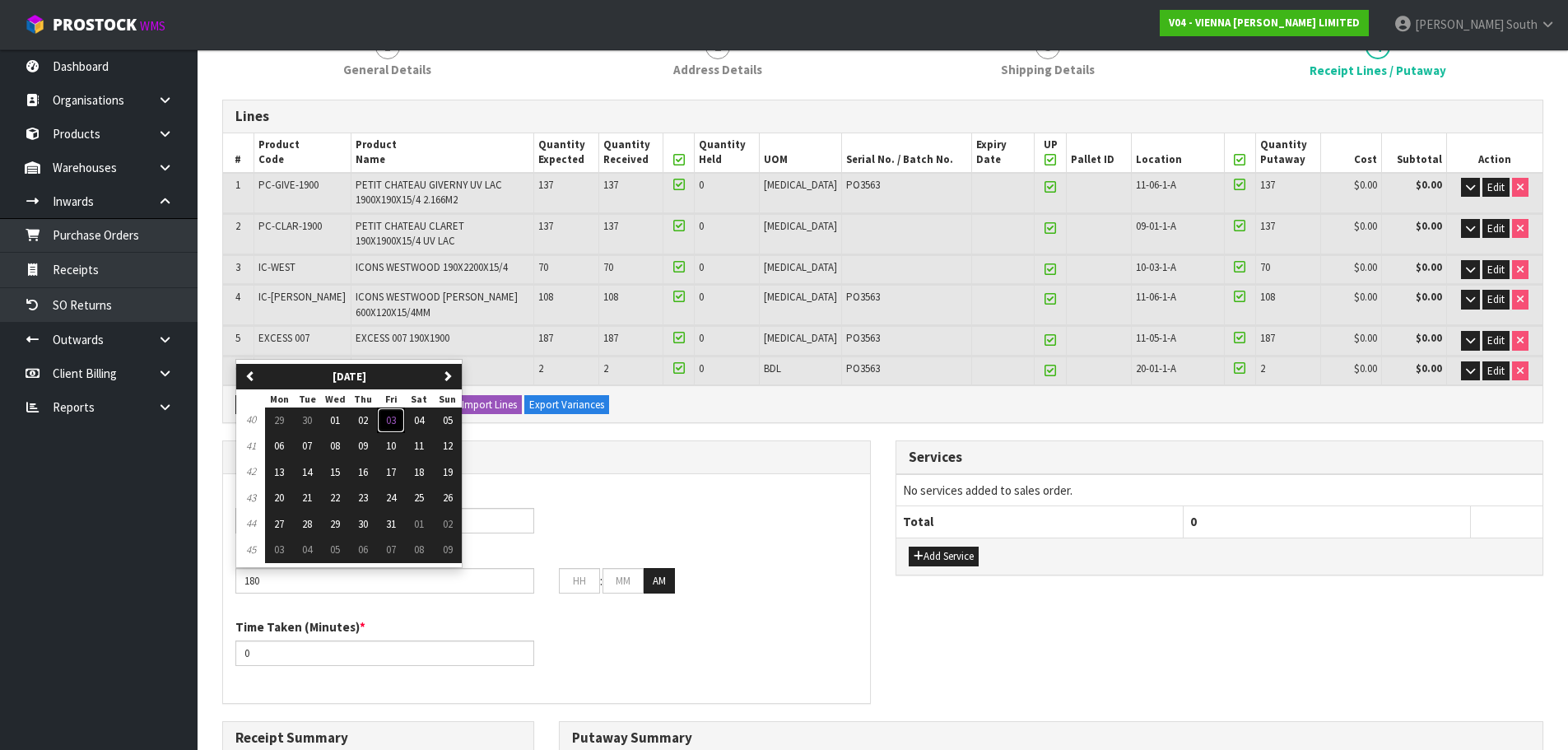
click at [403, 417] on button "03" at bounding box center [391, 420] width 28 height 26
type input "[DATE]"
type input "12"
type input "00"
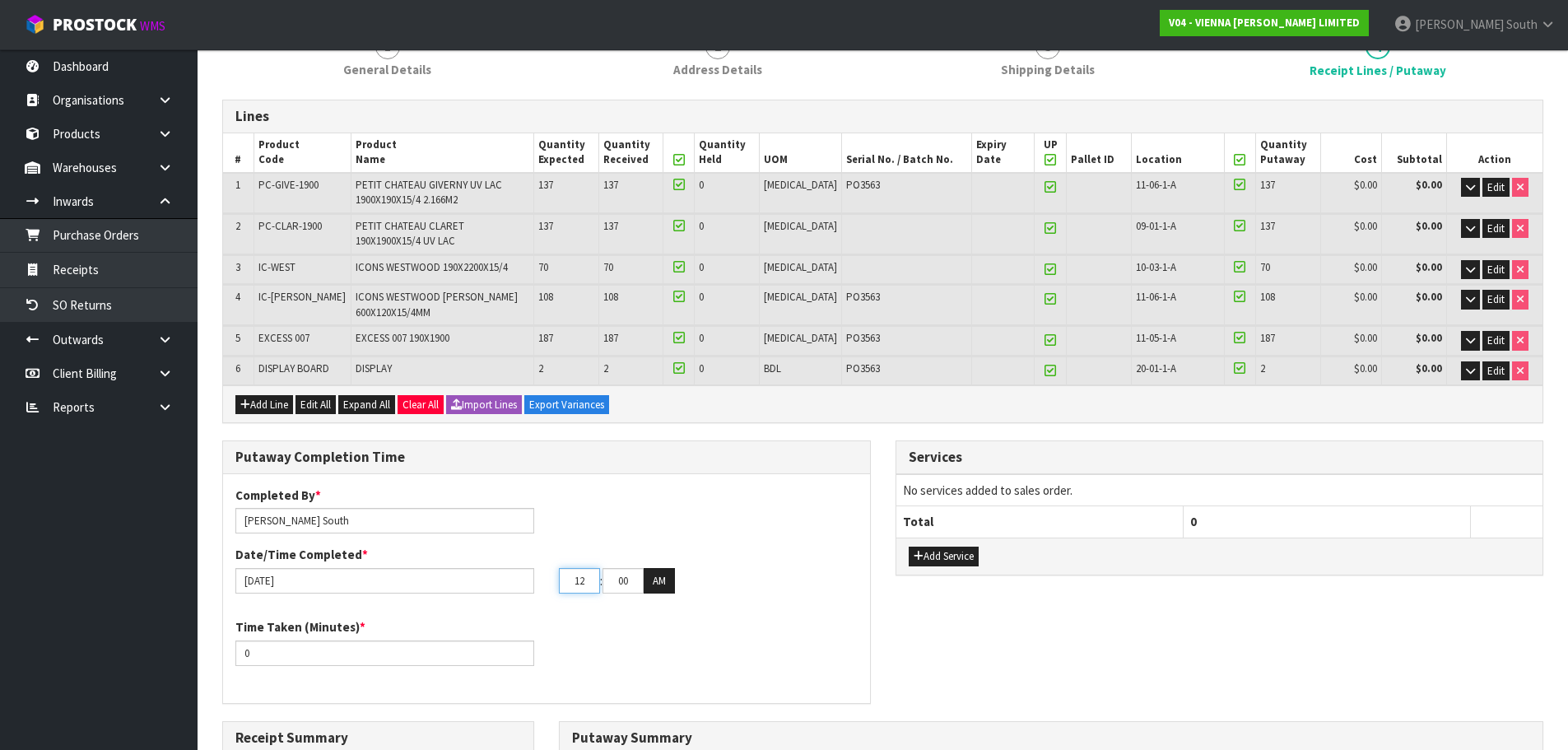
click at [591, 585] on input "12" at bounding box center [579, 581] width 41 height 26
type input "1"
type input "[DATE]"
type input "01"
click at [667, 583] on button "AM" at bounding box center [659, 581] width 32 height 26
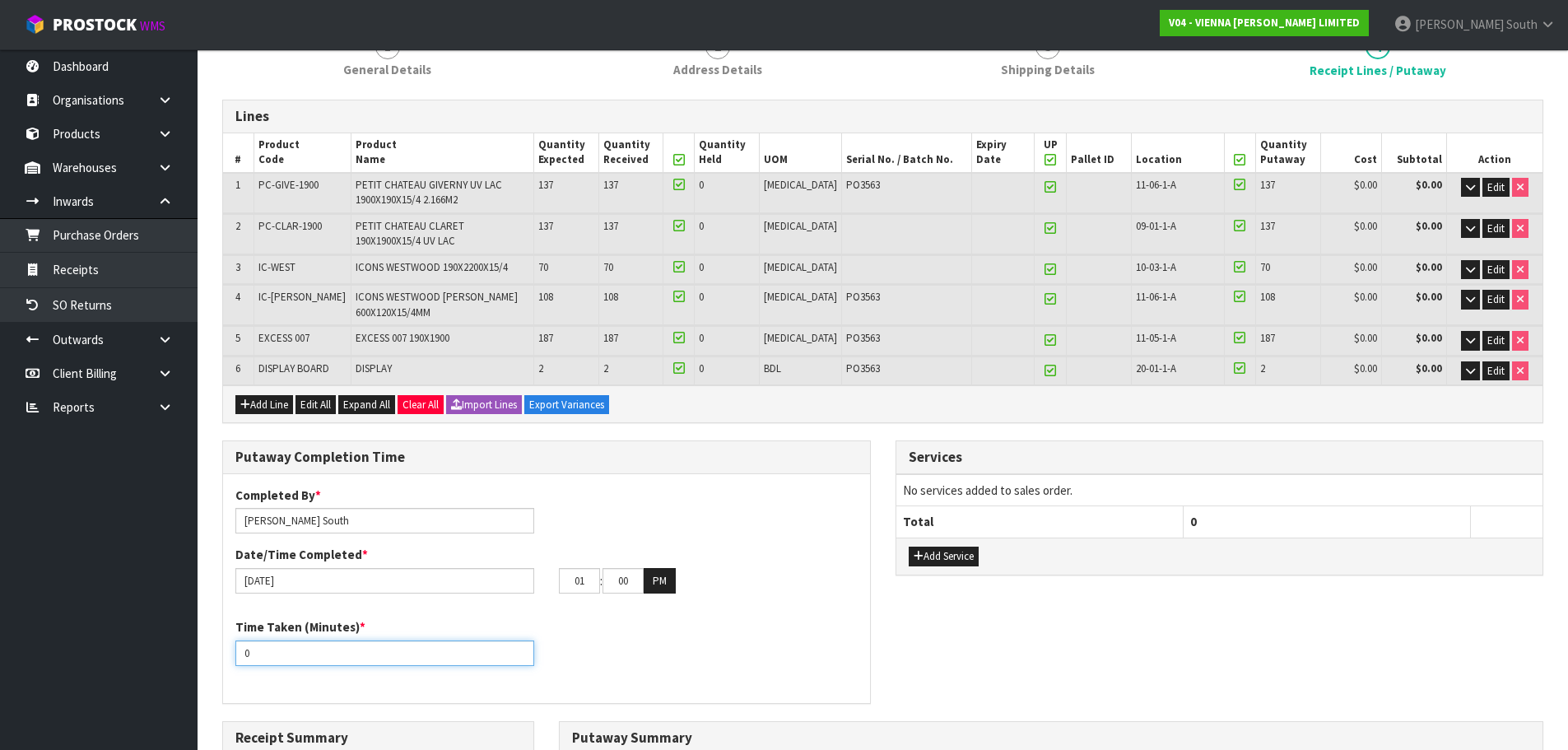
drag, startPoint x: 276, startPoint y: 651, endPoint x: 198, endPoint y: 644, distance: 78.3
click at [202, 646] on section "1 General Details 2 Address Details 3 Shipping Details 4 Receipt Lines / Putawa…" at bounding box center [882, 595] width 1371 height 1174
type input "180"
click at [979, 559] on button "Add Service" at bounding box center [944, 556] width 70 height 20
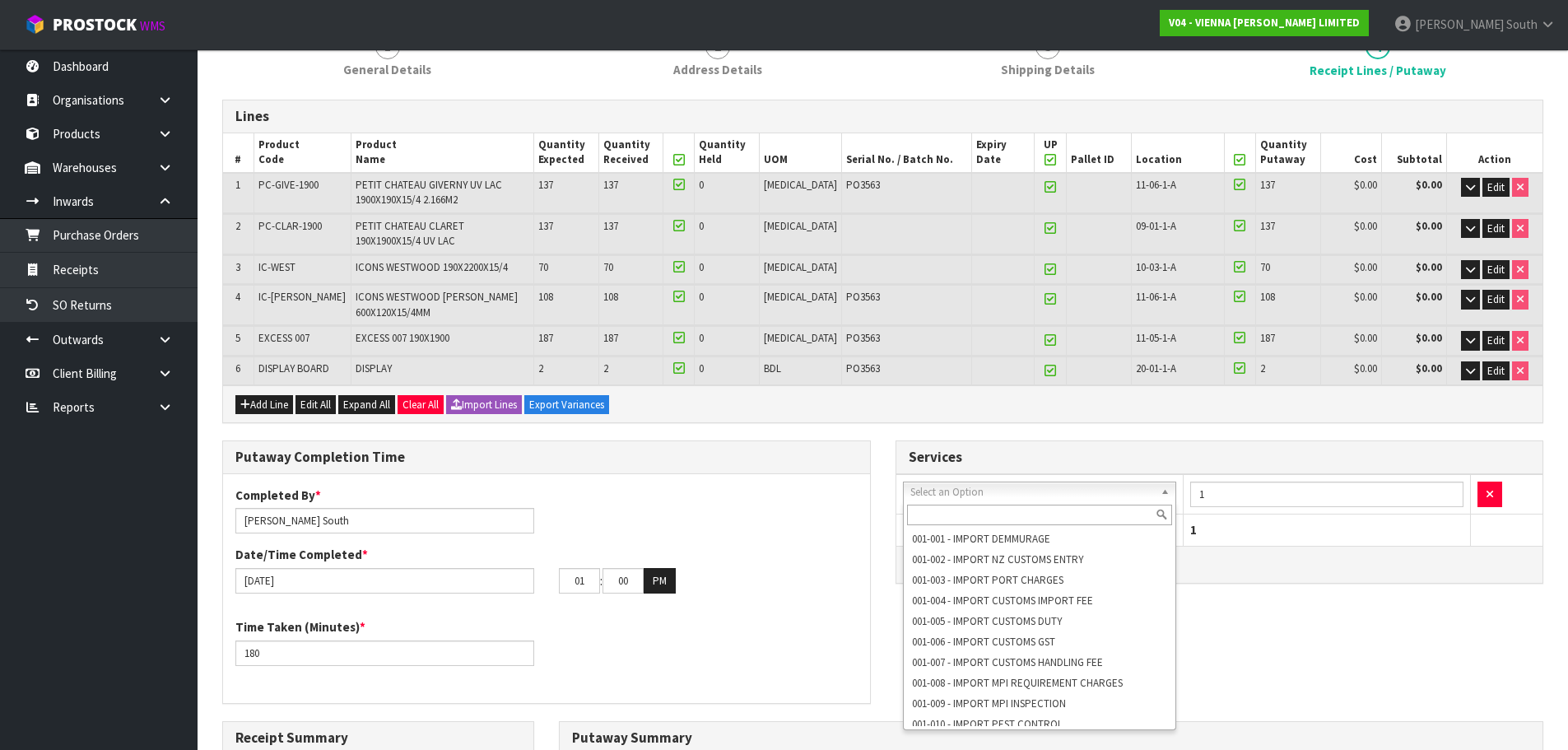
click at [985, 511] on input "text" at bounding box center [1040, 514] width 266 height 20
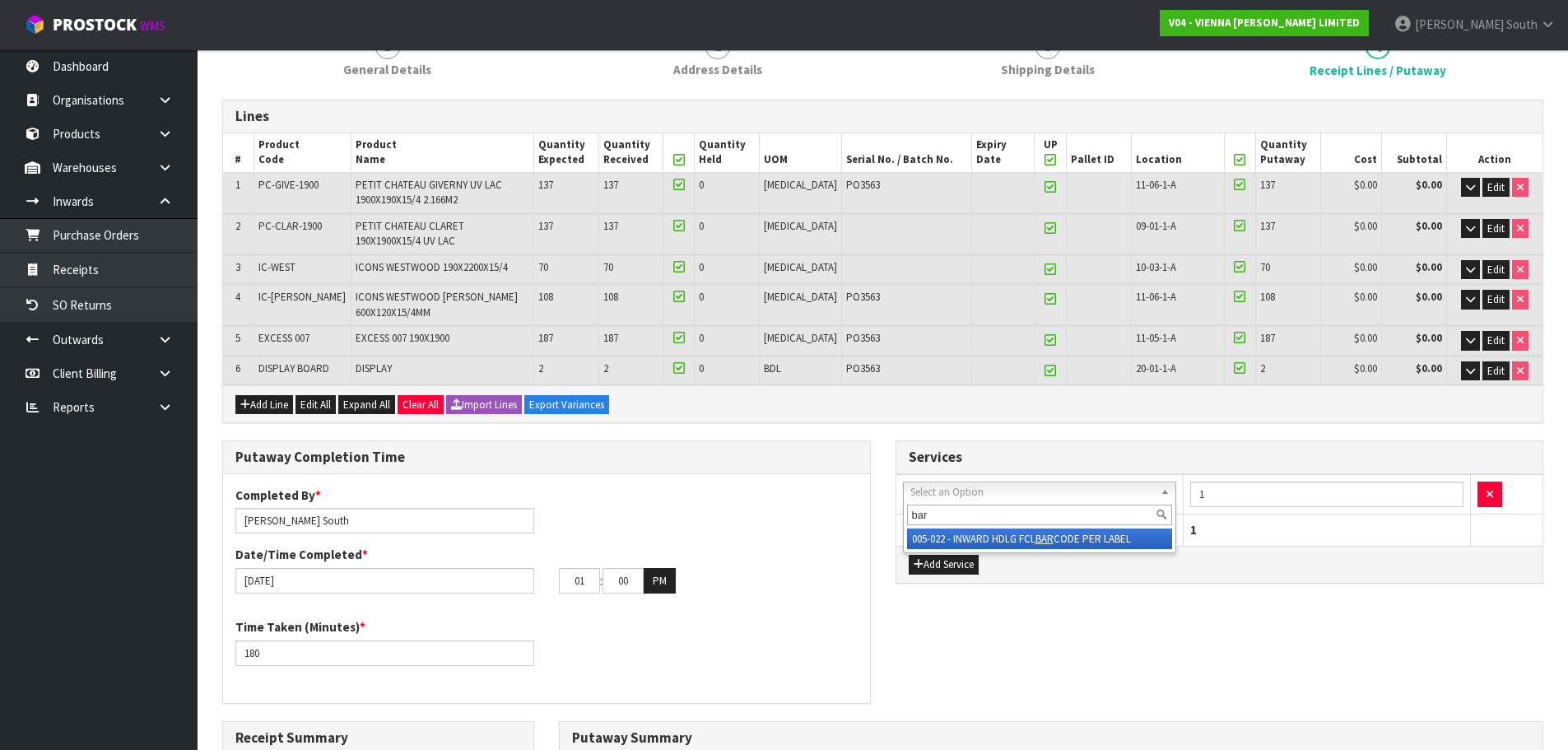
type input "bar"
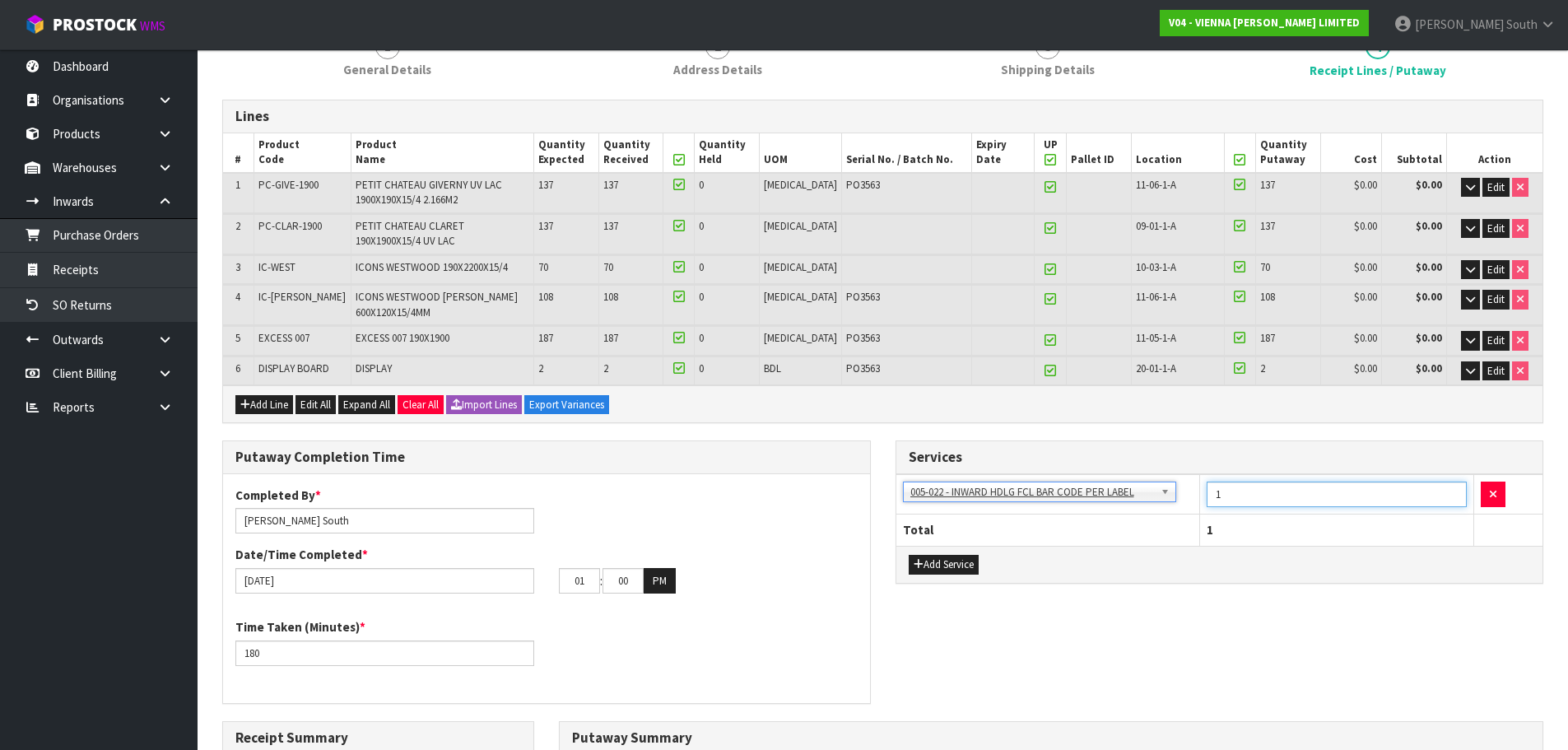
click at [1296, 500] on input "1" at bounding box center [1337, 494] width 261 height 26
type input "15"
click at [1268, 548] on div "Add Service" at bounding box center [1220, 563] width 647 height 38
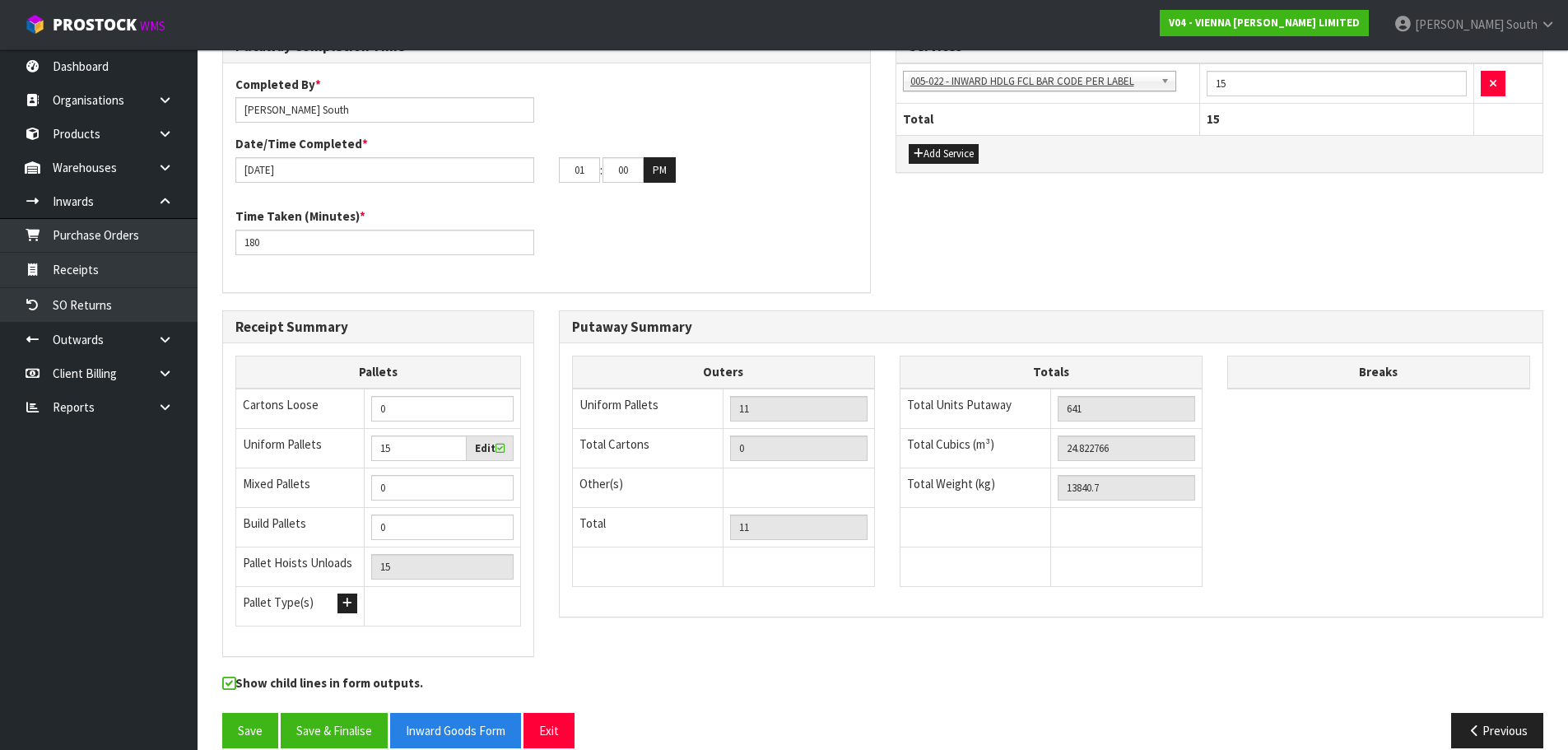
scroll to position [598, 0]
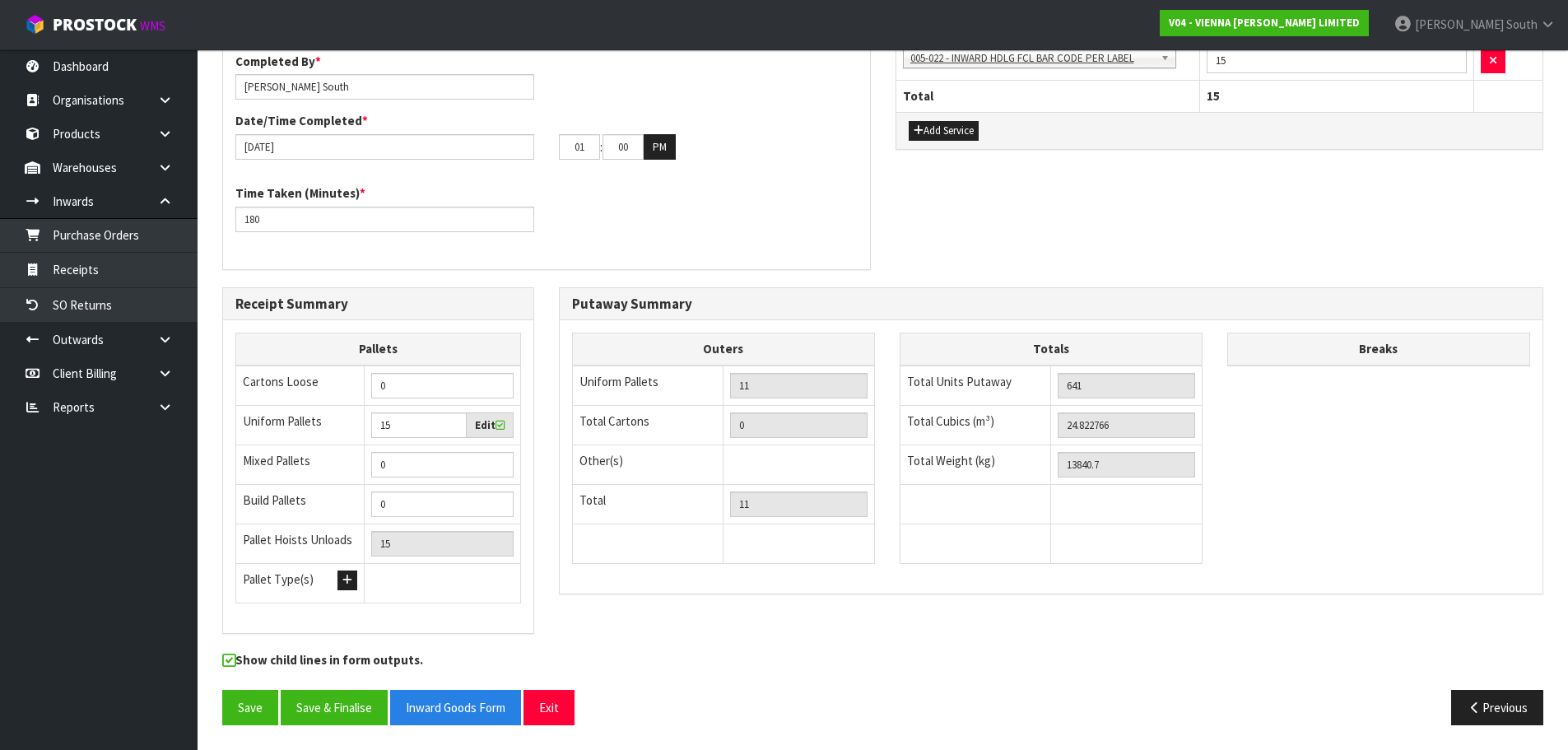
click at [968, 578] on div "Totals Total Units Putaway 641 Total Cubics (m³) 24.822766 Total Weight (kg) 13…" at bounding box center [1050, 457] width 303 height 248
click at [233, 697] on button "Save" at bounding box center [250, 707] width 56 height 36
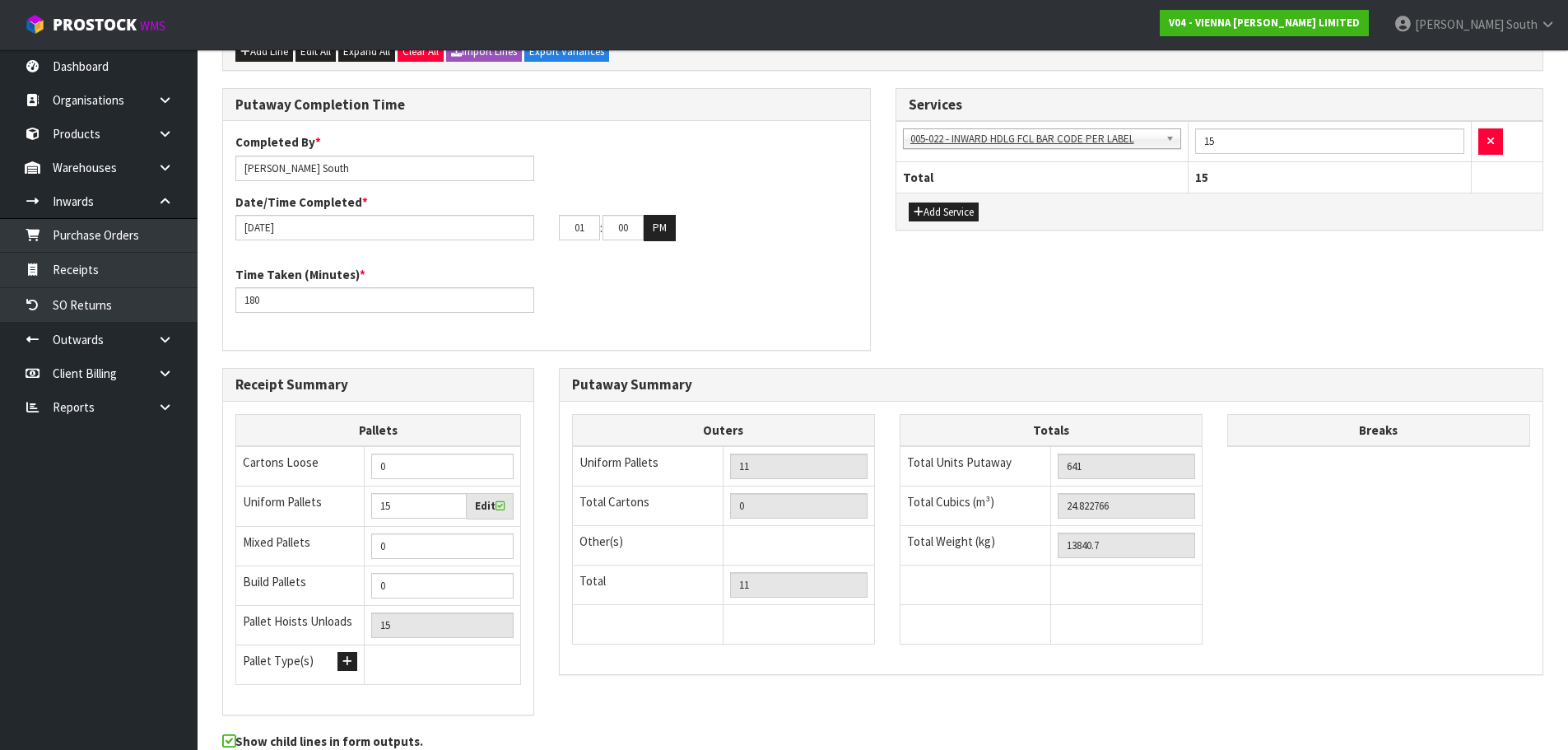
scroll to position [658, 0]
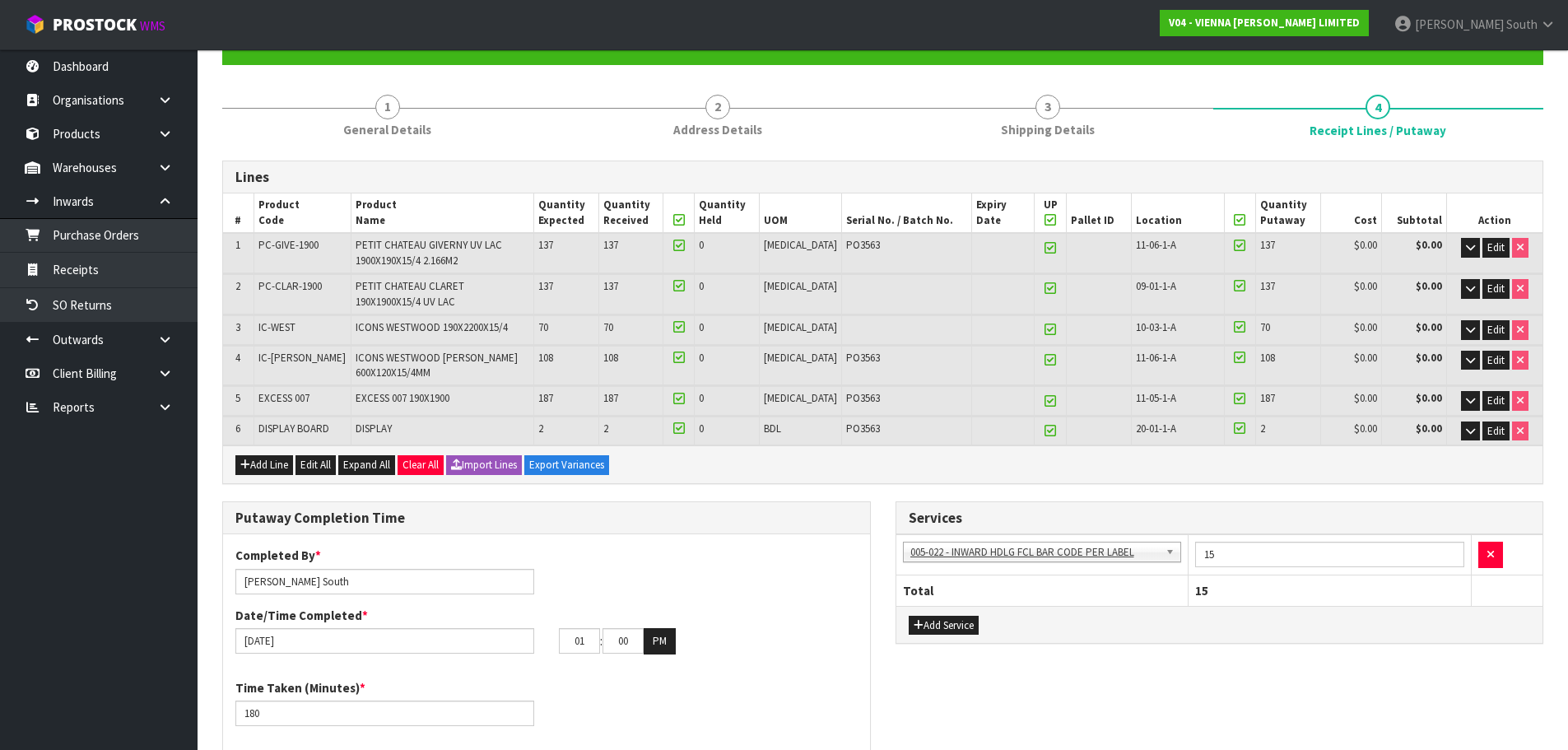
click at [428, 150] on div "Lines # Product Code Product Name Quantity Expected Quantity Received Quantity …" at bounding box center [883, 689] width 1322 height 1084
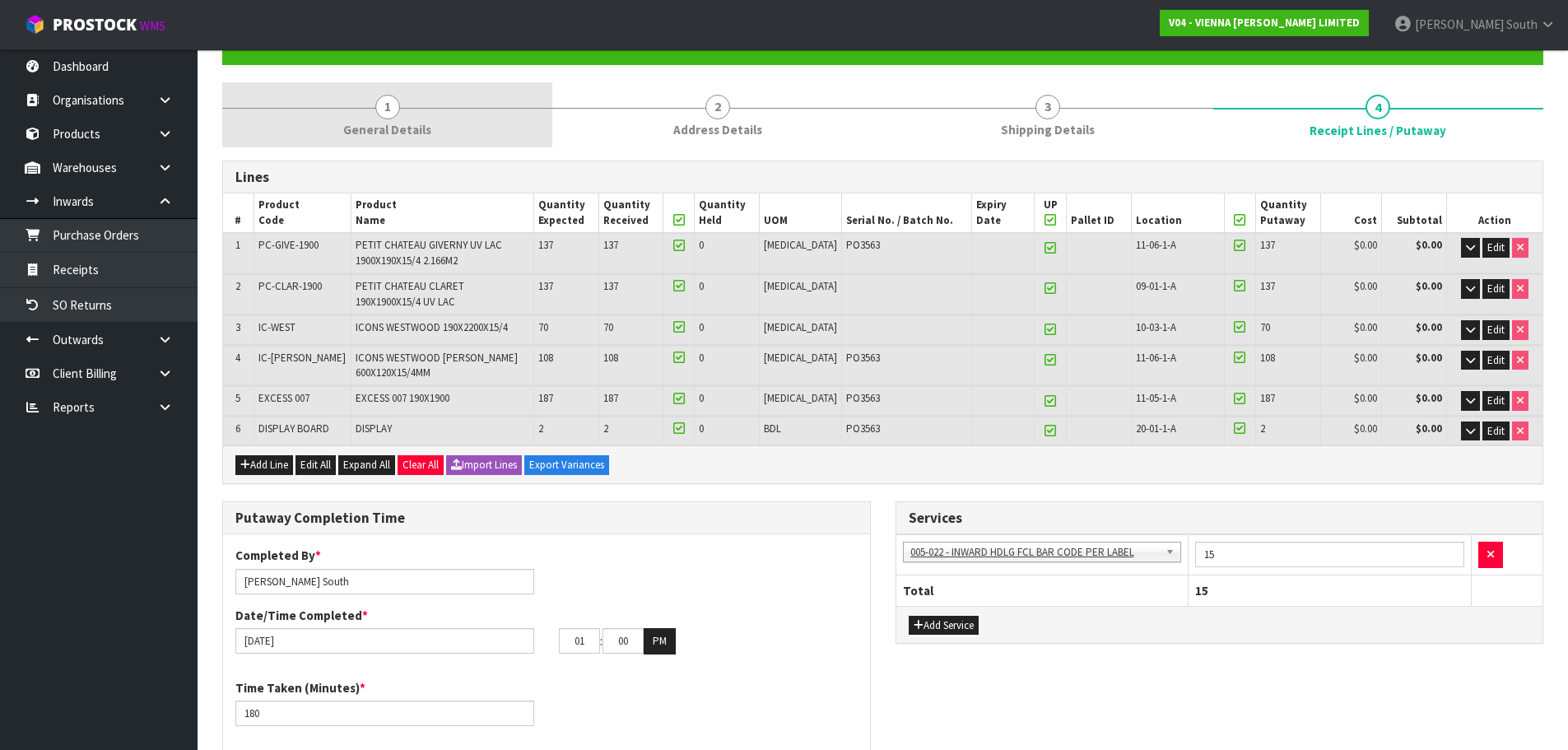
click at [425, 131] on span "General Details" at bounding box center [388, 130] width 89 height 17
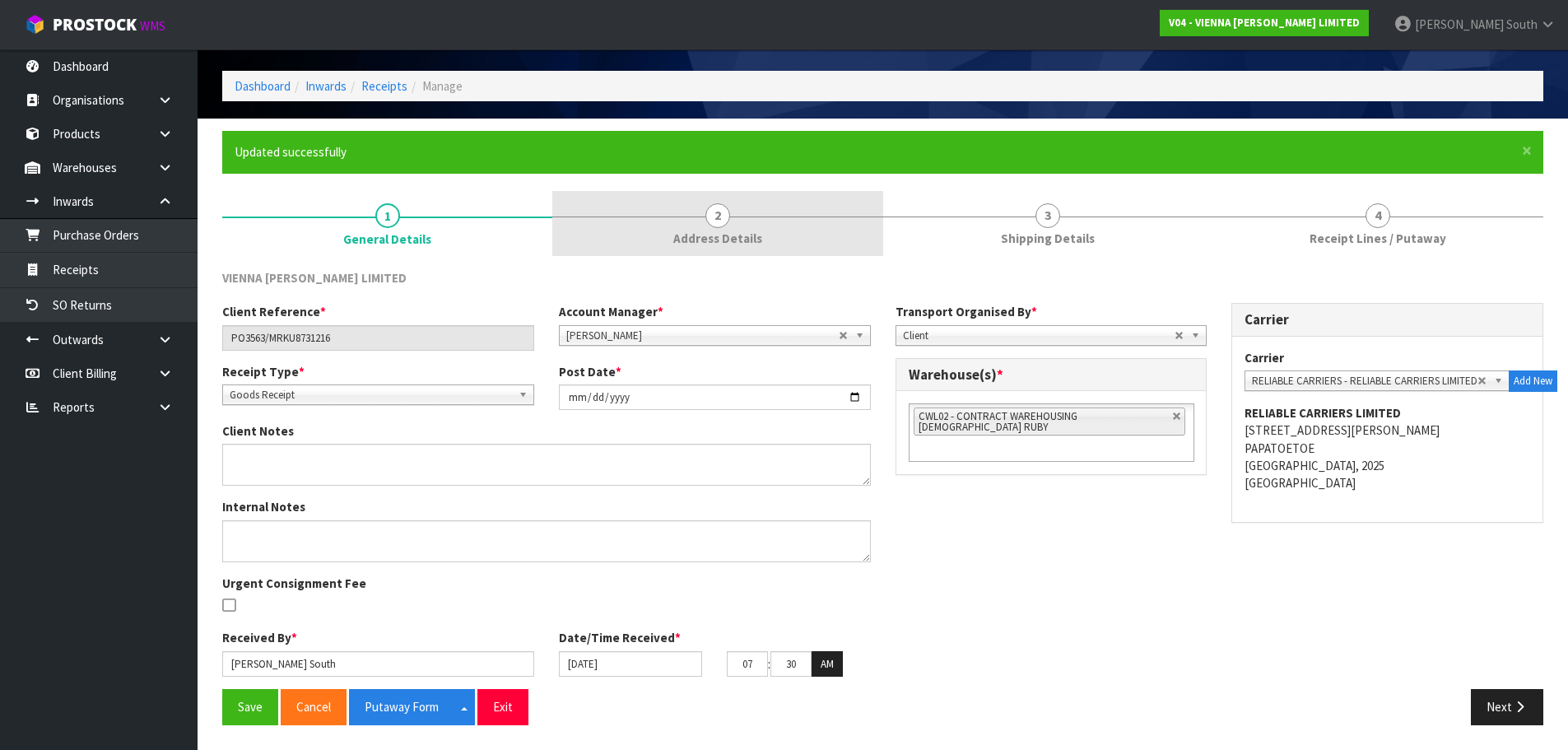
click at [817, 211] on link "2 Address Details" at bounding box center [717, 224] width 330 height 65
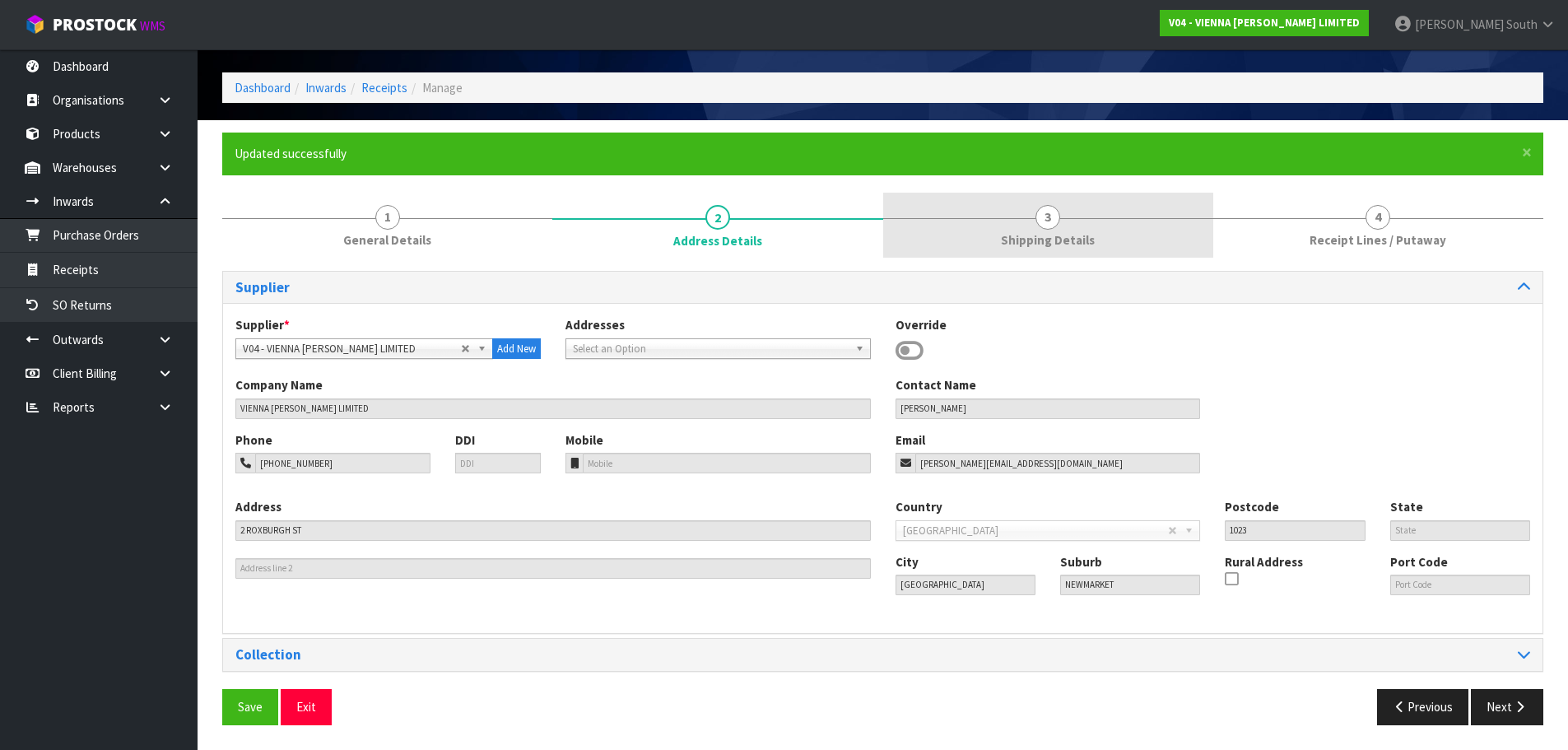
scroll to position [54, 0]
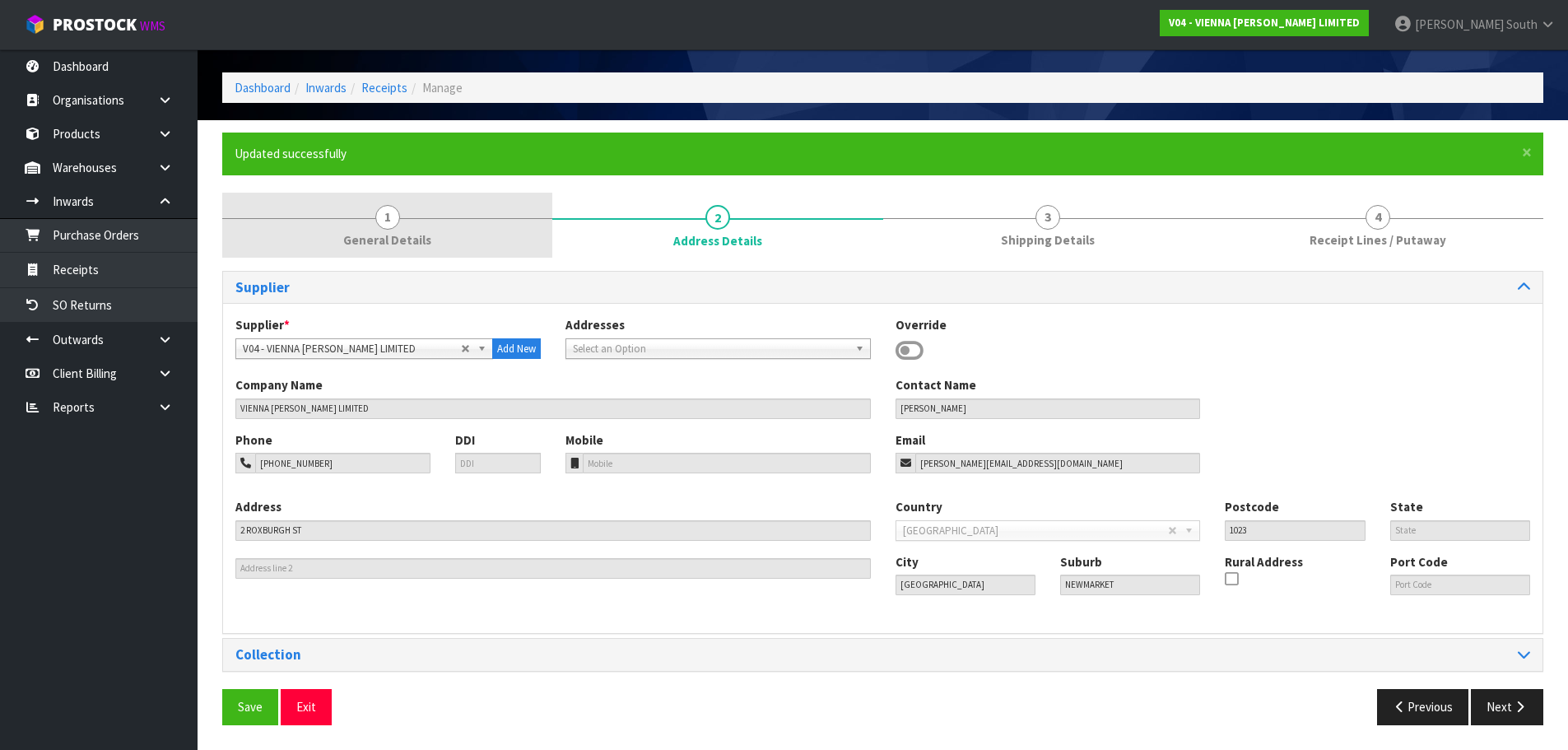
click at [353, 226] on link "1 General Details" at bounding box center [387, 225] width 330 height 65
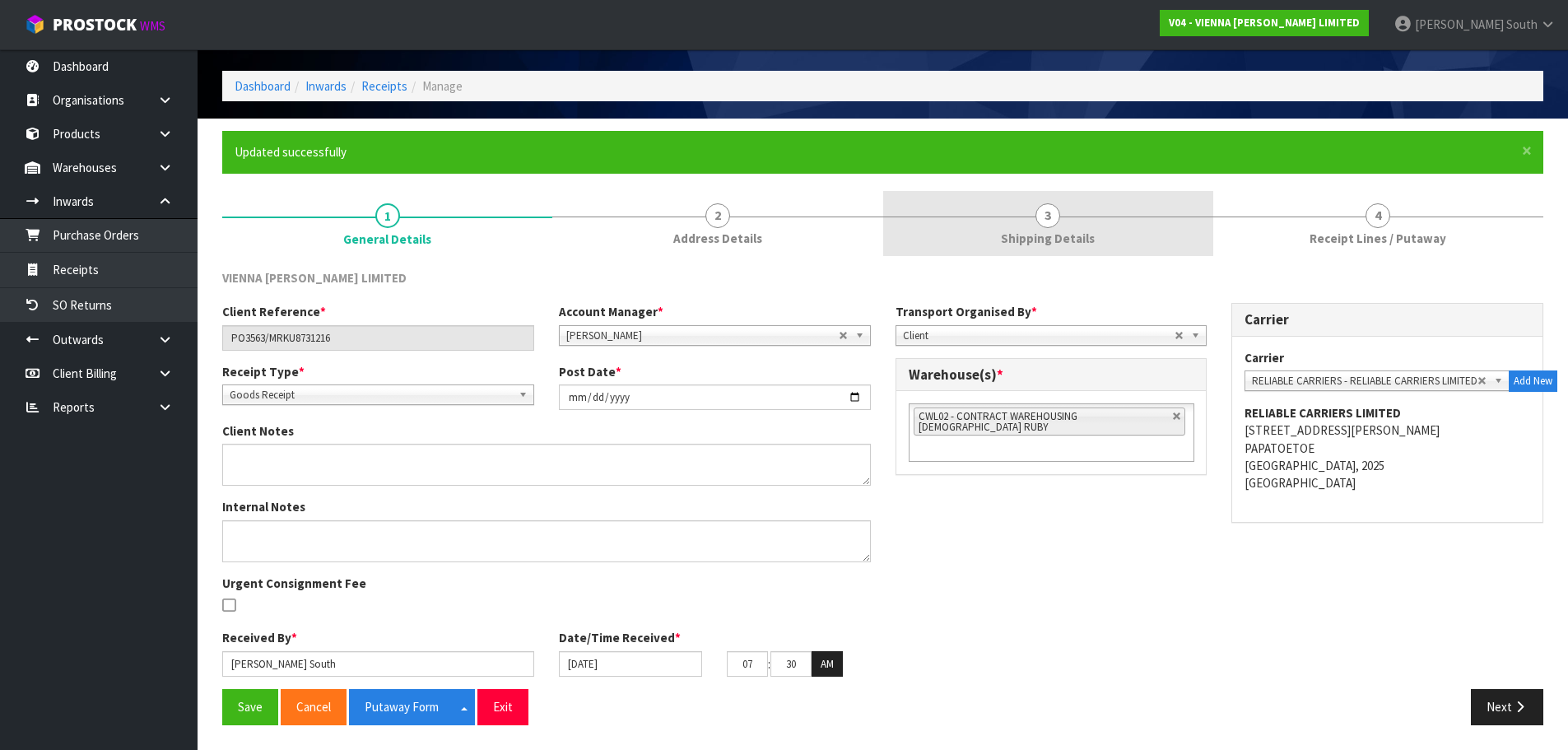
click at [1130, 242] on link "3 Shipping Details" at bounding box center [1048, 224] width 330 height 65
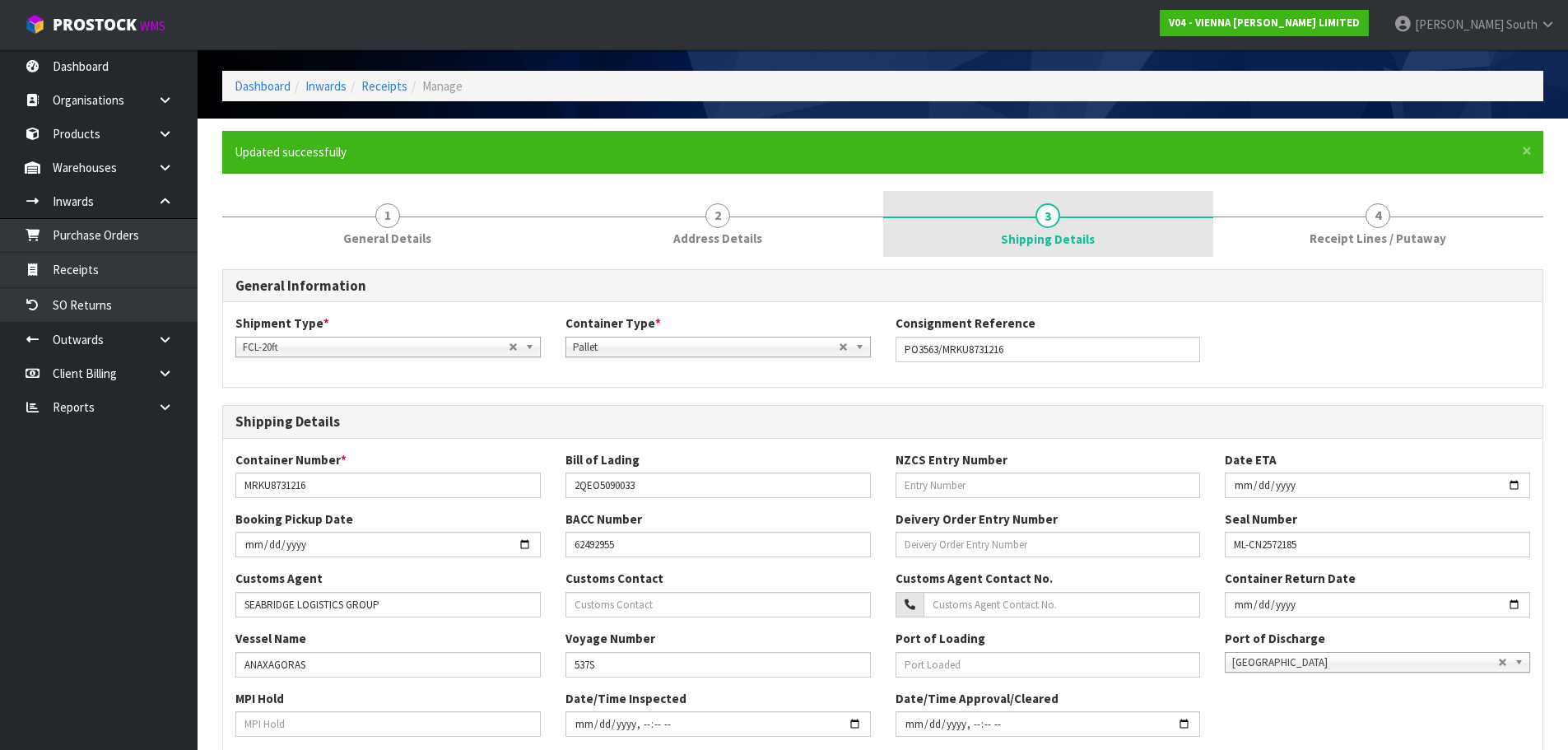
scroll to position [163, 0]
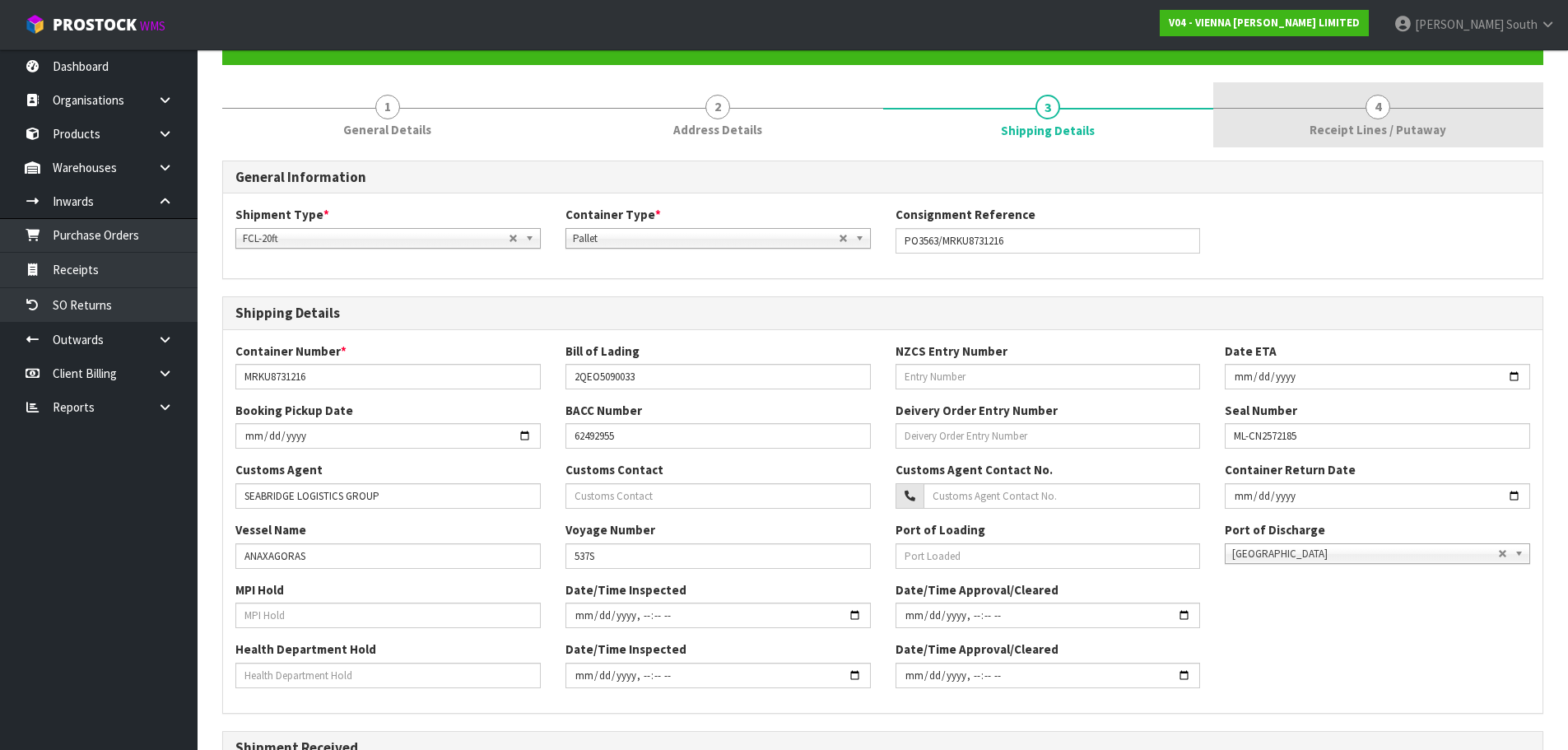
click at [1379, 128] on span "Receipt Lines / Putaway" at bounding box center [1378, 130] width 137 height 17
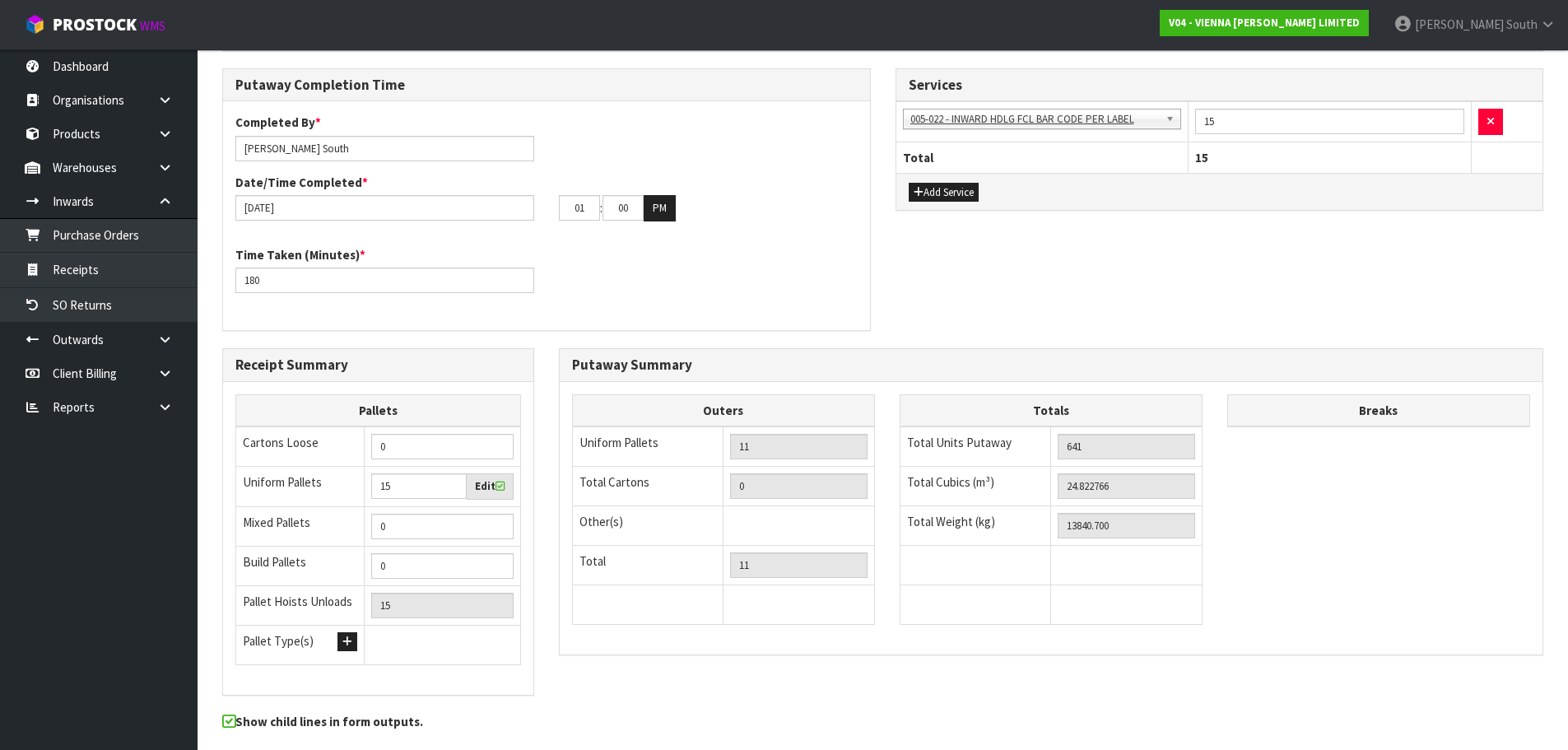
scroll to position [658, 0]
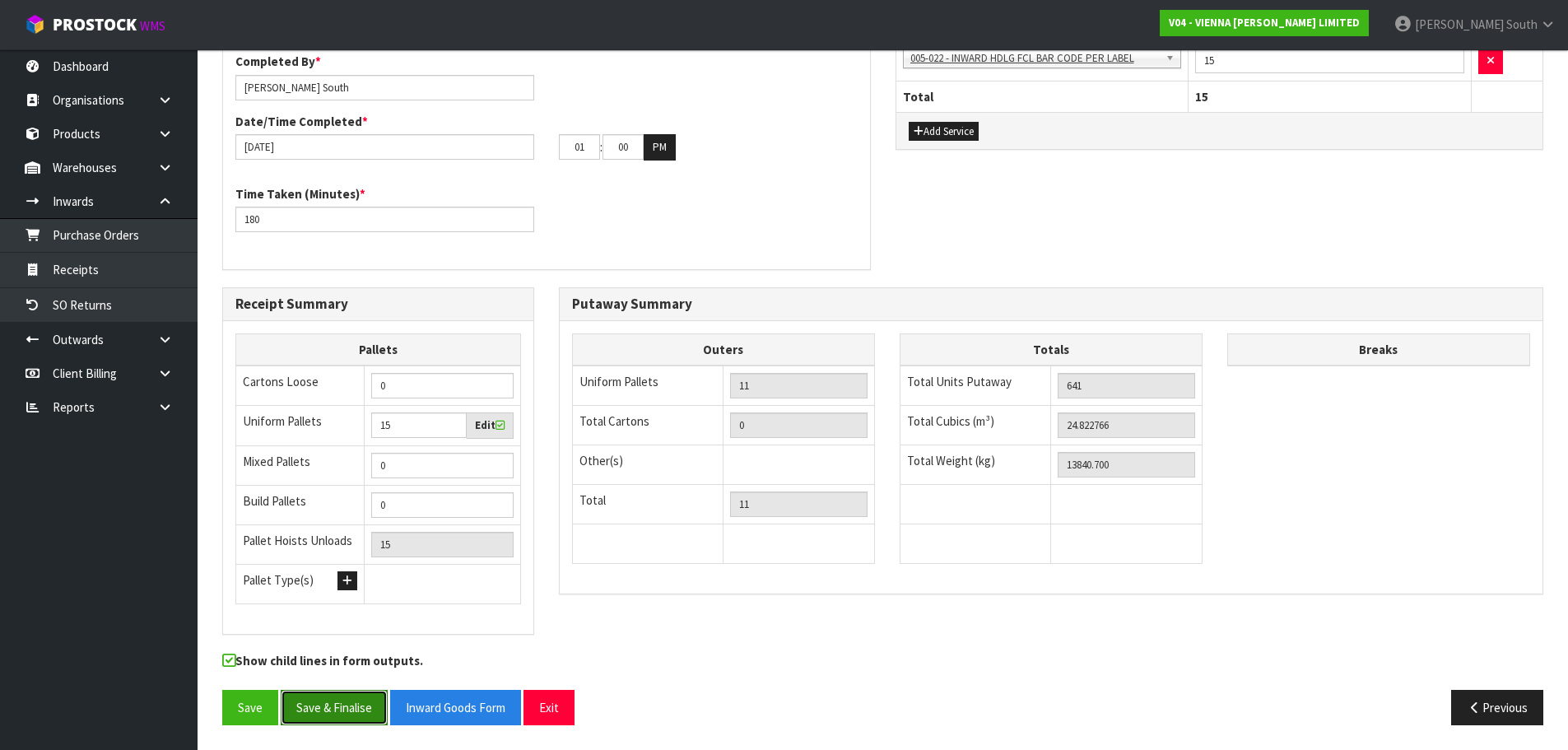
click at [360, 705] on button "Save & Finalise" at bounding box center [334, 707] width 107 height 36
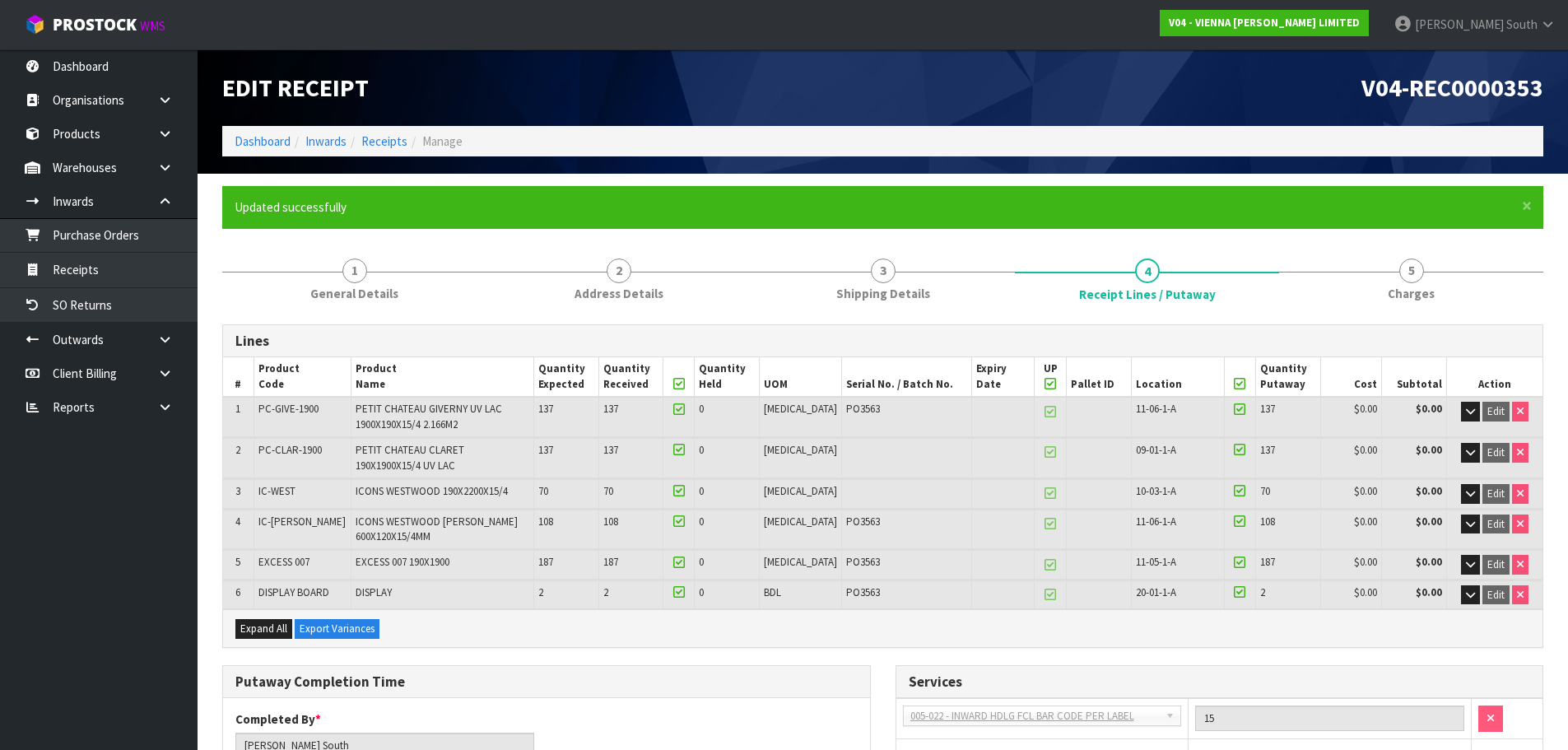
click at [1132, 188] on div "× Close Updated successfully" at bounding box center [883, 207] width 1322 height 42
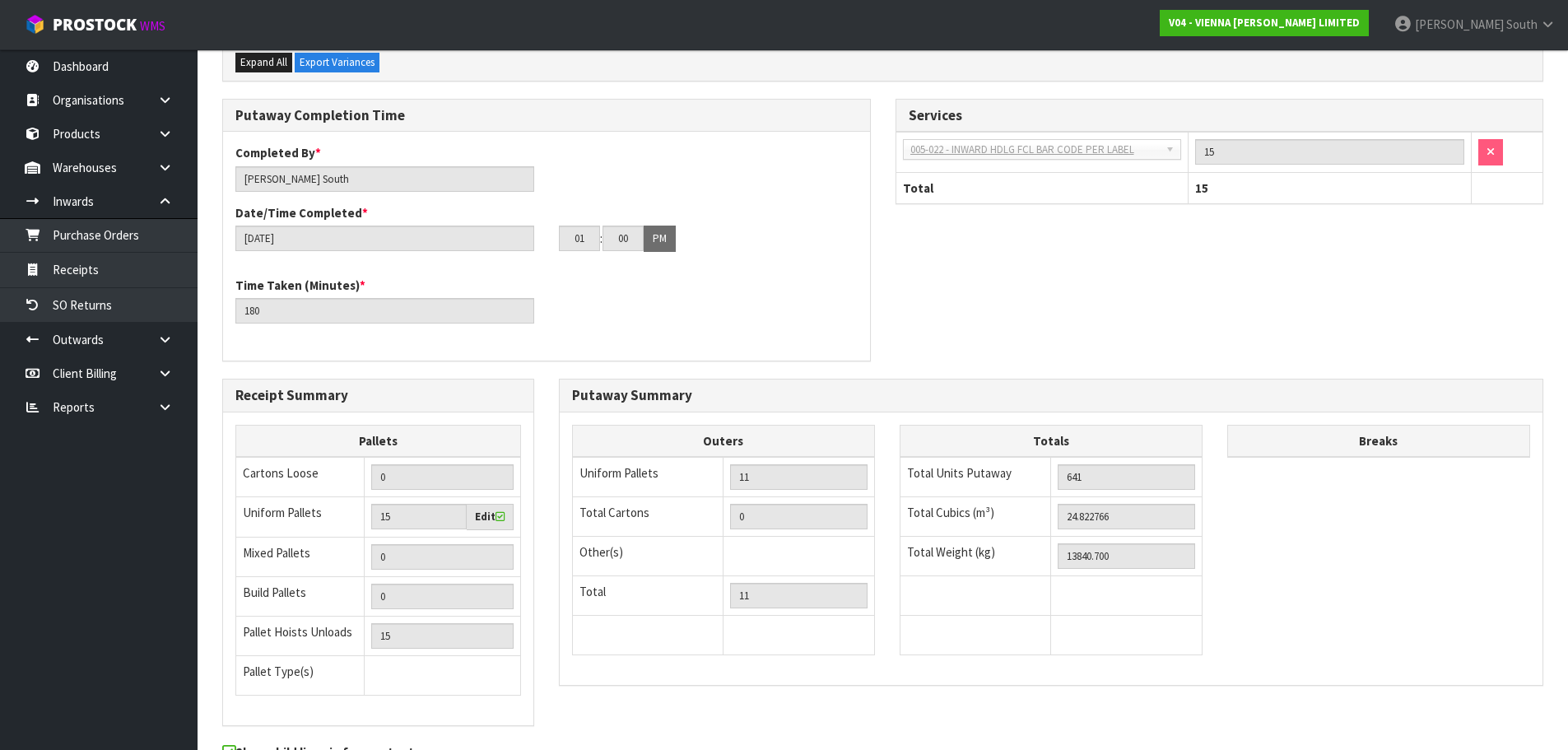
scroll to position [658, 0]
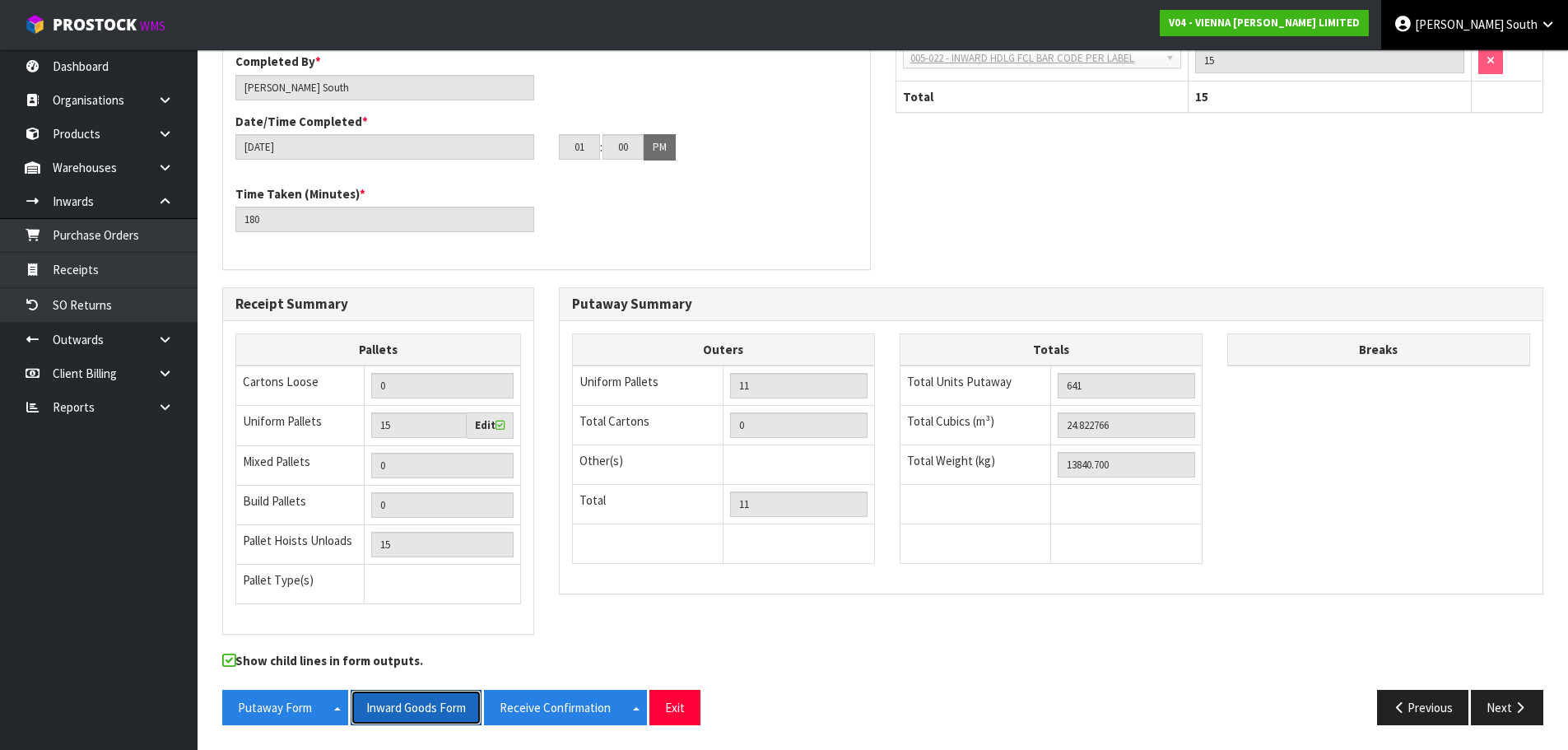
drag, startPoint x: 415, startPoint y: 698, endPoint x: 1440, endPoint y: 21, distance: 1228.4
click at [415, 698] on button "Inward Goods Form" at bounding box center [417, 707] width 131 height 36
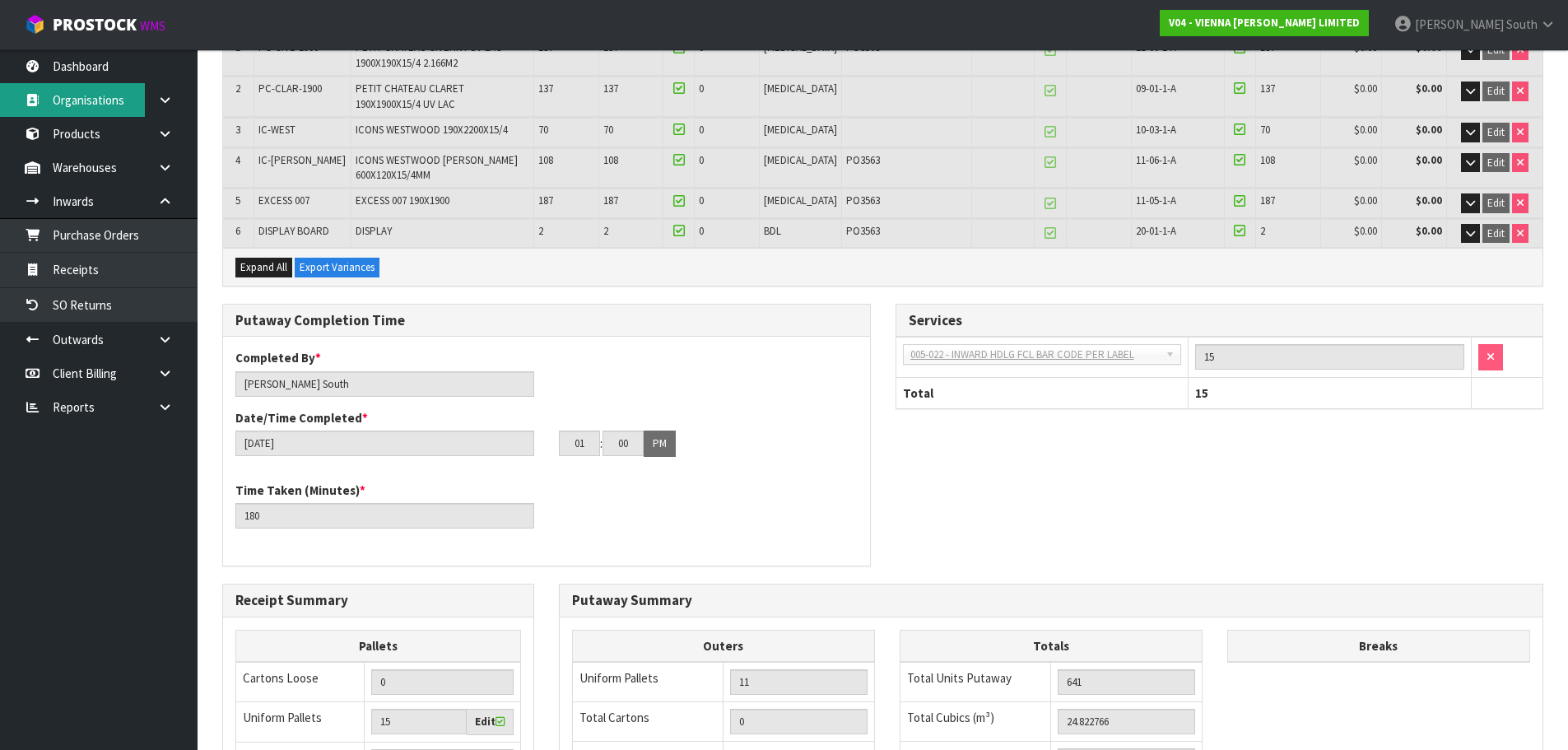
scroll to position [328, 0]
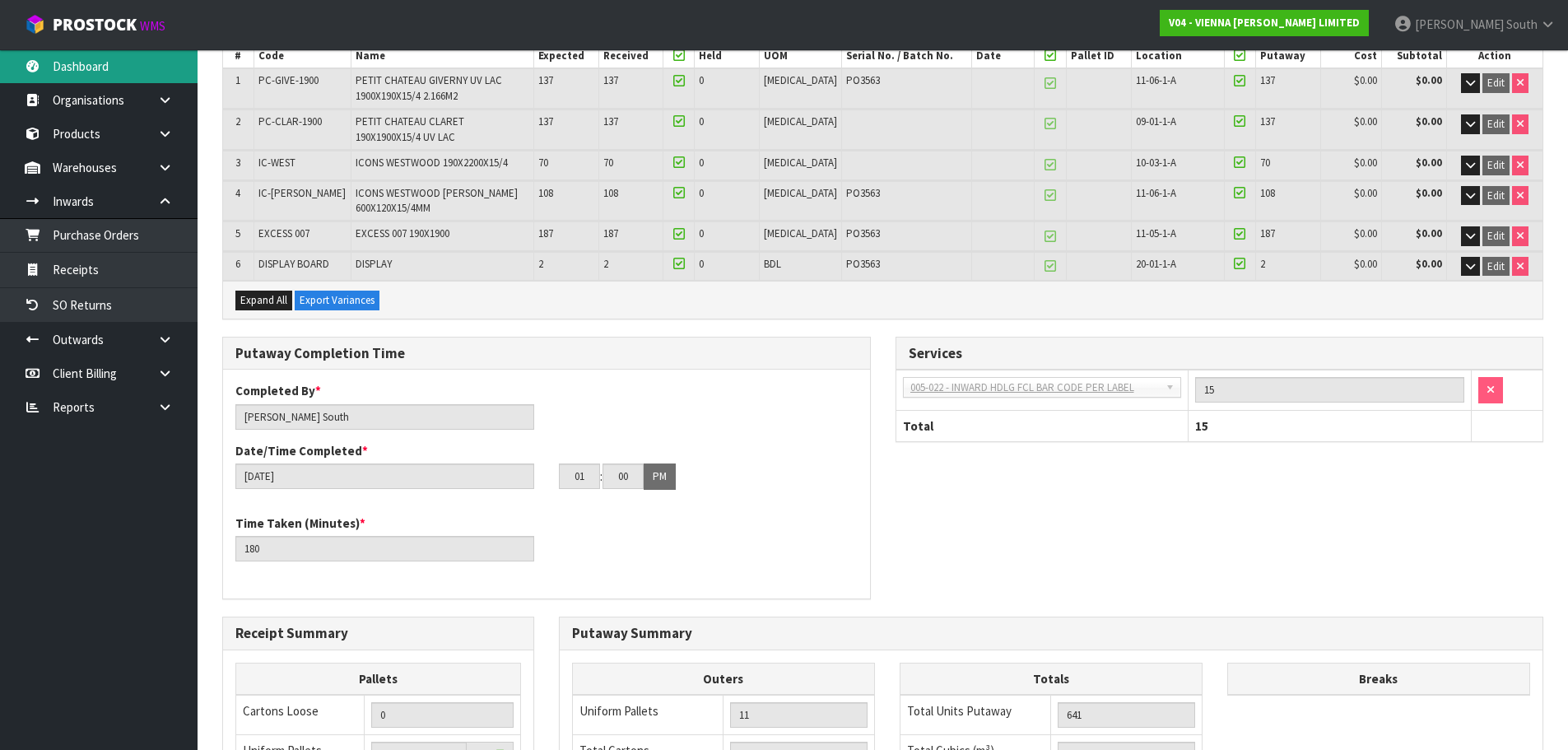
click at [89, 76] on link "Dashboard" at bounding box center [98, 65] width 197 height 34
